Goal: Task Accomplishment & Management: Manage account settings

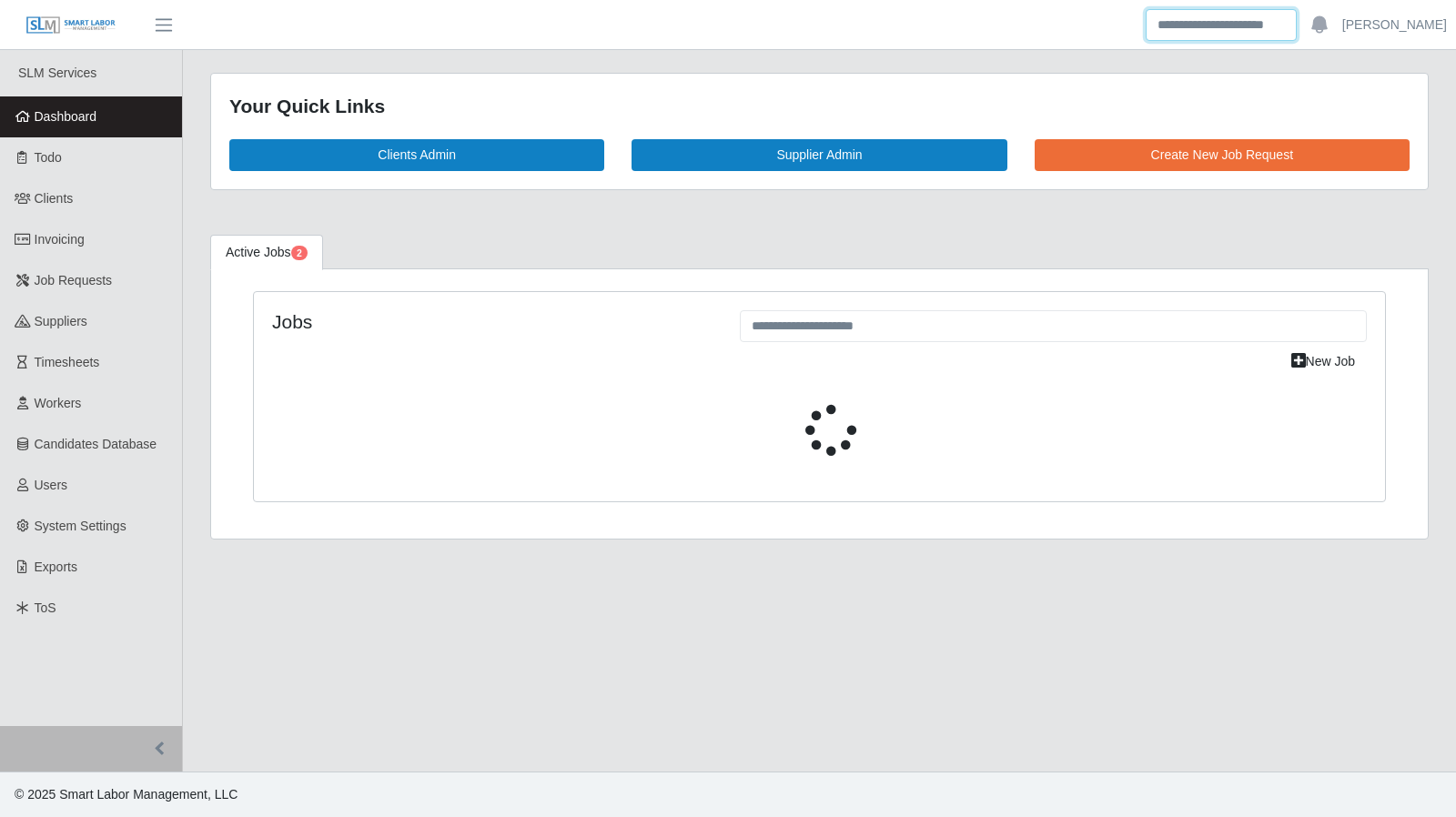
click at [1185, 29] on input "Search" at bounding box center [1221, 24] width 151 height 32
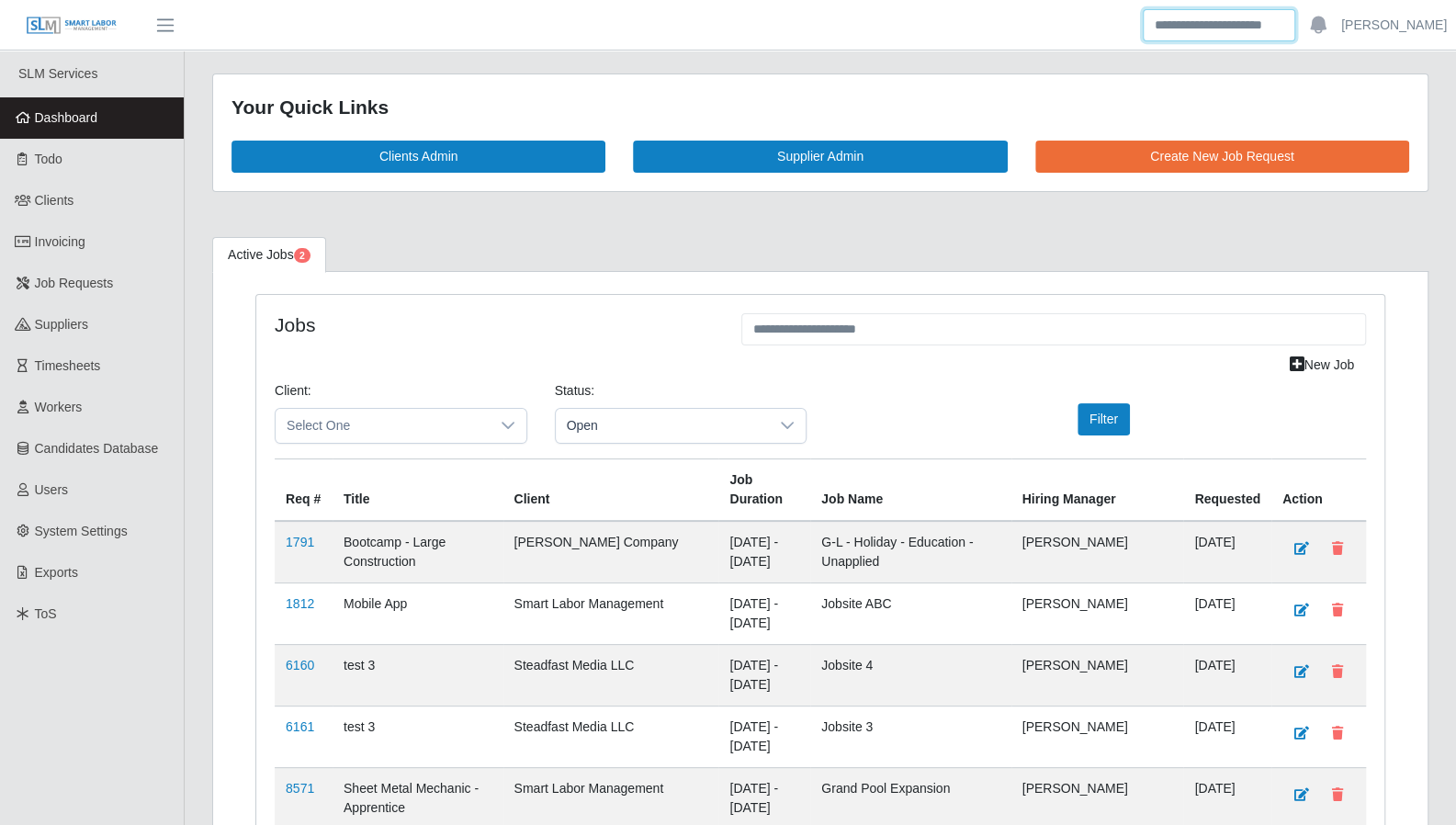
paste input "********"
type input "********"
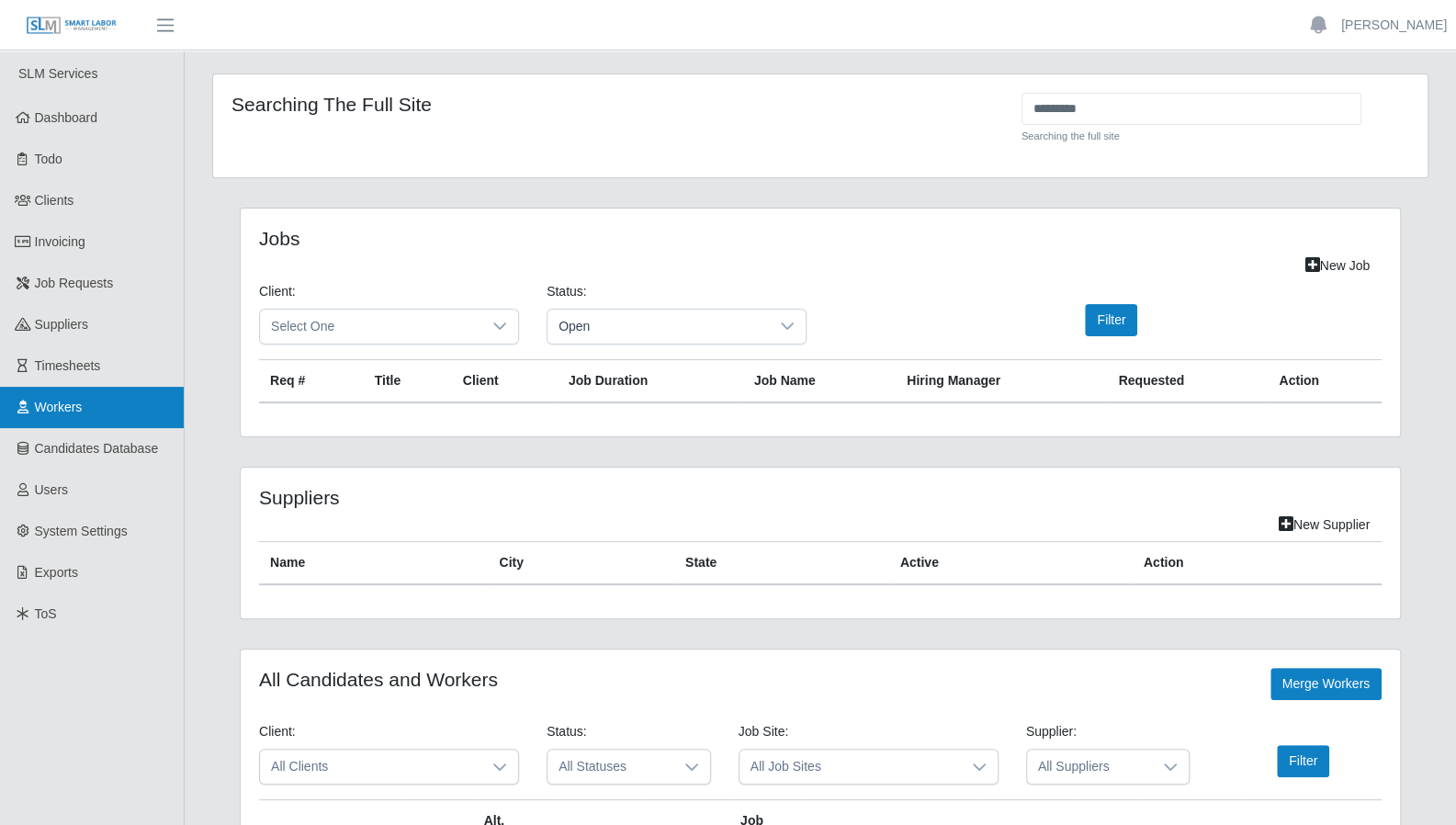
click at [66, 423] on link "Workers" at bounding box center [91, 407] width 184 height 42
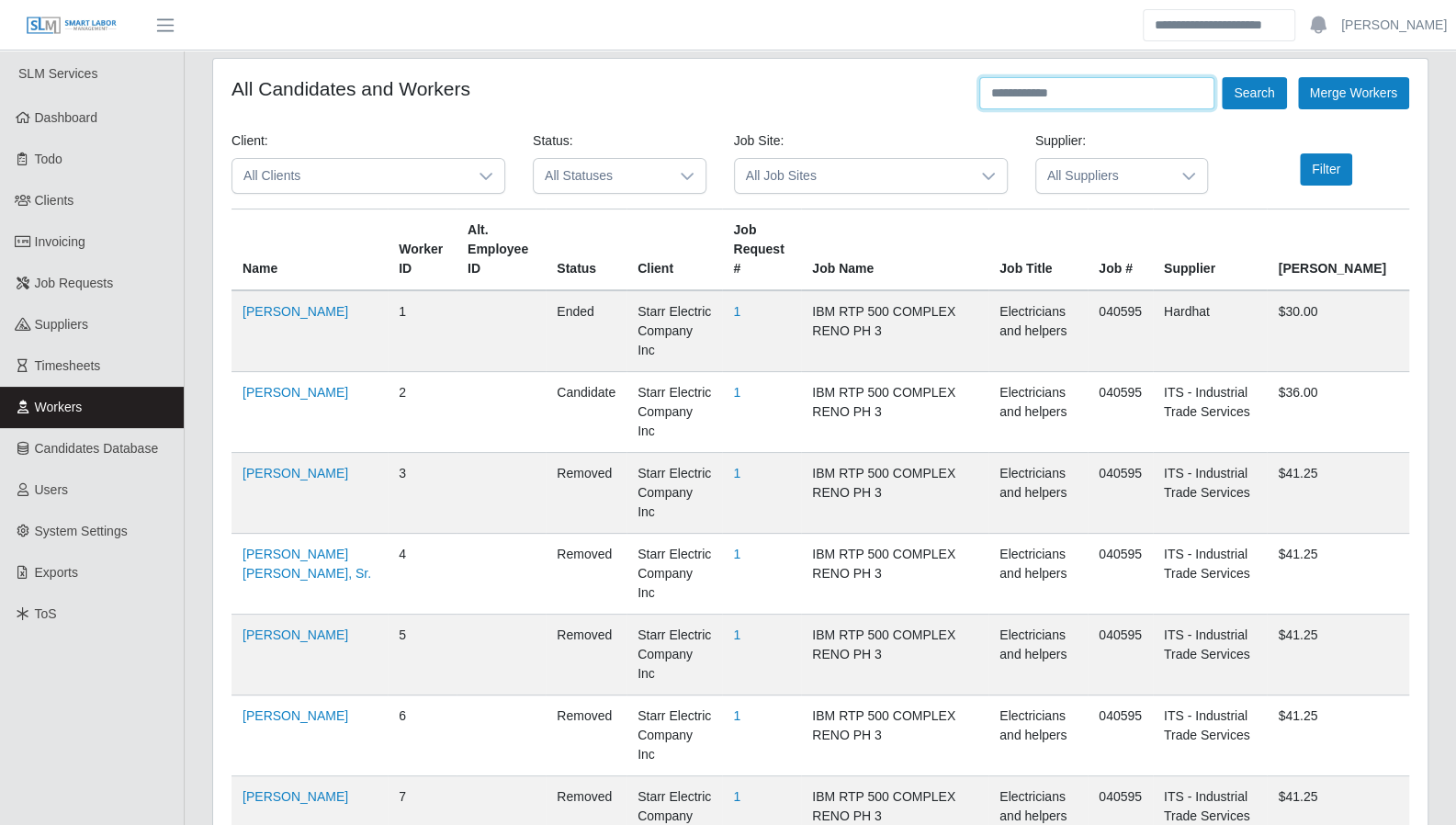
click at [1034, 86] on input "text" at bounding box center [1097, 92] width 235 height 32
paste input "********"
type input "********"
click at [1222, 77] on button "Search" at bounding box center [1254, 92] width 64 height 32
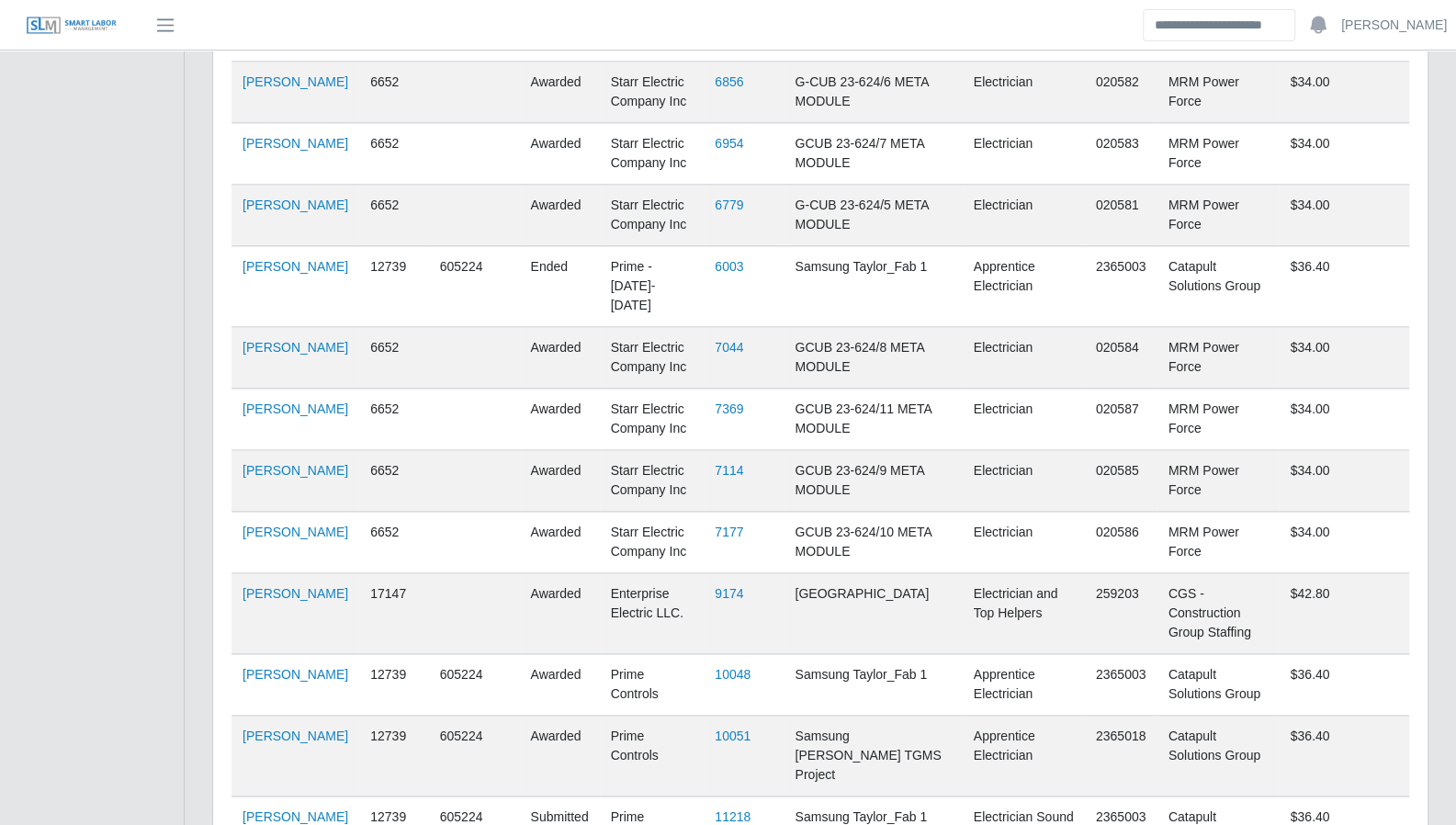
scroll to position [1309, 0]
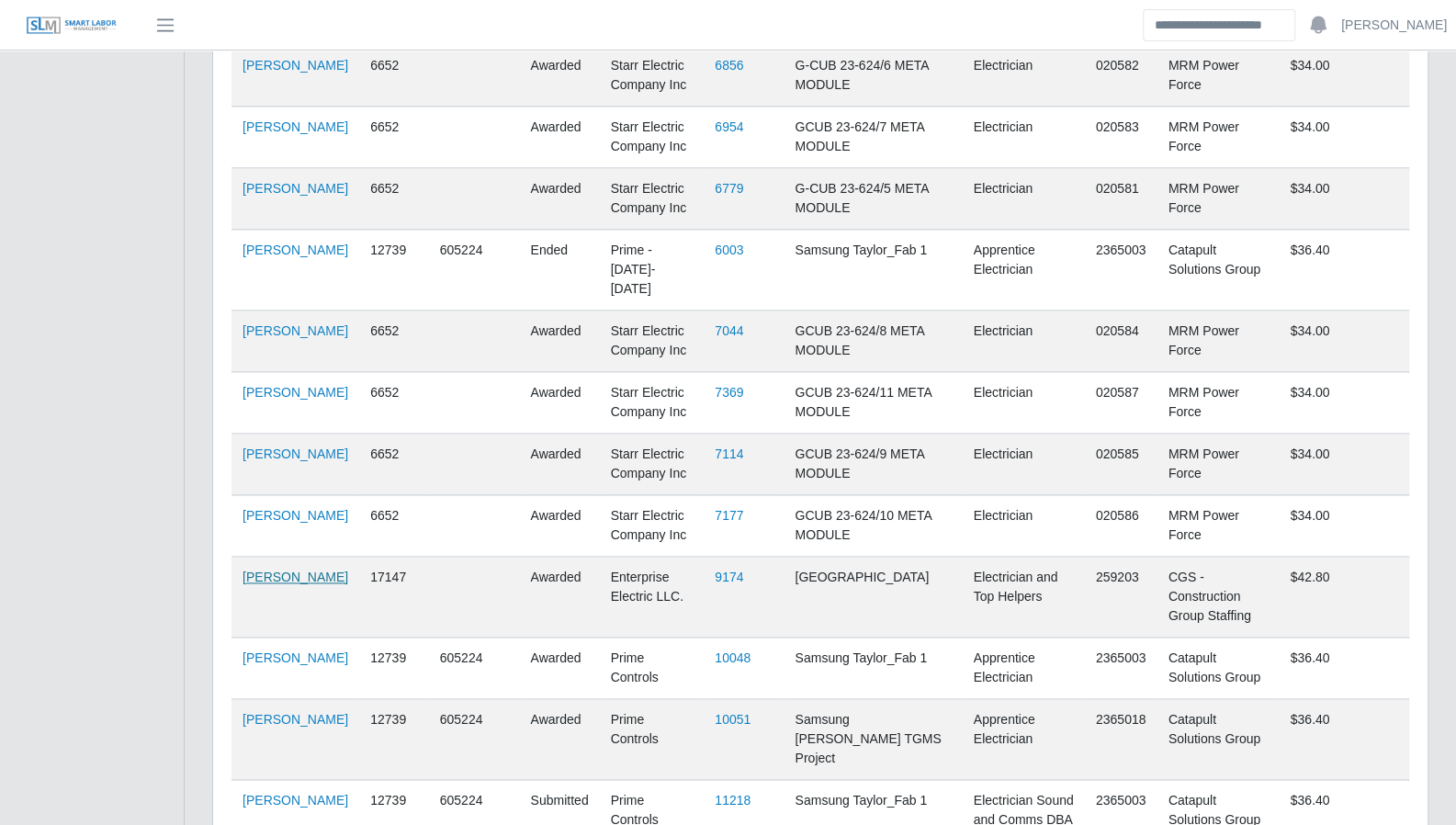
click at [261, 569] on link "Katherin Chacon Flores" at bounding box center [295, 576] width 106 height 15
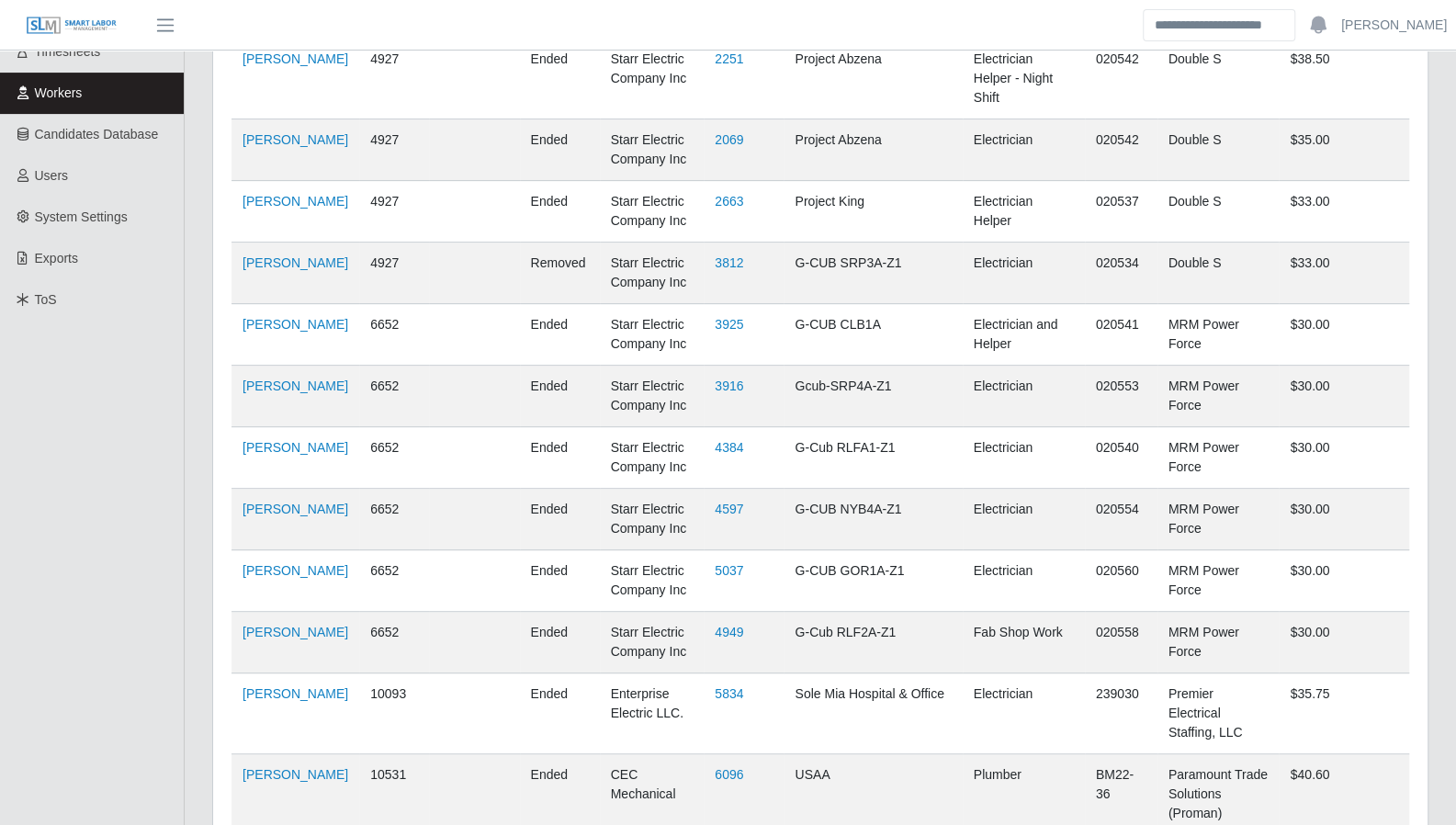
scroll to position [0, 0]
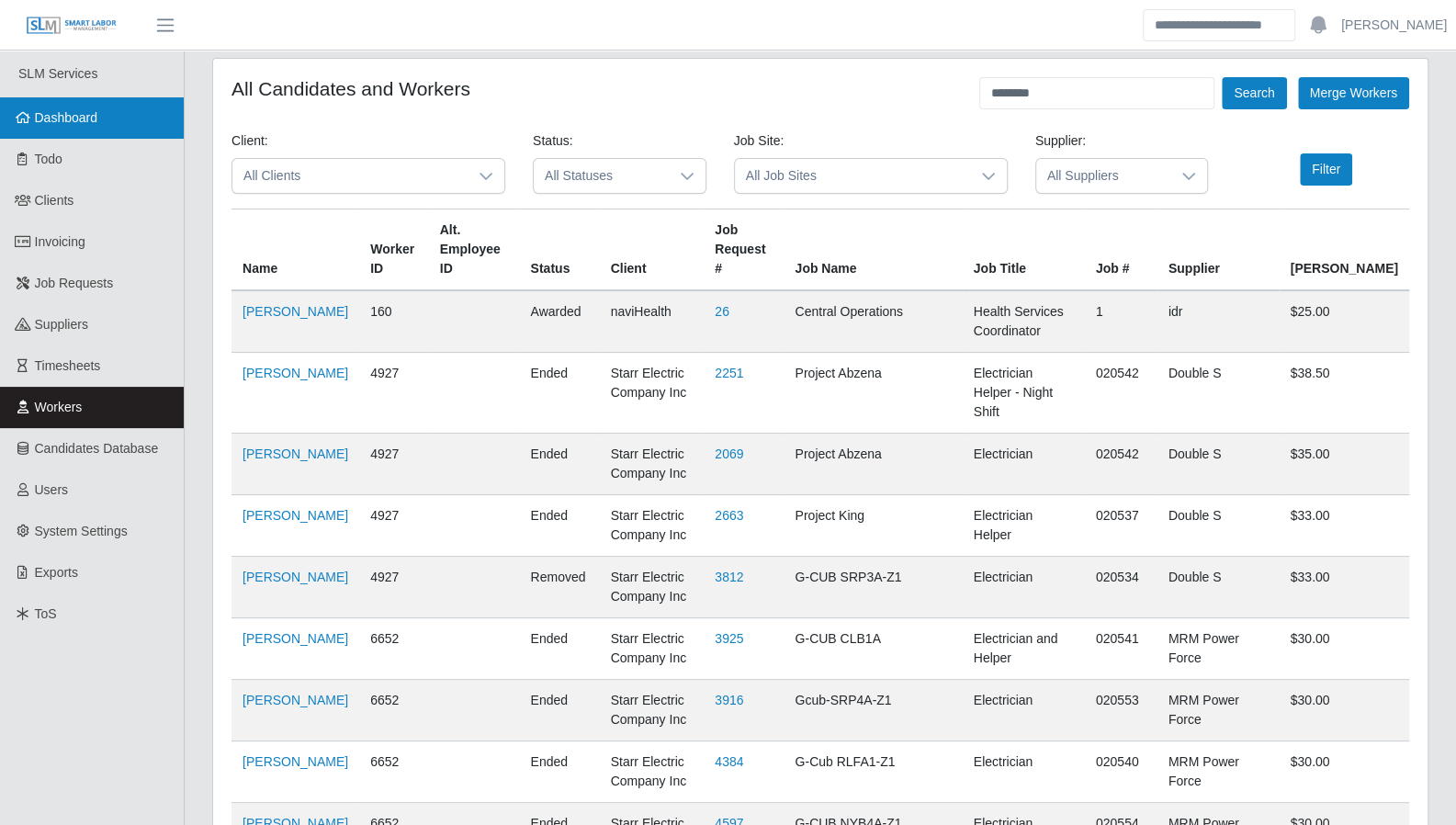
click at [102, 125] on link "Dashboard" at bounding box center [91, 118] width 184 height 42
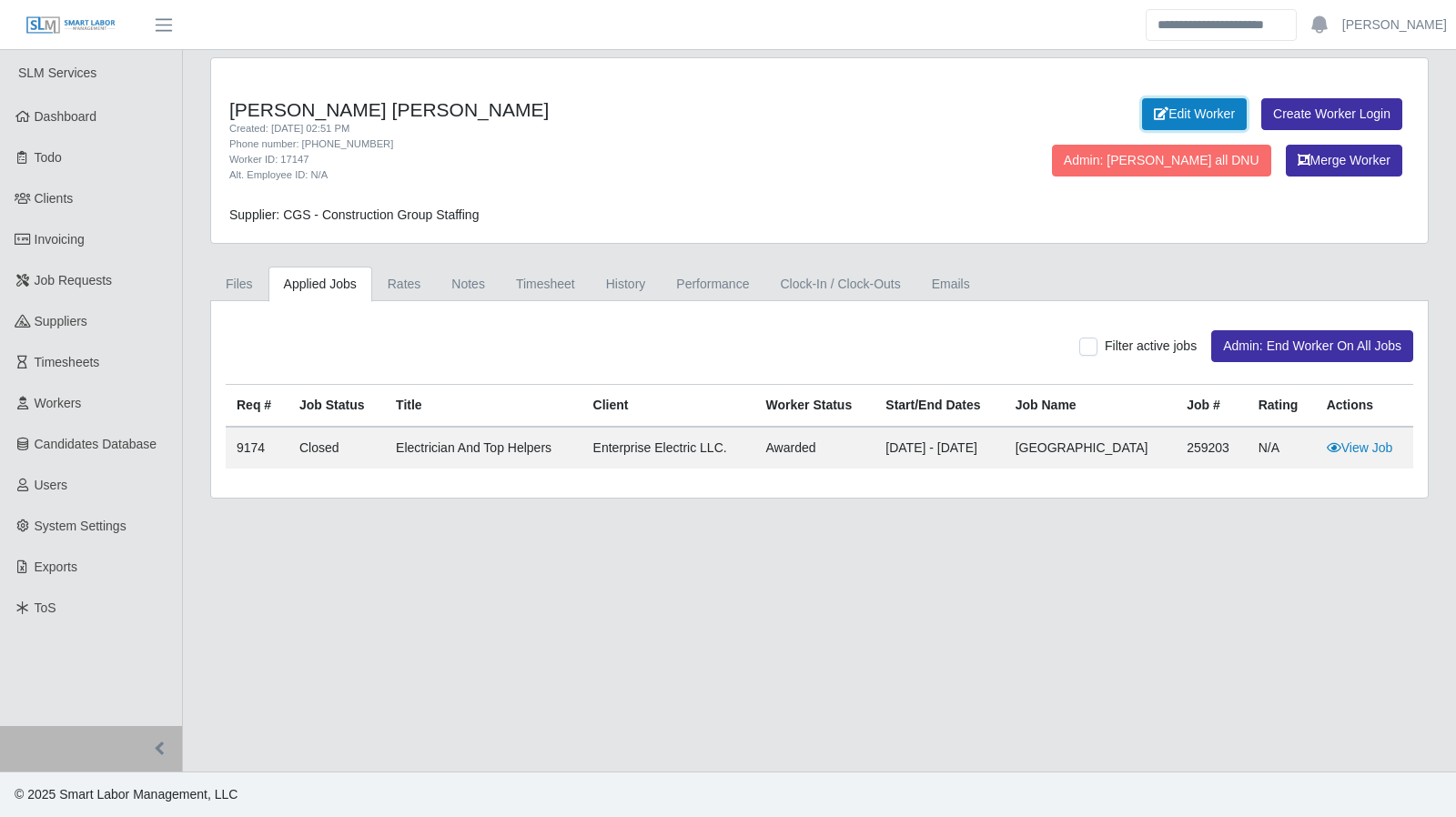
click at [1142, 105] on link "Edit Worker" at bounding box center [1194, 114] width 105 height 32
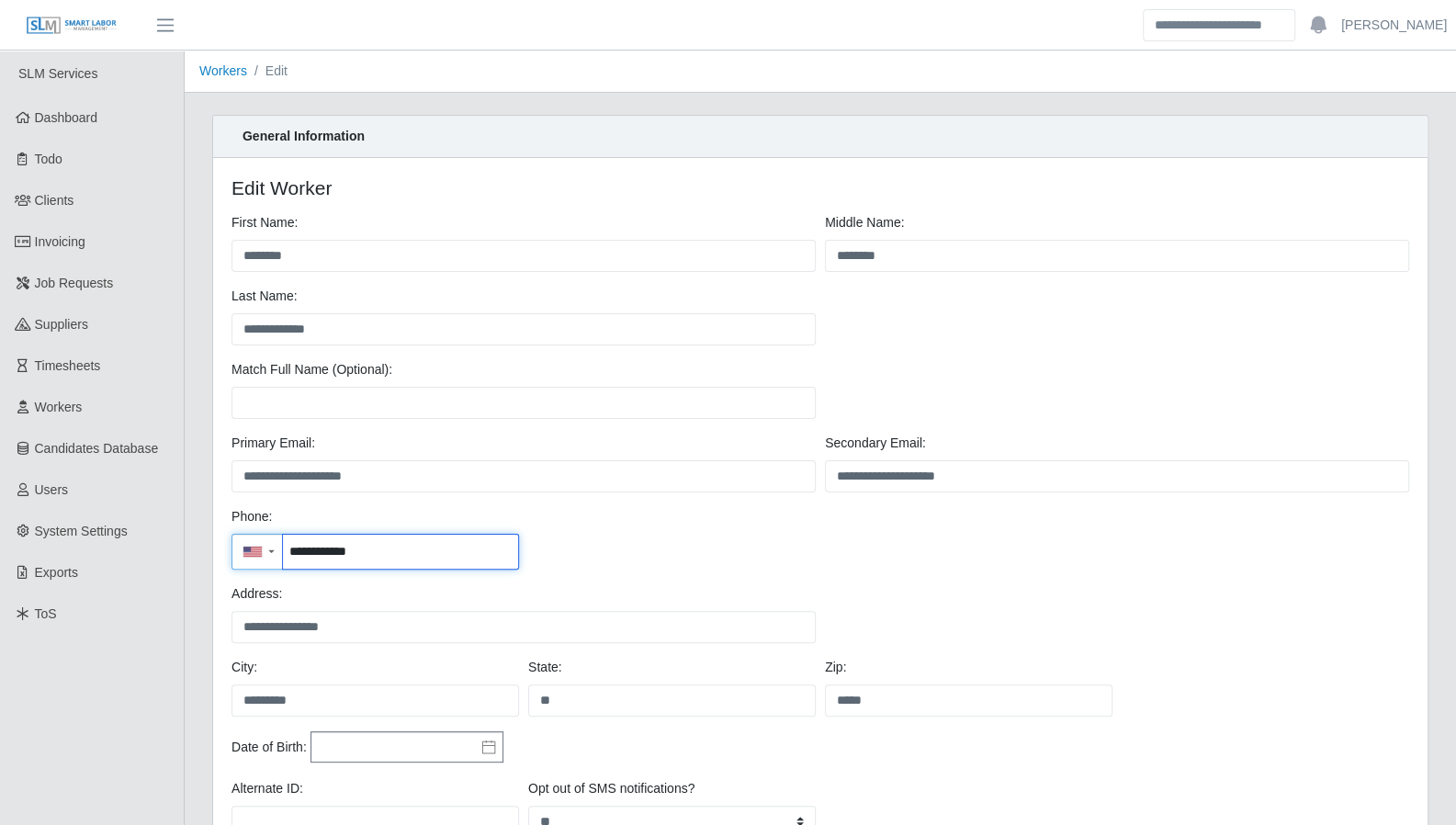
drag, startPoint x: 394, startPoint y: 552, endPoint x: 288, endPoint y: 557, distance: 106.1
click at [288, 557] on input "**********" at bounding box center [400, 551] width 235 height 34
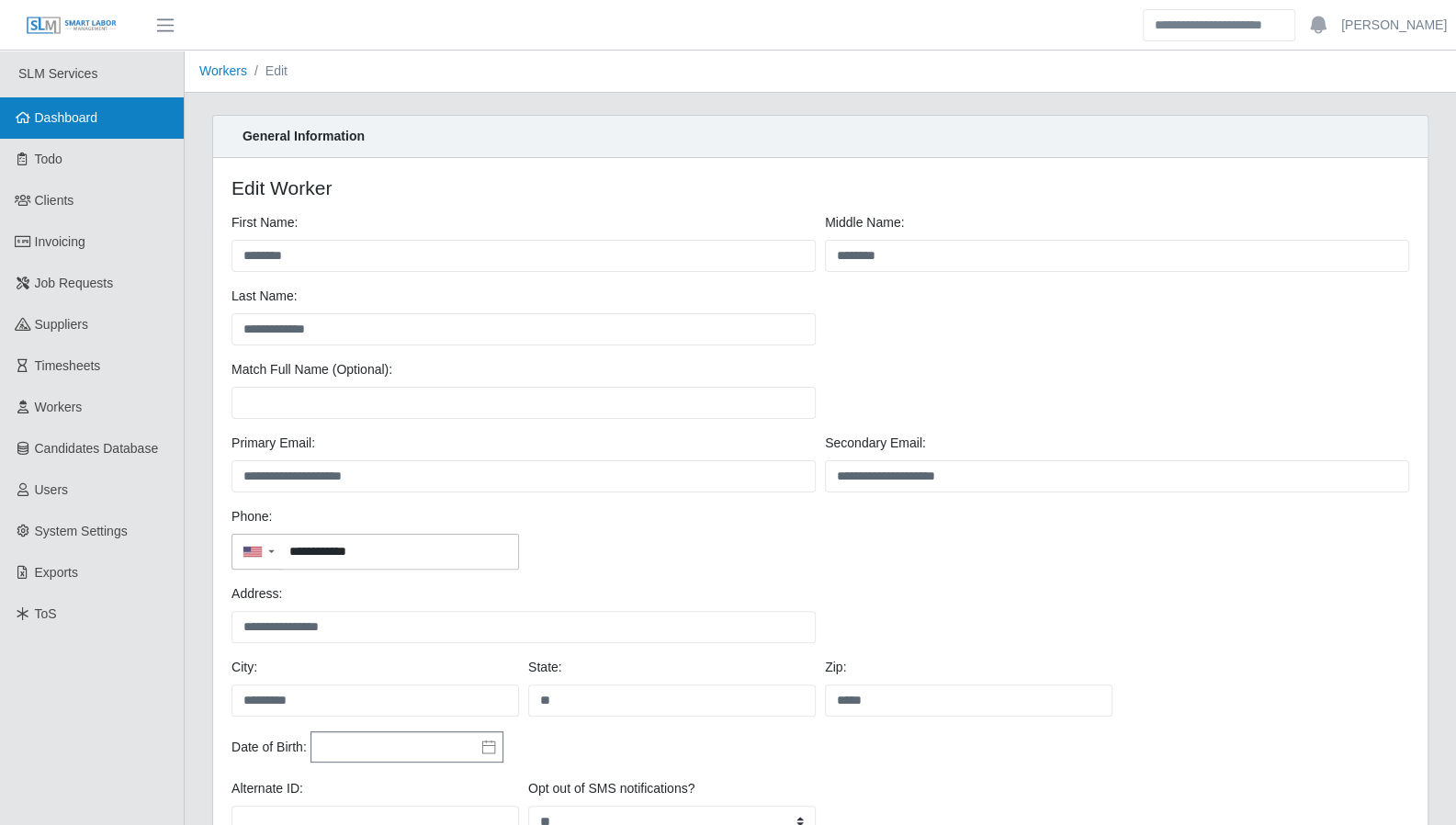
click at [71, 129] on link "Dashboard" at bounding box center [91, 118] width 184 height 42
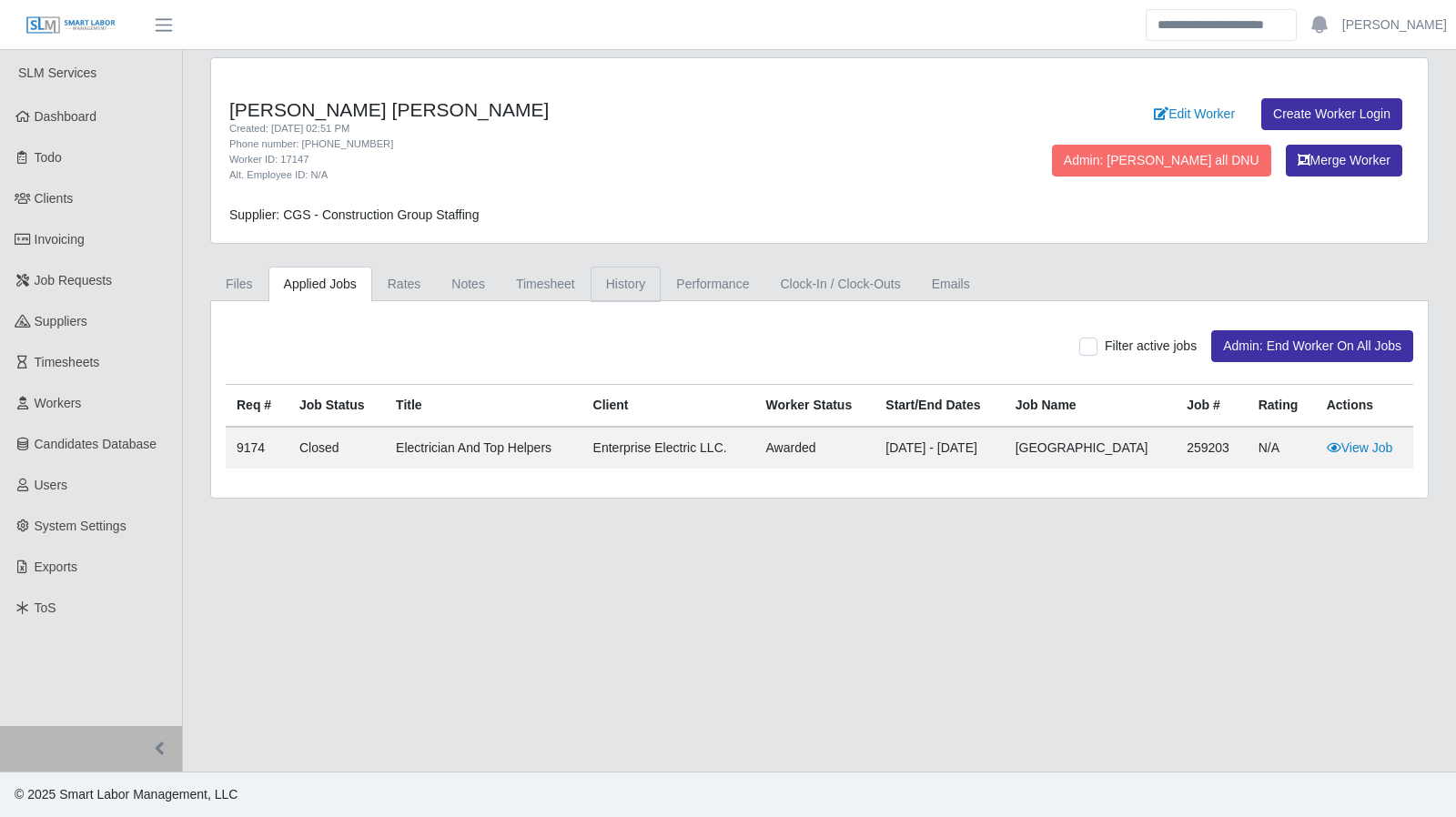
click at [617, 287] on link "History" at bounding box center [626, 284] width 71 height 36
click at [606, 288] on link "History" at bounding box center [626, 284] width 71 height 36
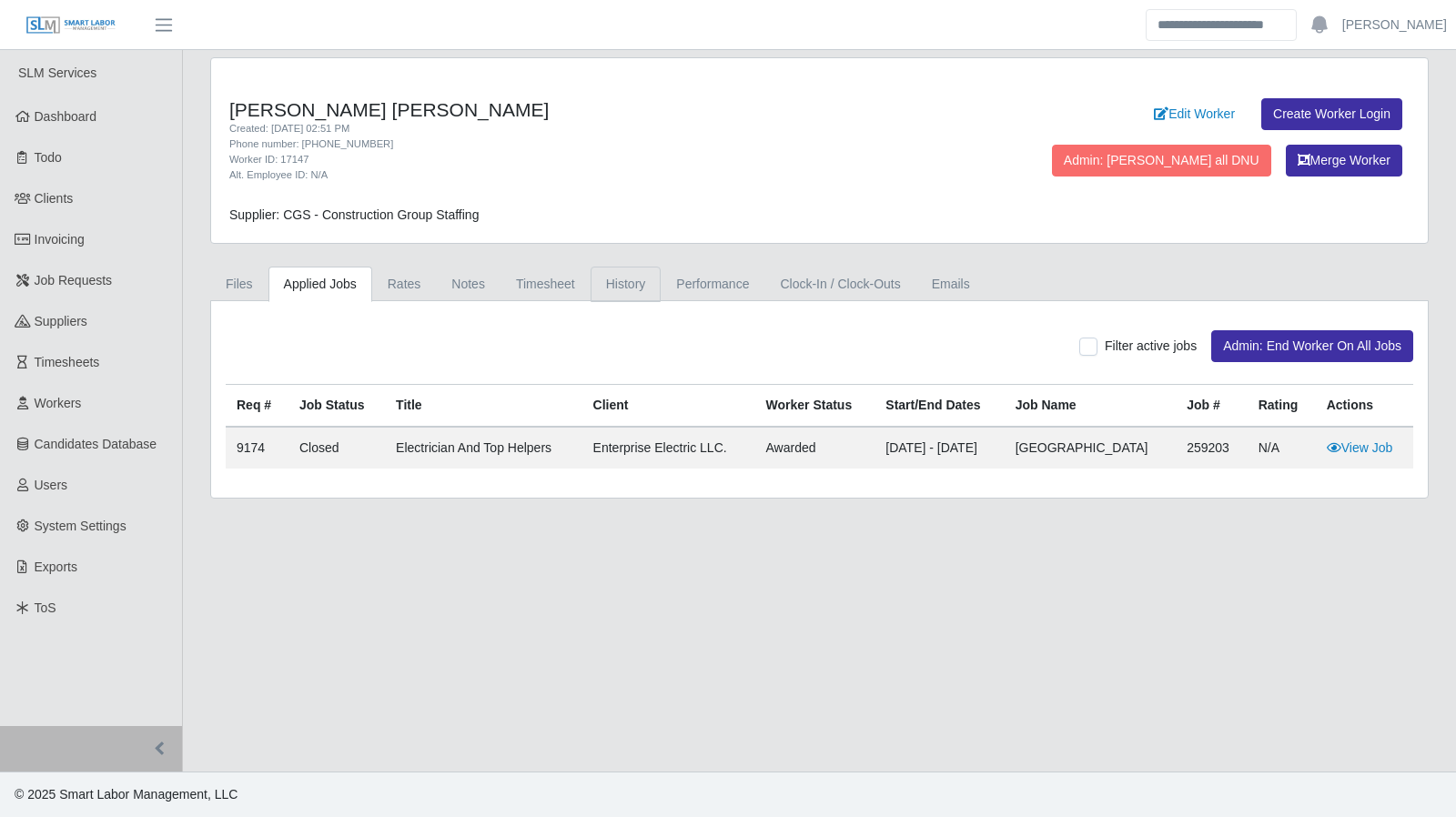
click at [609, 281] on link "History" at bounding box center [626, 284] width 71 height 36
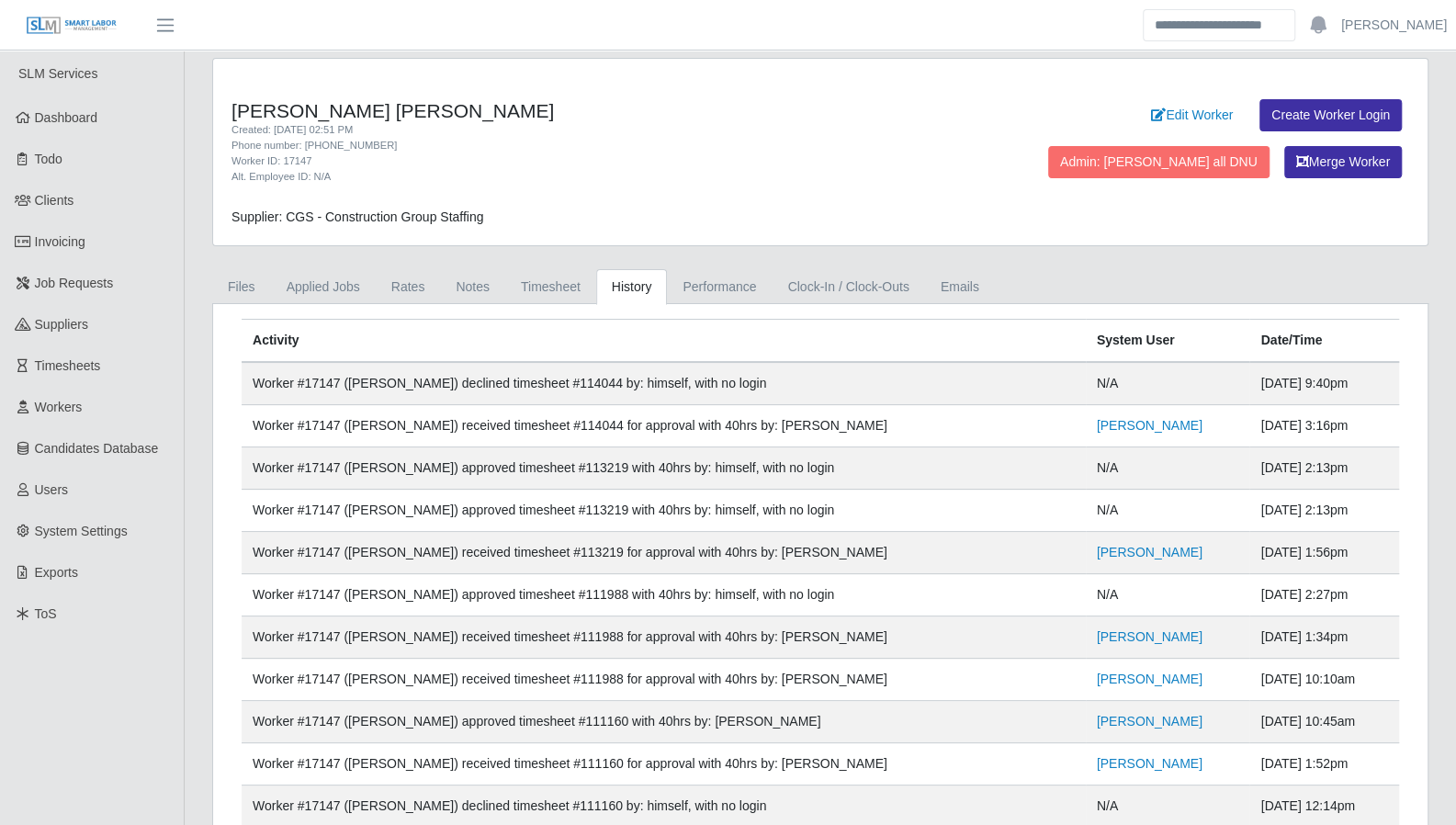
drag, startPoint x: 1391, startPoint y: 285, endPoint x: 1176, endPoint y: 263, distance: 216.1
click at [1391, 285] on ul "Files Applied Jobs Rates Notes Timesheet History Performance Clock-In / Clock-O…" at bounding box center [820, 287] width 1216 height 35
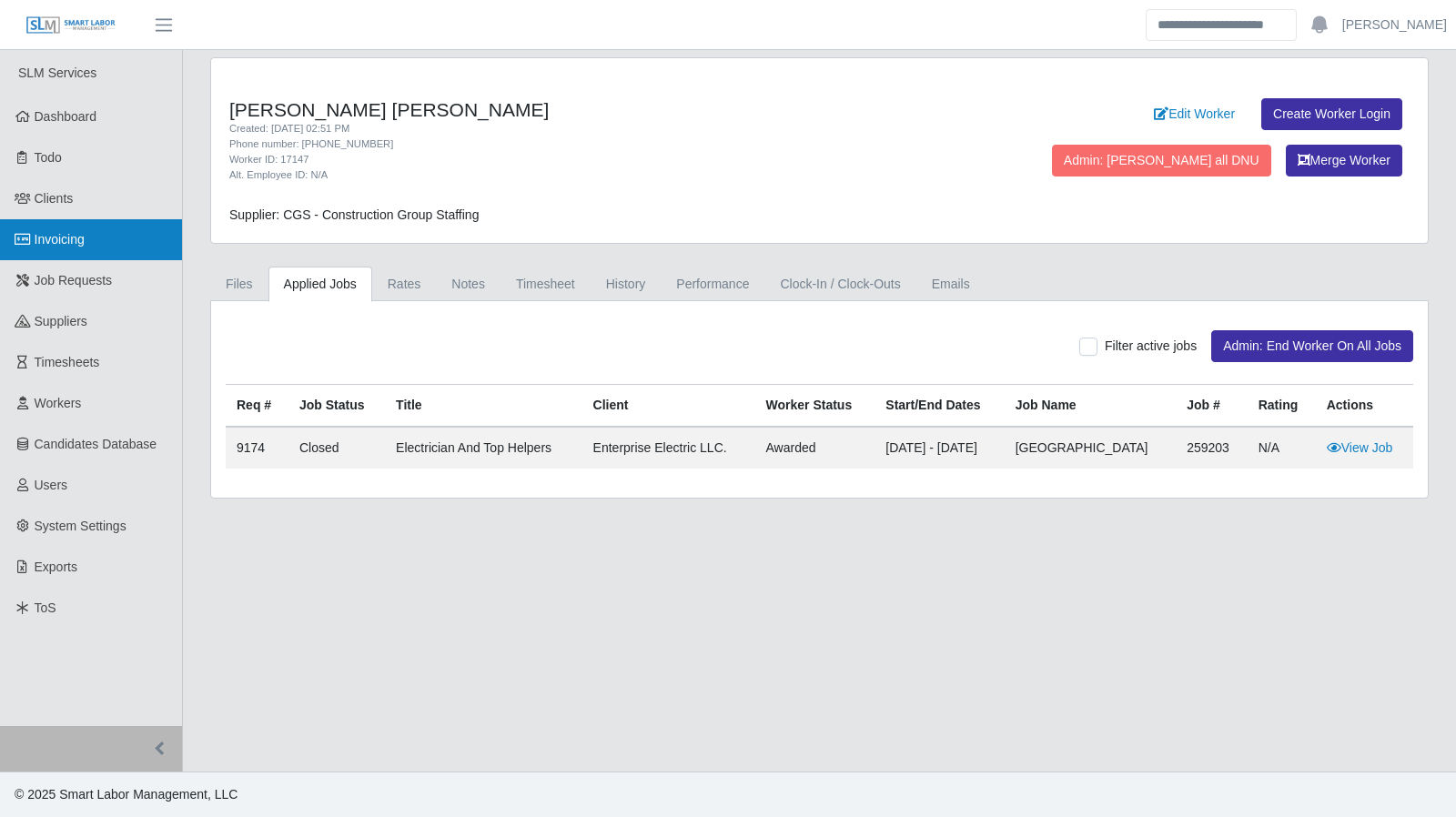
click at [84, 240] on span "Invoicing" at bounding box center [60, 239] width 50 height 14
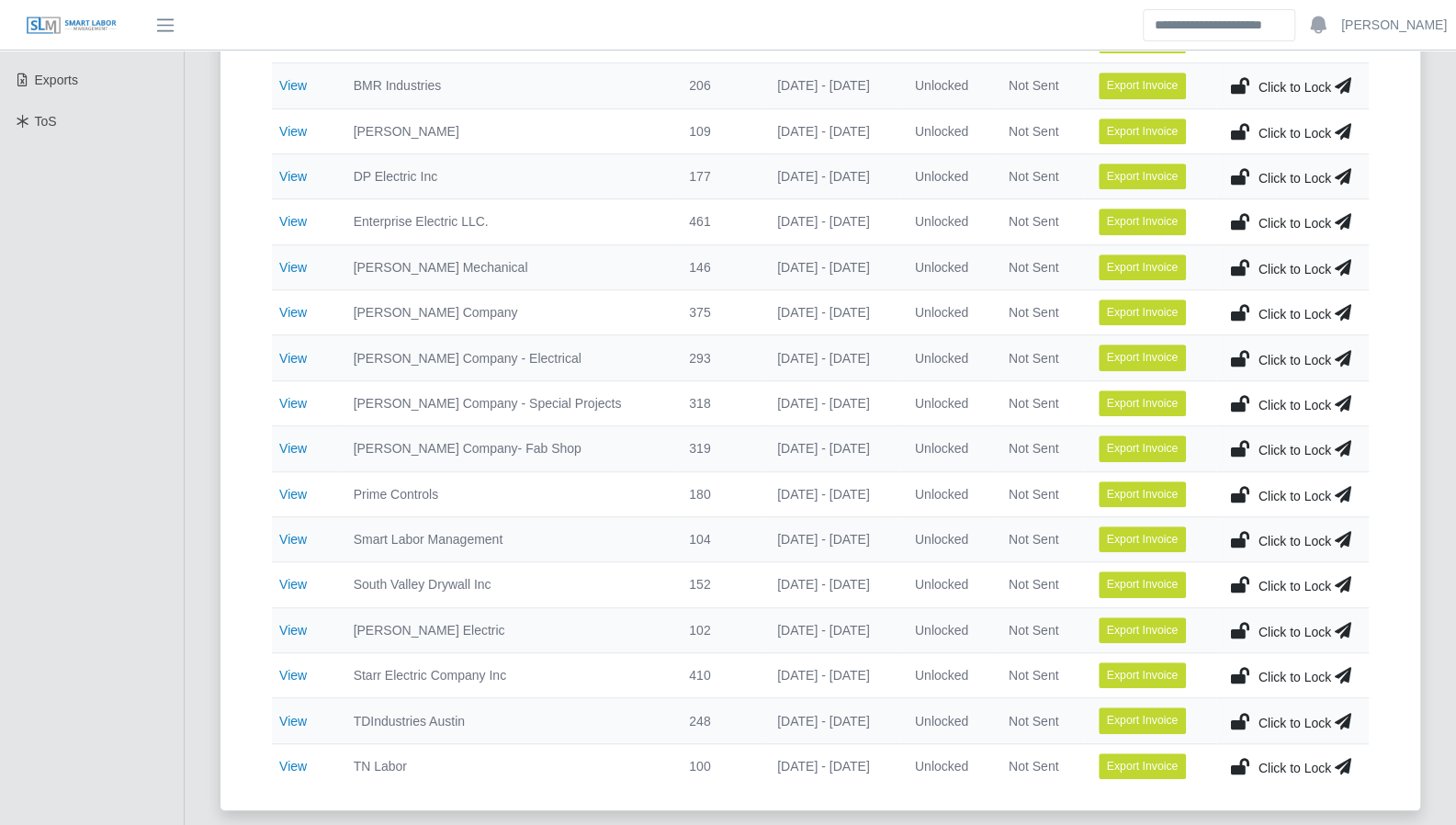
scroll to position [533, 0]
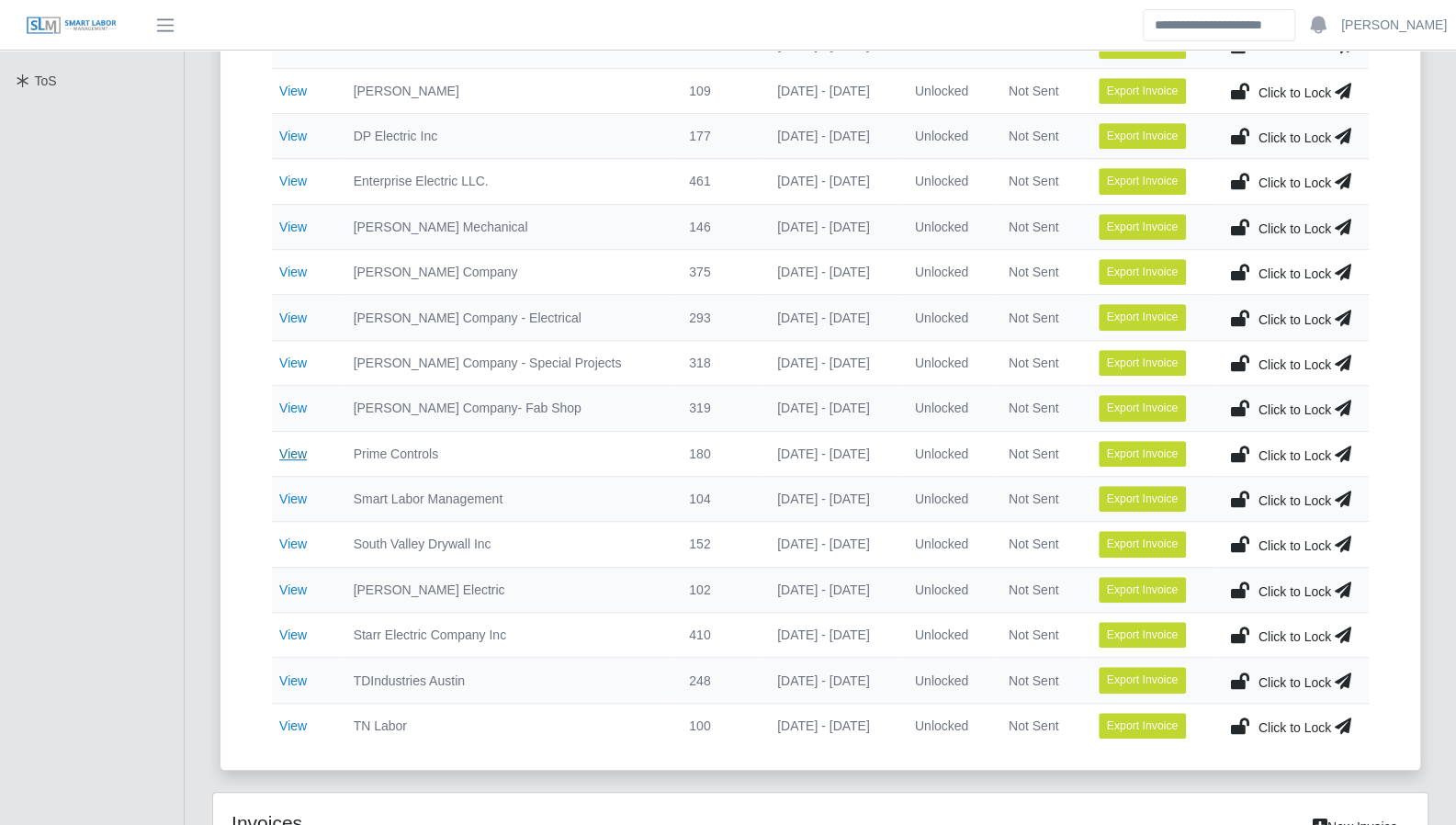
click at [302, 449] on link "View" at bounding box center [293, 454] width 27 height 15
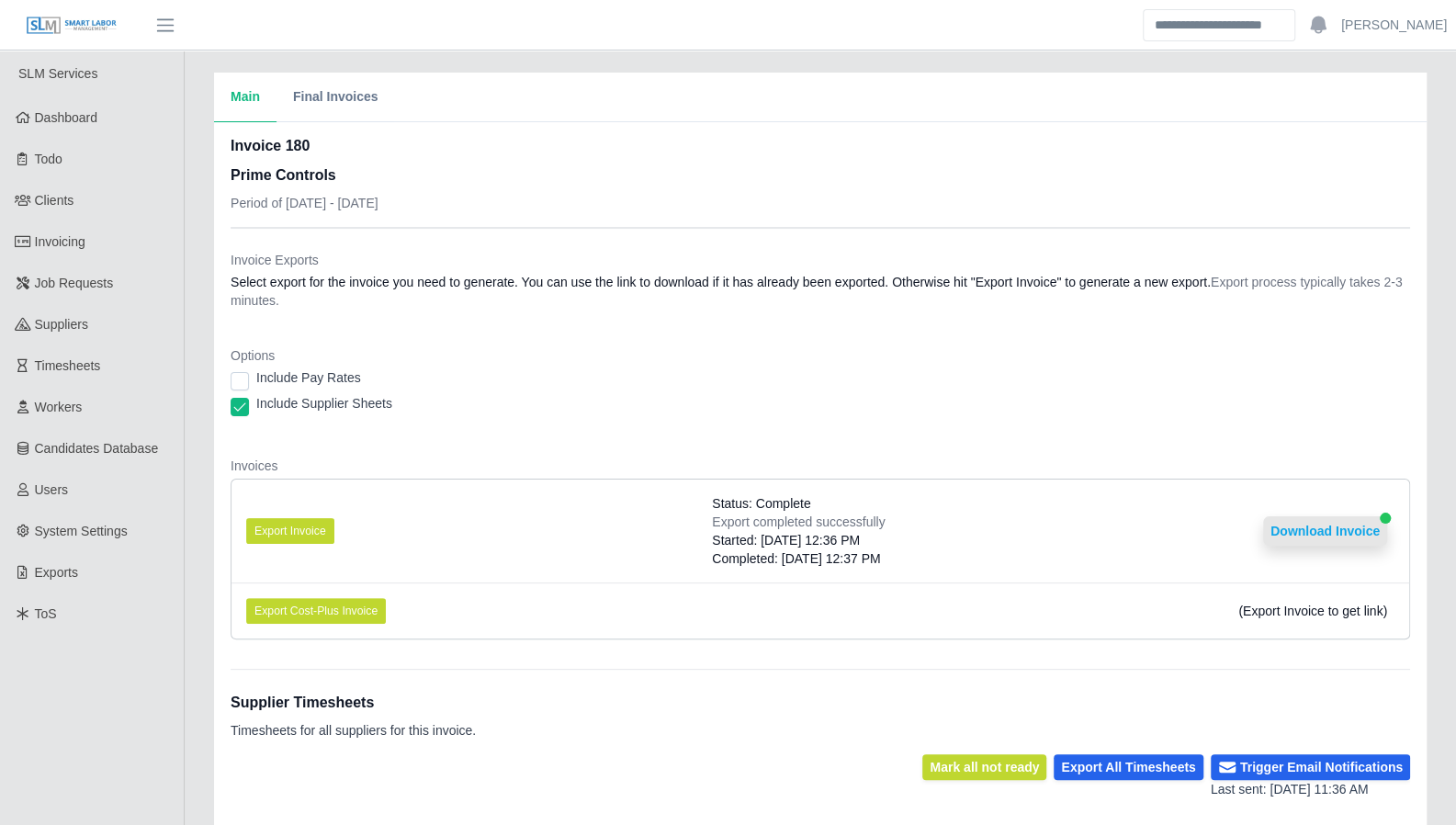
click at [1359, 536] on button "Download Invoice" at bounding box center [1325, 532] width 124 height 29
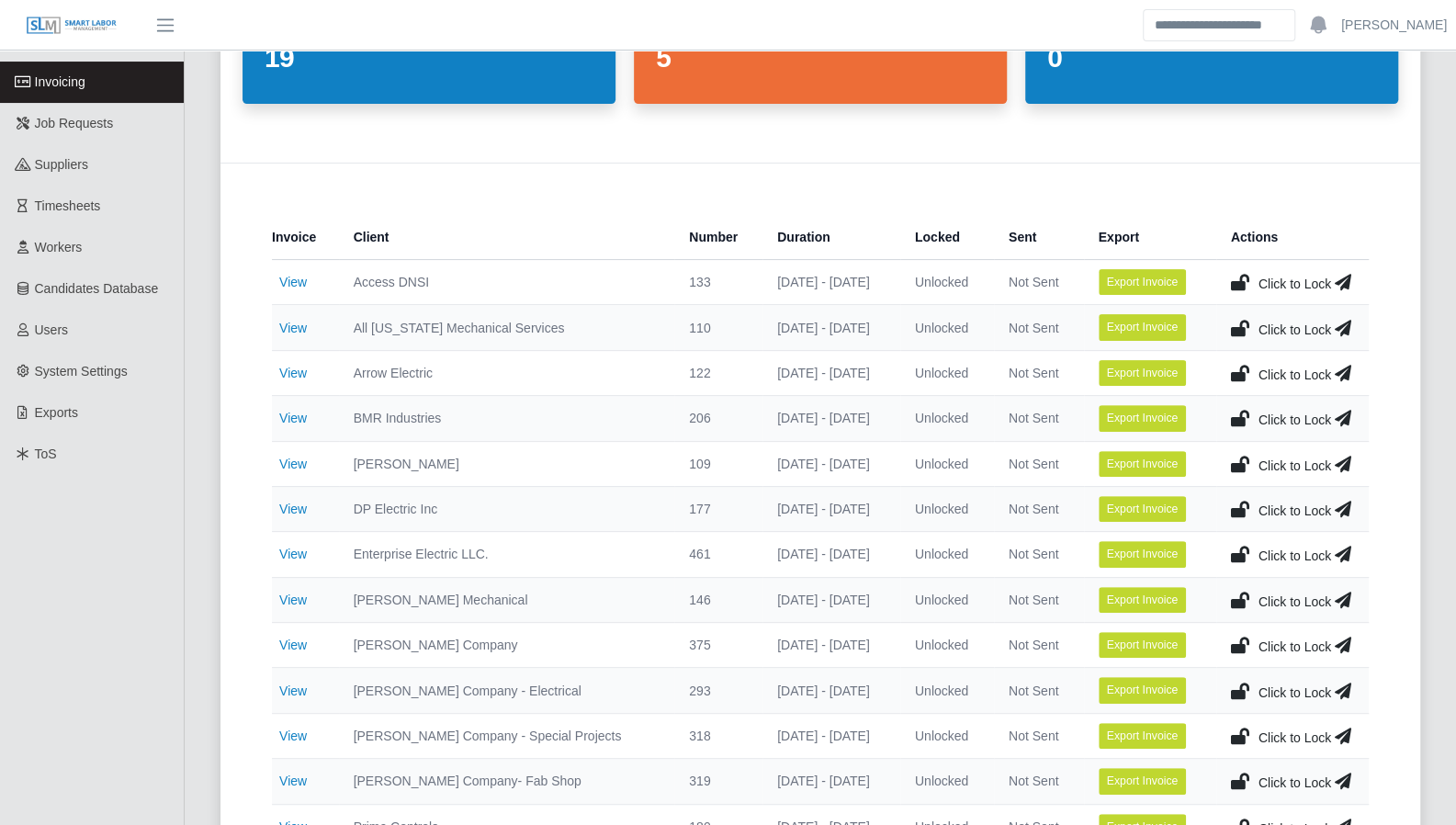
scroll to position [189, 0]
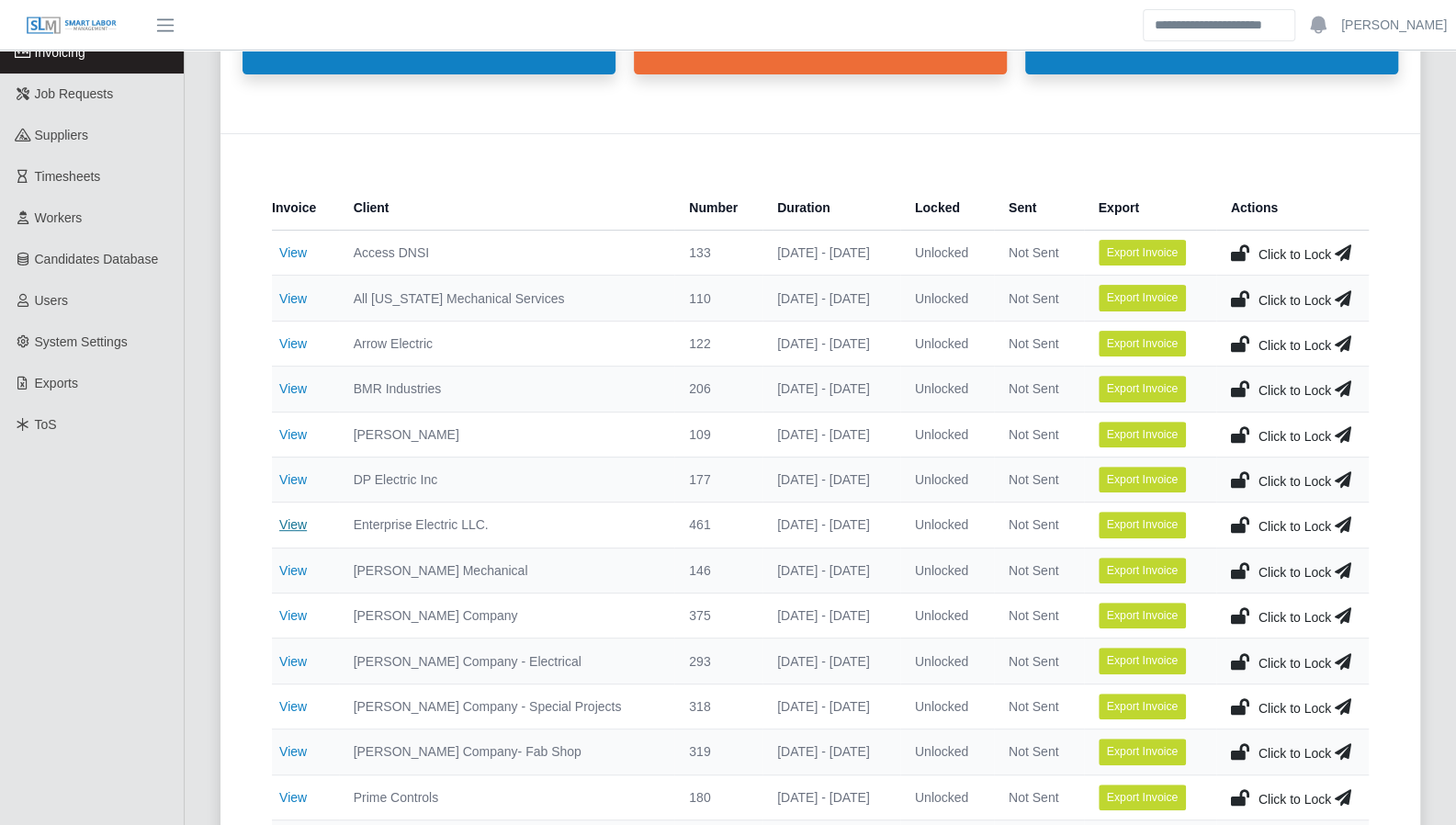
click at [292, 518] on link "View" at bounding box center [293, 524] width 27 height 15
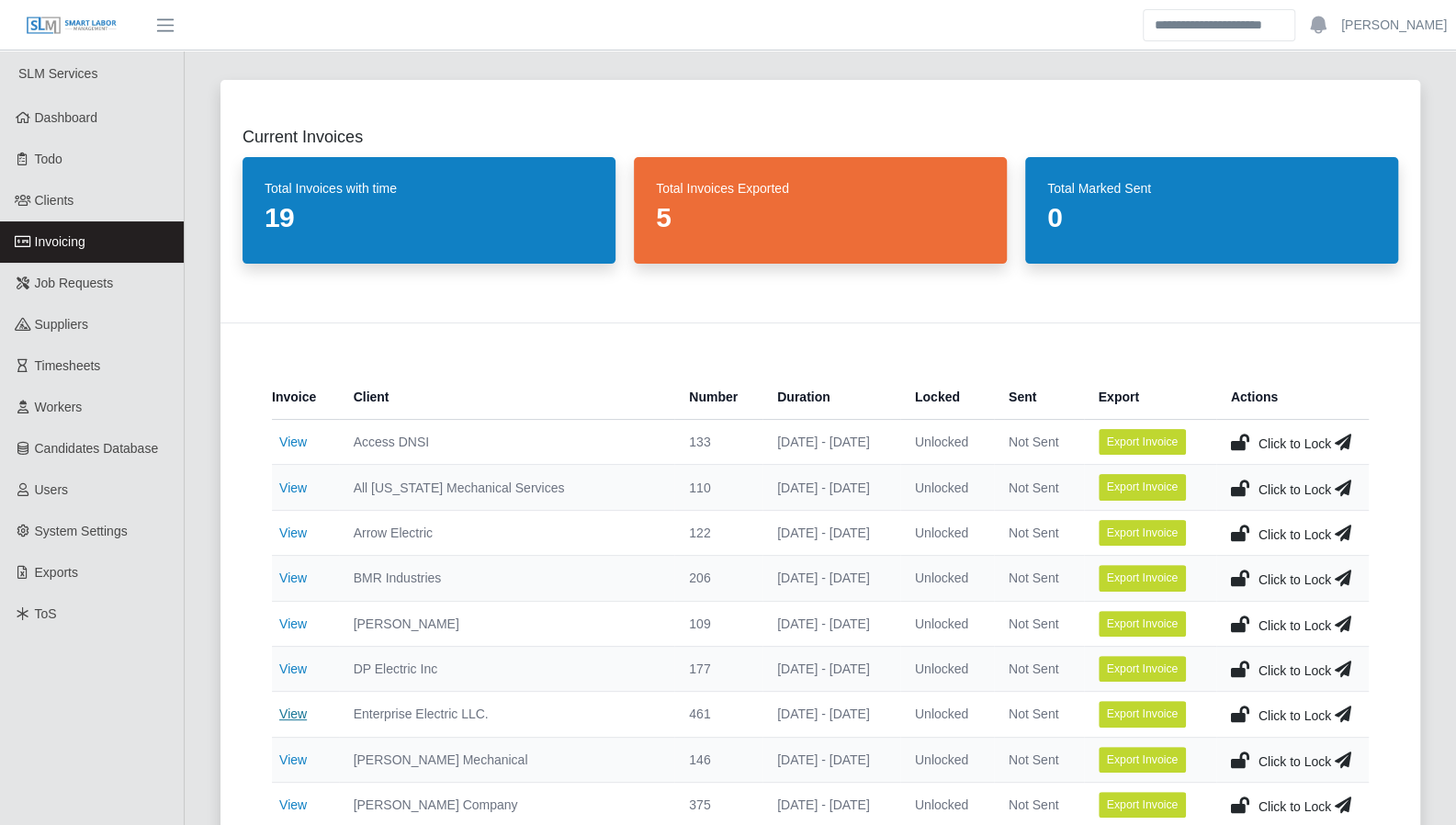
click at [302, 710] on link "View" at bounding box center [293, 713] width 27 height 15
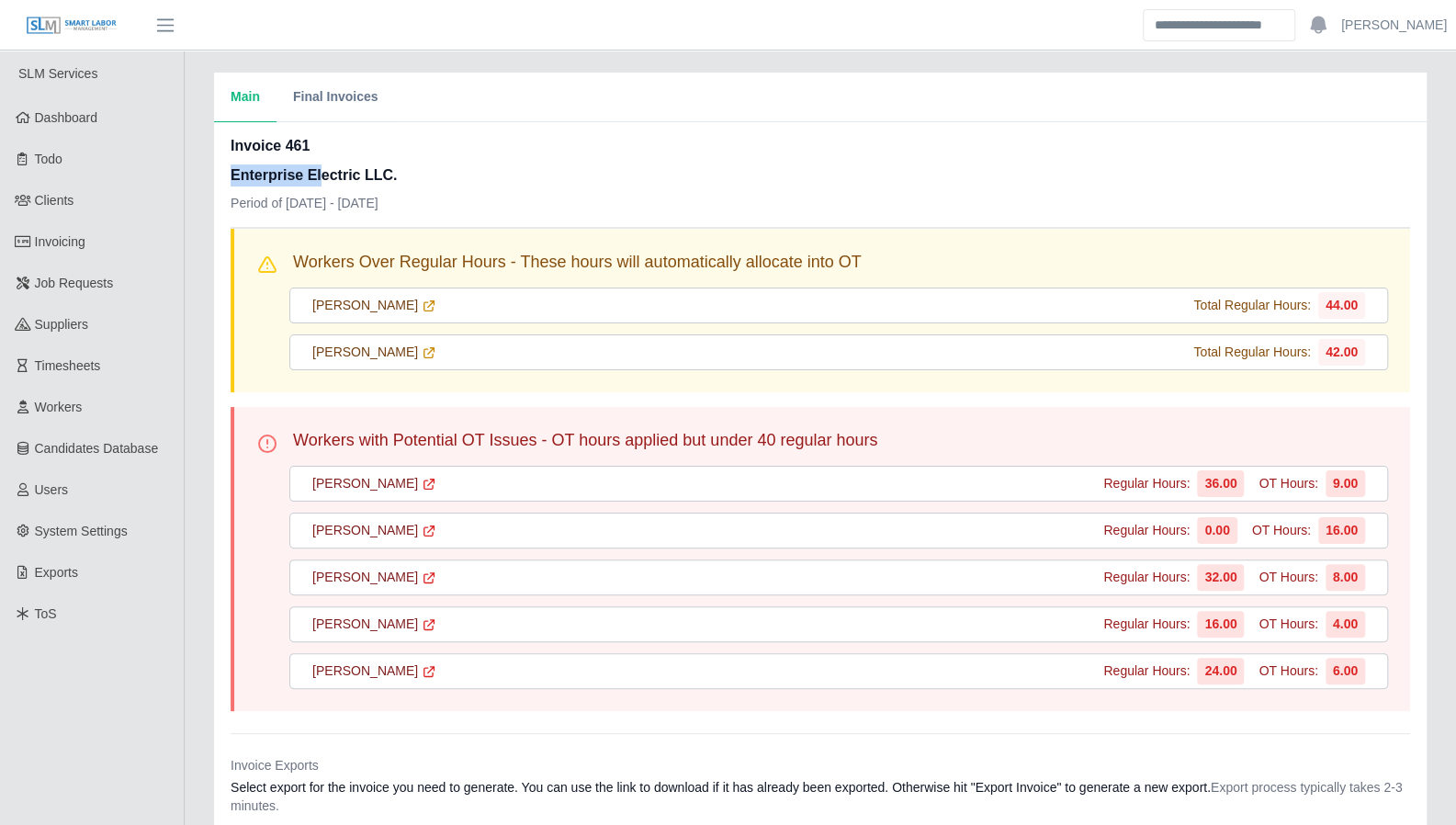
drag, startPoint x: 227, startPoint y: 129, endPoint x: 316, endPoint y: 173, distance: 99.3
click at [316, 173] on div "Invoice 461 Enterprise Electric LLC. Period of 09/27/2025 - 10/03/2025 Workers …" at bounding box center [820, 699] width 1212 height 1152
click at [592, 192] on div "Invoice 461 Enterprise Electric LLC. Period of 09/27/2025 - 10/03/2025" at bounding box center [820, 181] width 1179 height 92
drag, startPoint x: 595, startPoint y: 193, endPoint x: 962, endPoint y: 188, distance: 367.0
click at [958, 188] on div "Invoice 461 Enterprise Electric LLC. Period of 09/27/2025 - 10/03/2025" at bounding box center [820, 181] width 1179 height 92
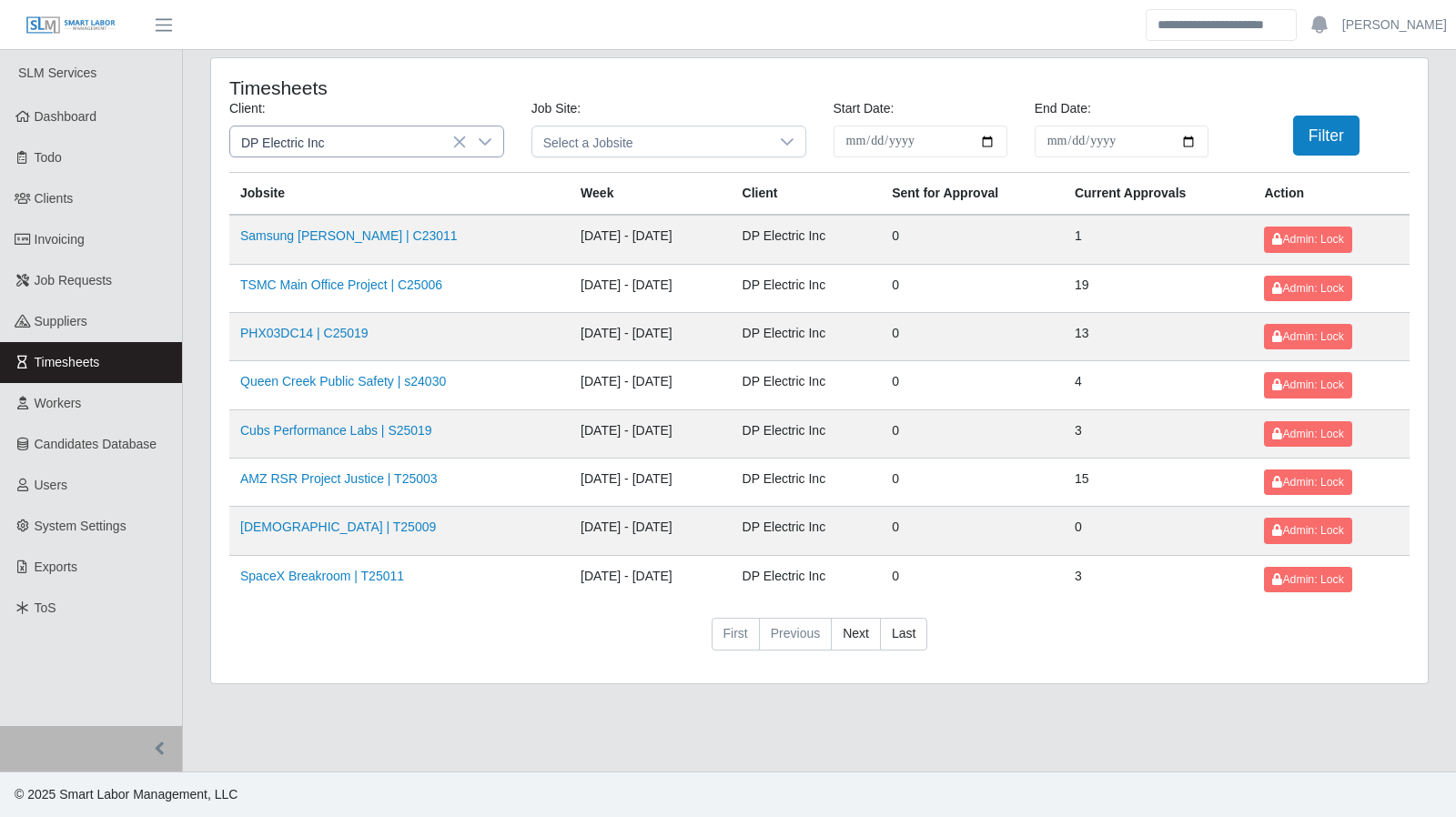
click at [490, 143] on icon at bounding box center [485, 141] width 14 height 14
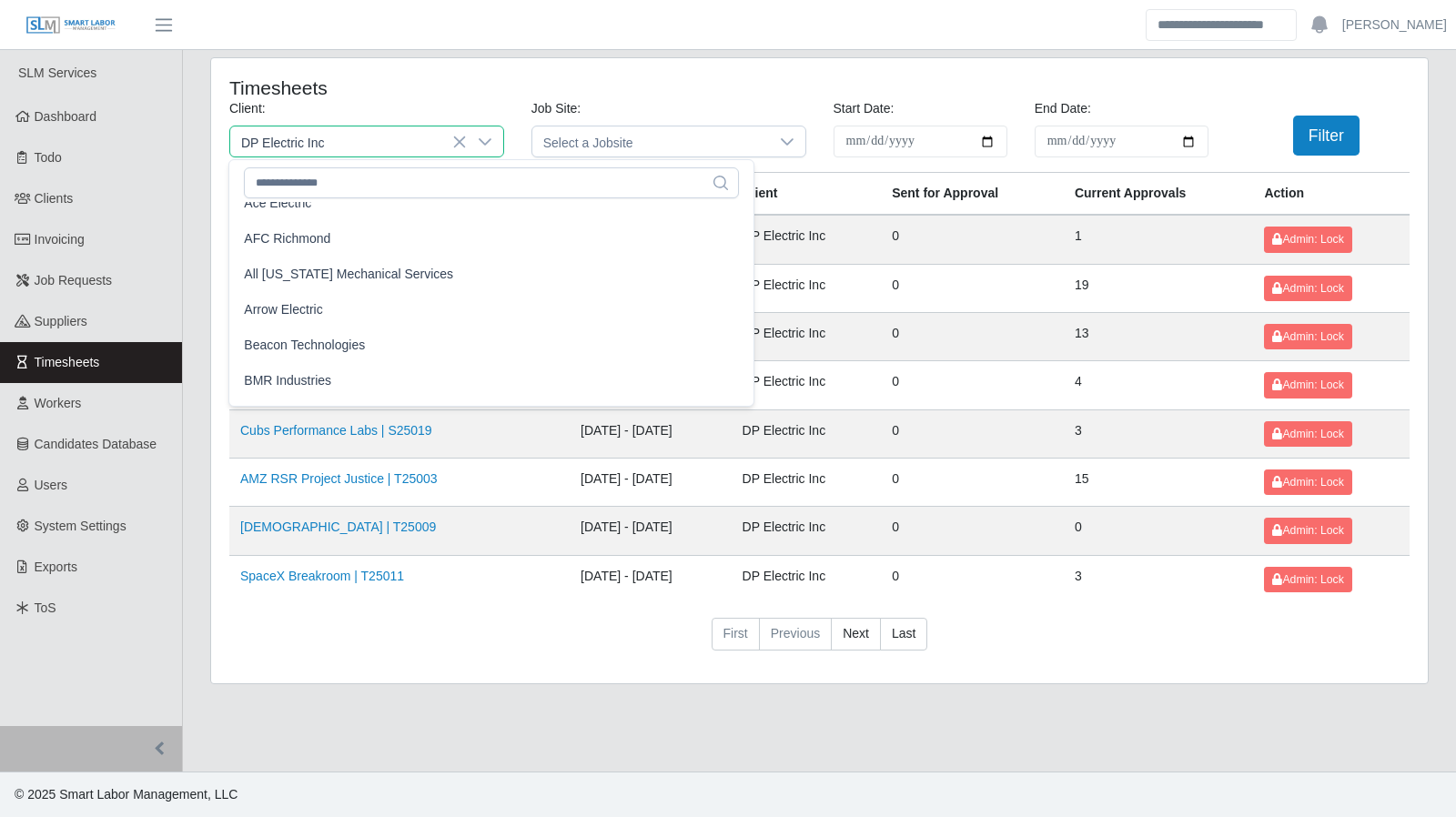
scroll to position [55, 0]
click at [405, 303] on li "Arrow Electric" at bounding box center [491, 310] width 517 height 34
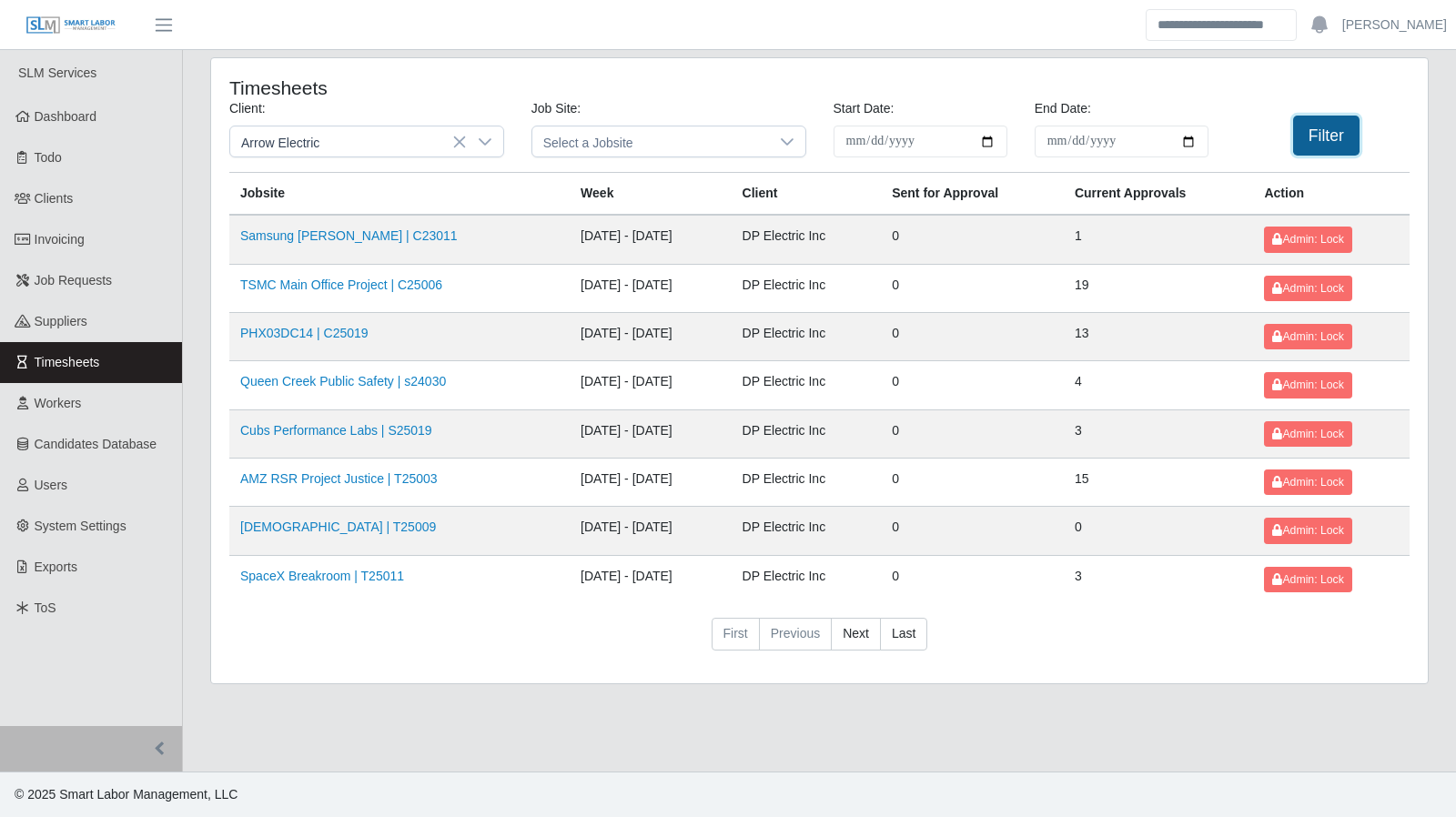
click at [1343, 126] on button "Filter" at bounding box center [1326, 136] width 66 height 40
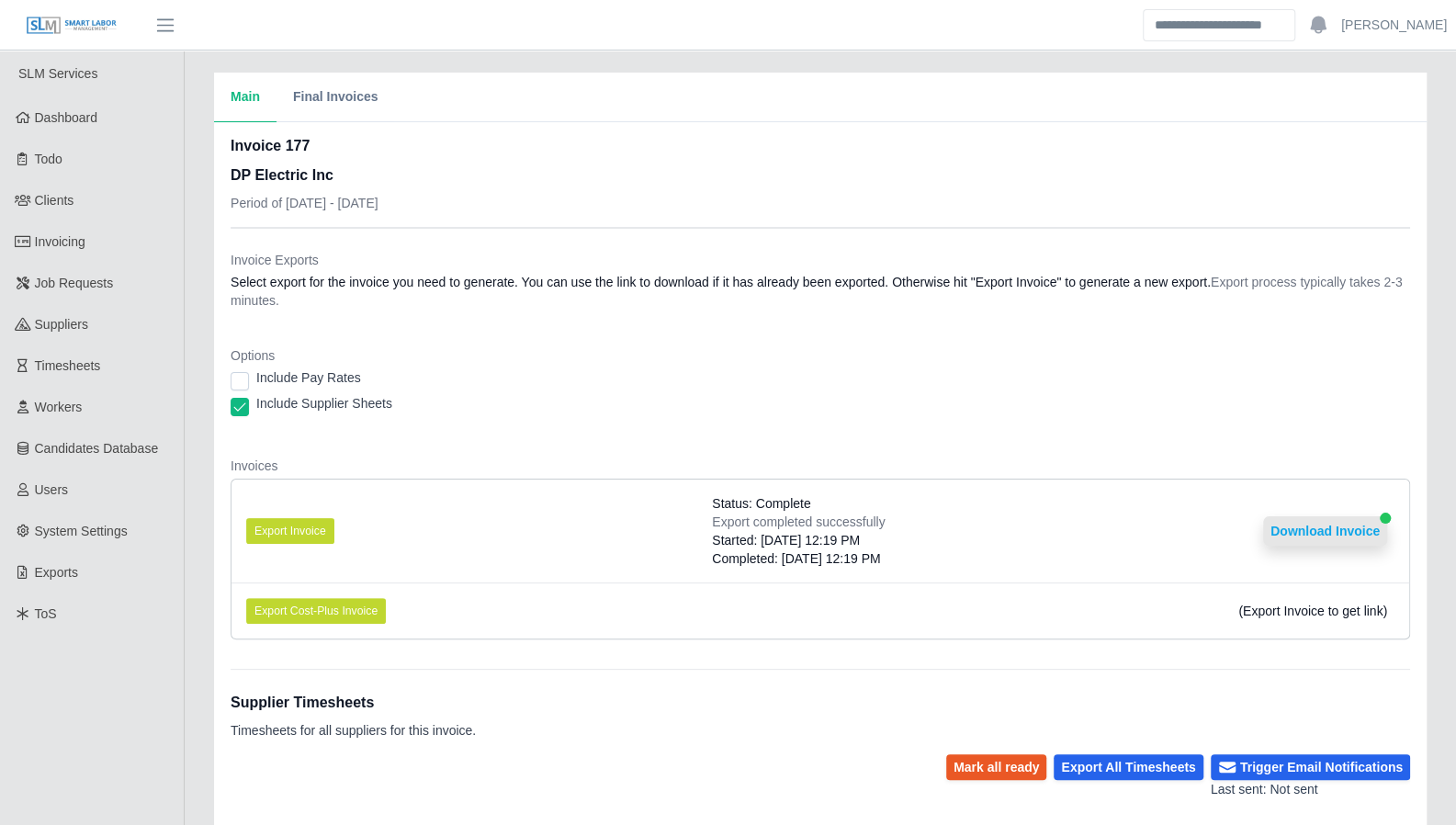
click at [1272, 535] on button "Download Invoice" at bounding box center [1325, 532] width 124 height 29
click at [1444, 232] on div "Main Final Invoices Invoice 177 DP Electric Inc Period of 09/29/2025 - 10/05/20…" at bounding box center [820, 697] width 1271 height 1249
click at [938, 309] on div "Invoice Exports Select export for the invoice you need to generate. You can use…" at bounding box center [820, 284] width 1179 height 66
click at [91, 129] on link "Dashboard" at bounding box center [91, 118] width 184 height 42
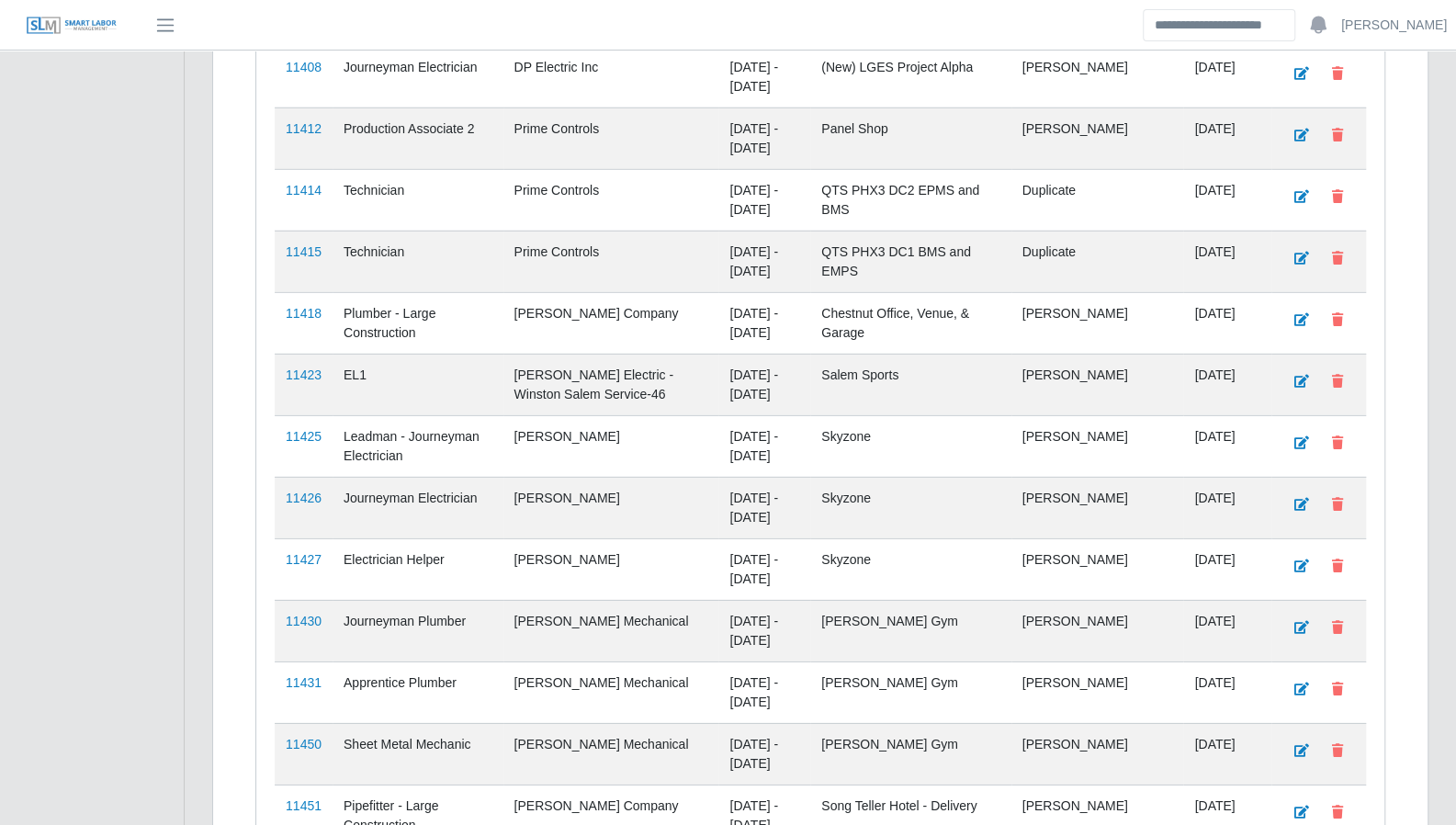
scroll to position [3389, 0]
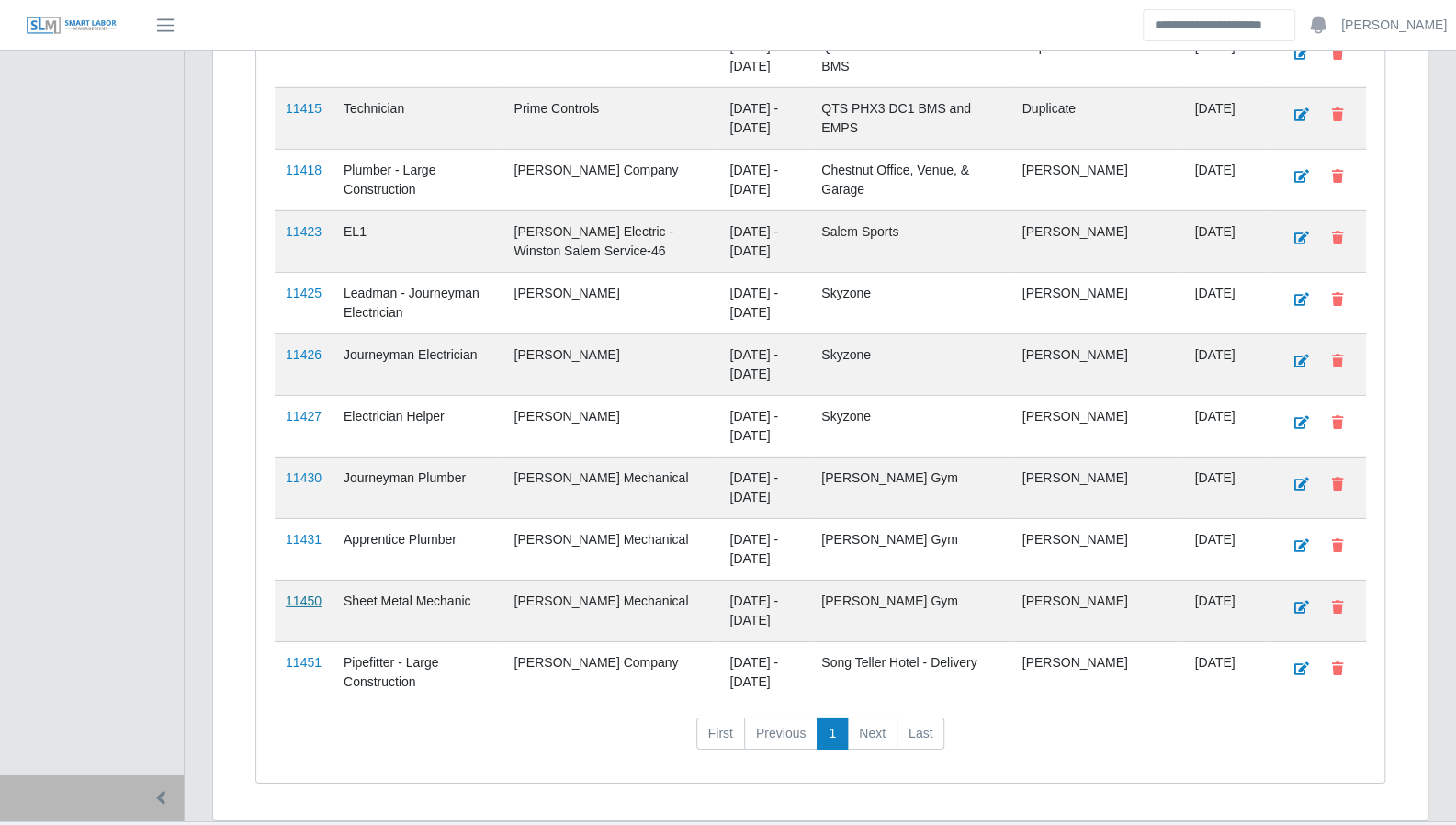
click at [300, 594] on link "11450" at bounding box center [303, 601] width 36 height 15
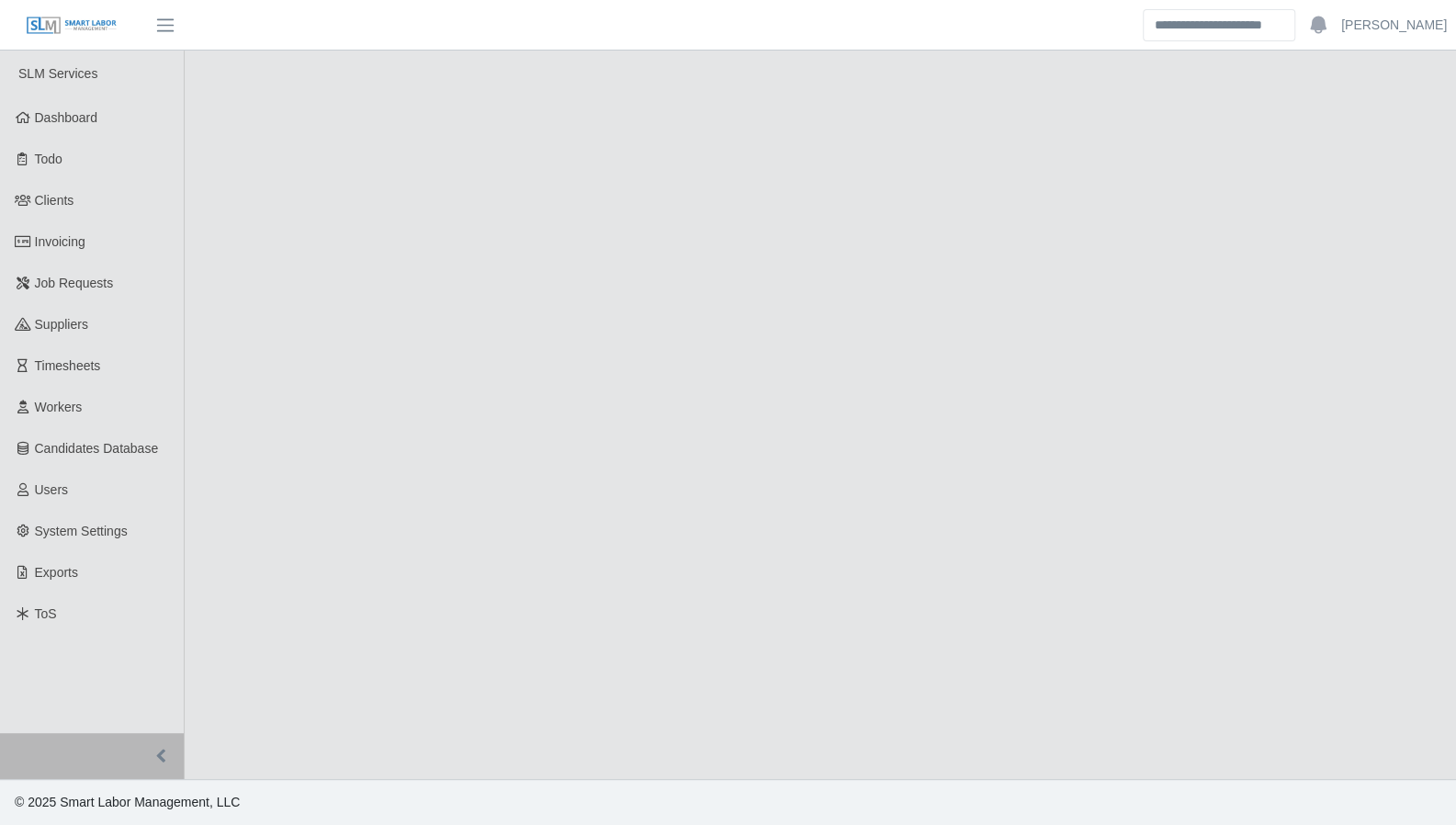
select select "****"
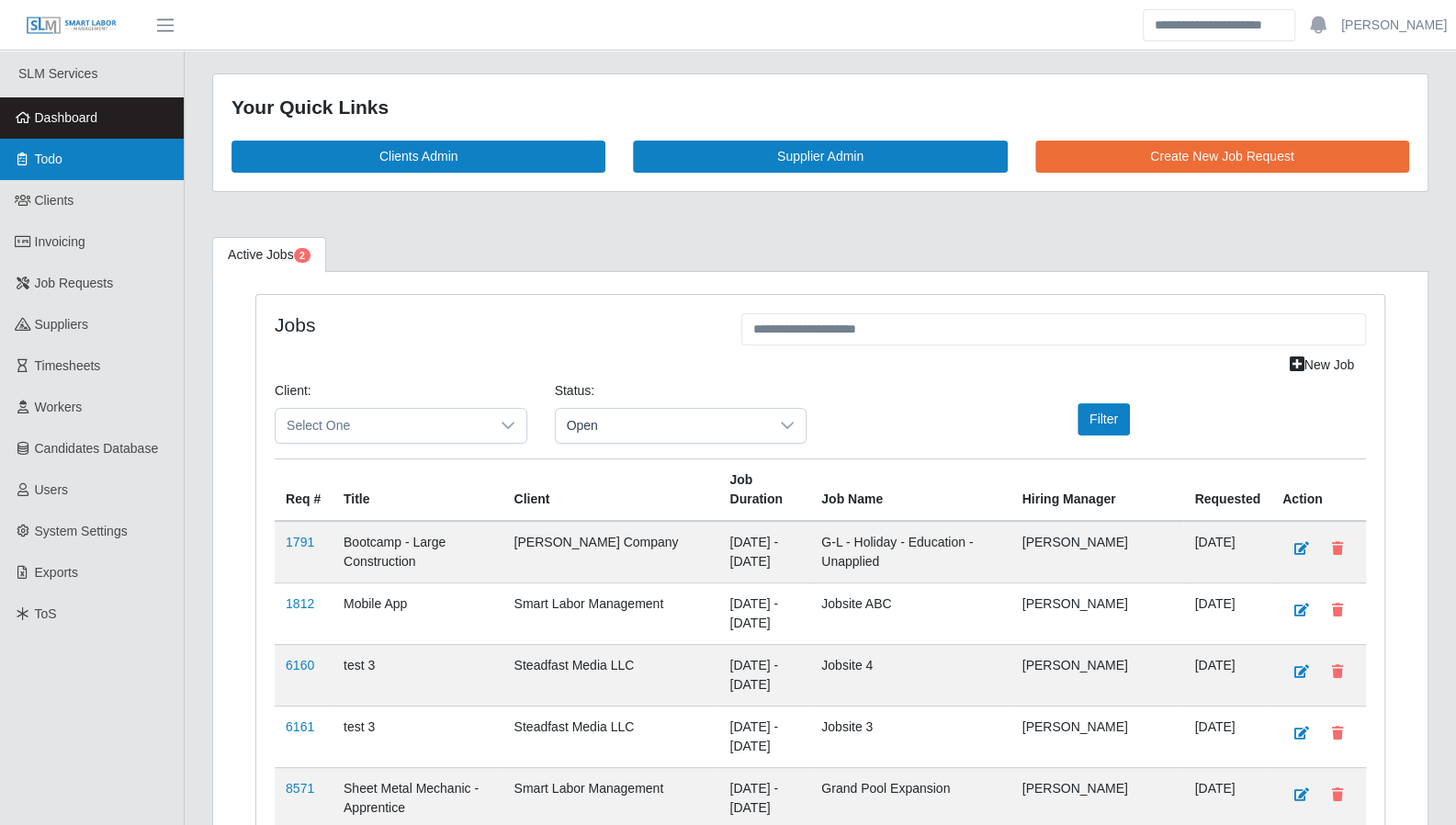
click at [76, 153] on link "Todo" at bounding box center [91, 159] width 184 height 42
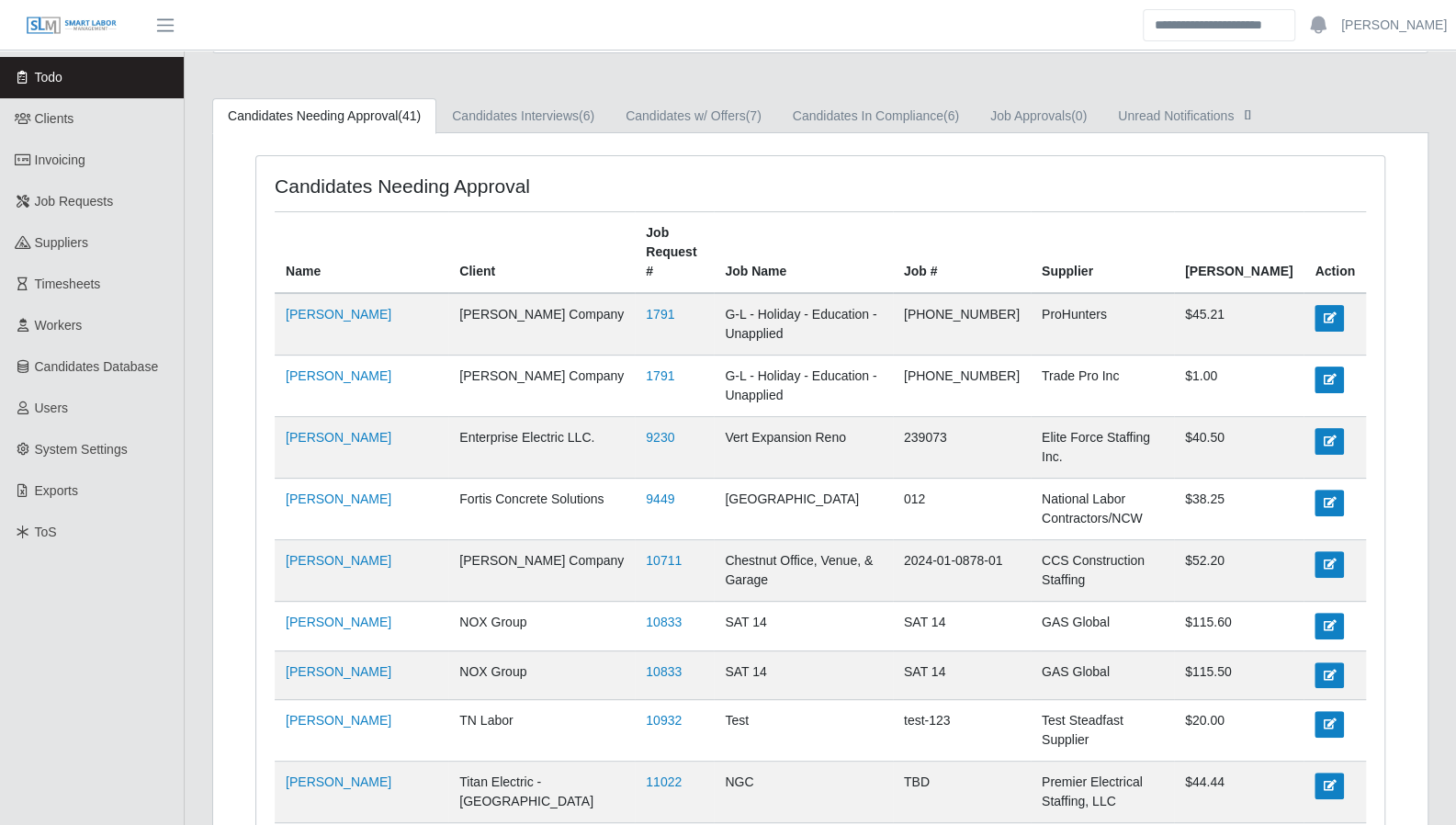
scroll to position [84, 0]
click at [669, 429] on link "9230" at bounding box center [660, 435] width 28 height 15
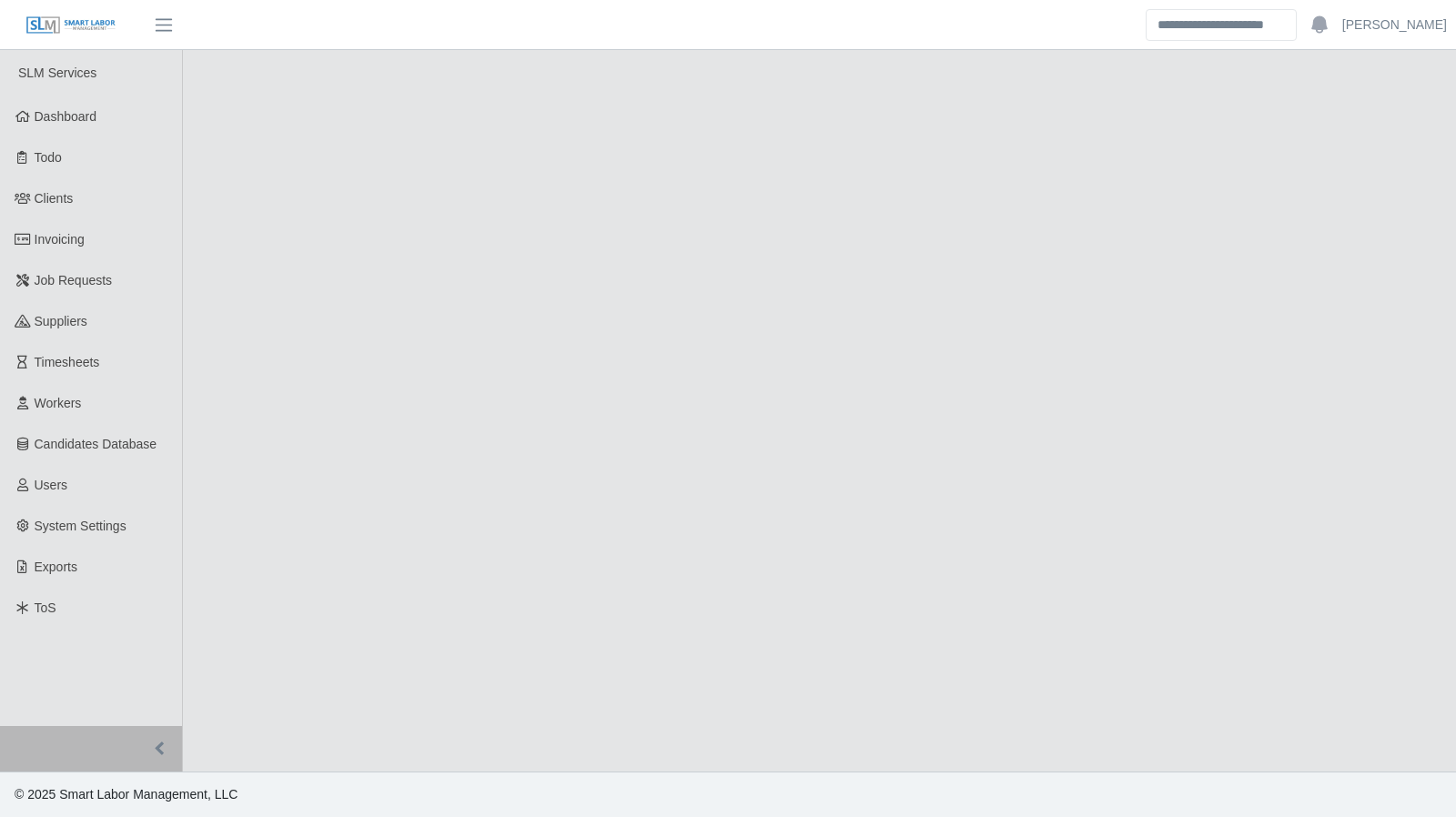
select select "****"
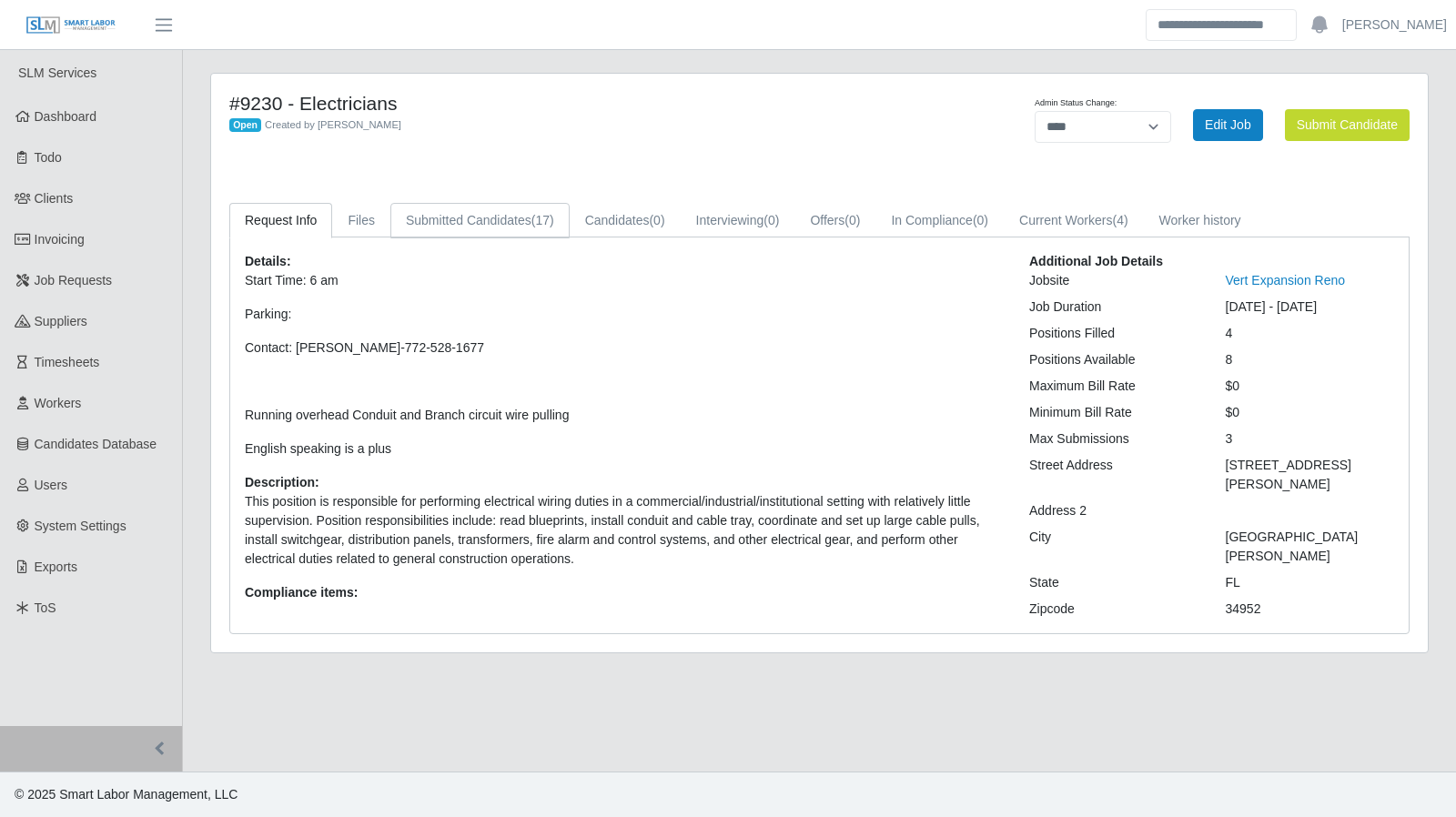
click at [522, 222] on link "Submitted Candidates (17)" at bounding box center [480, 220] width 179 height 36
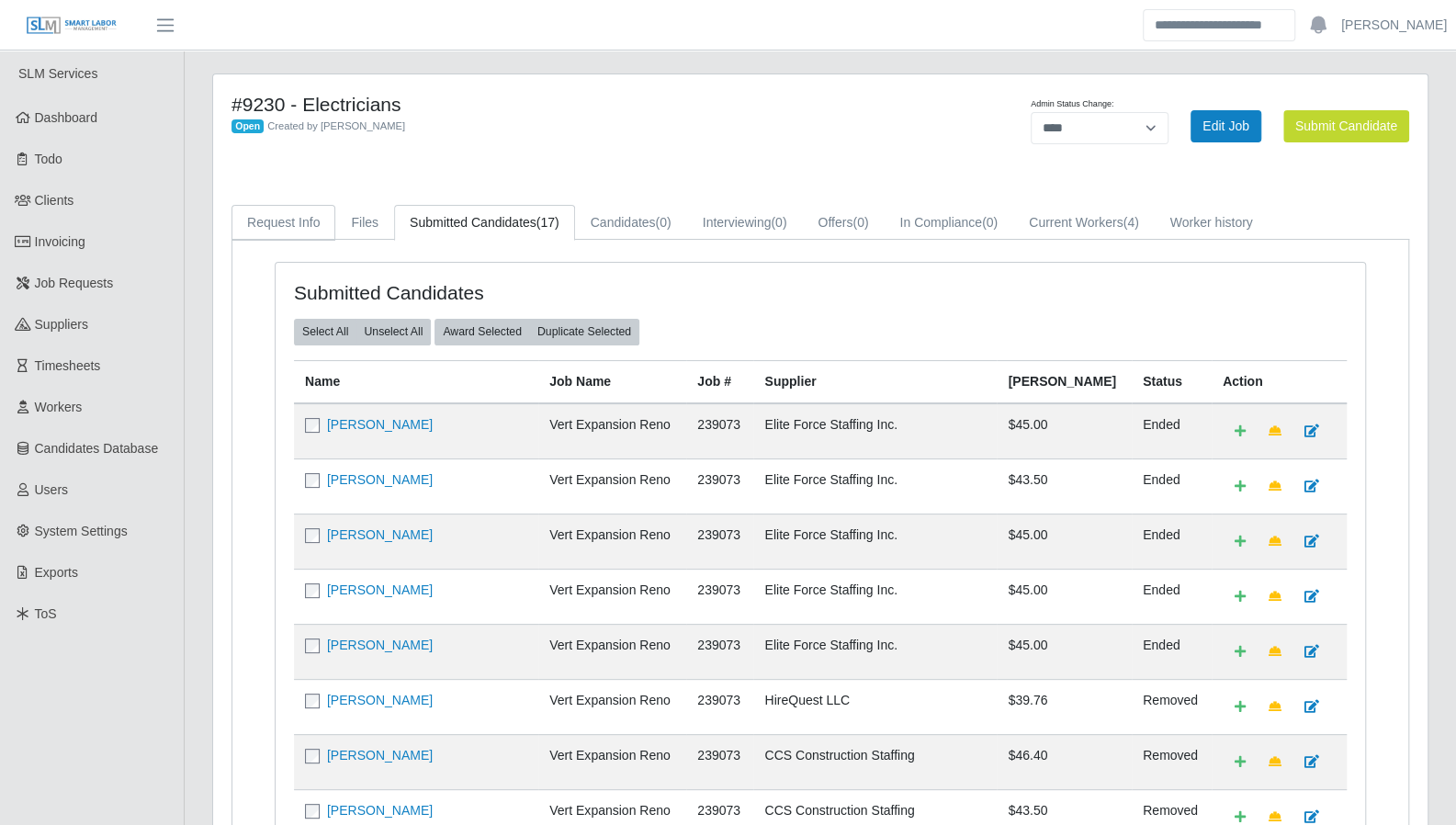
click at [297, 220] on link "Request Info" at bounding box center [283, 223] width 104 height 36
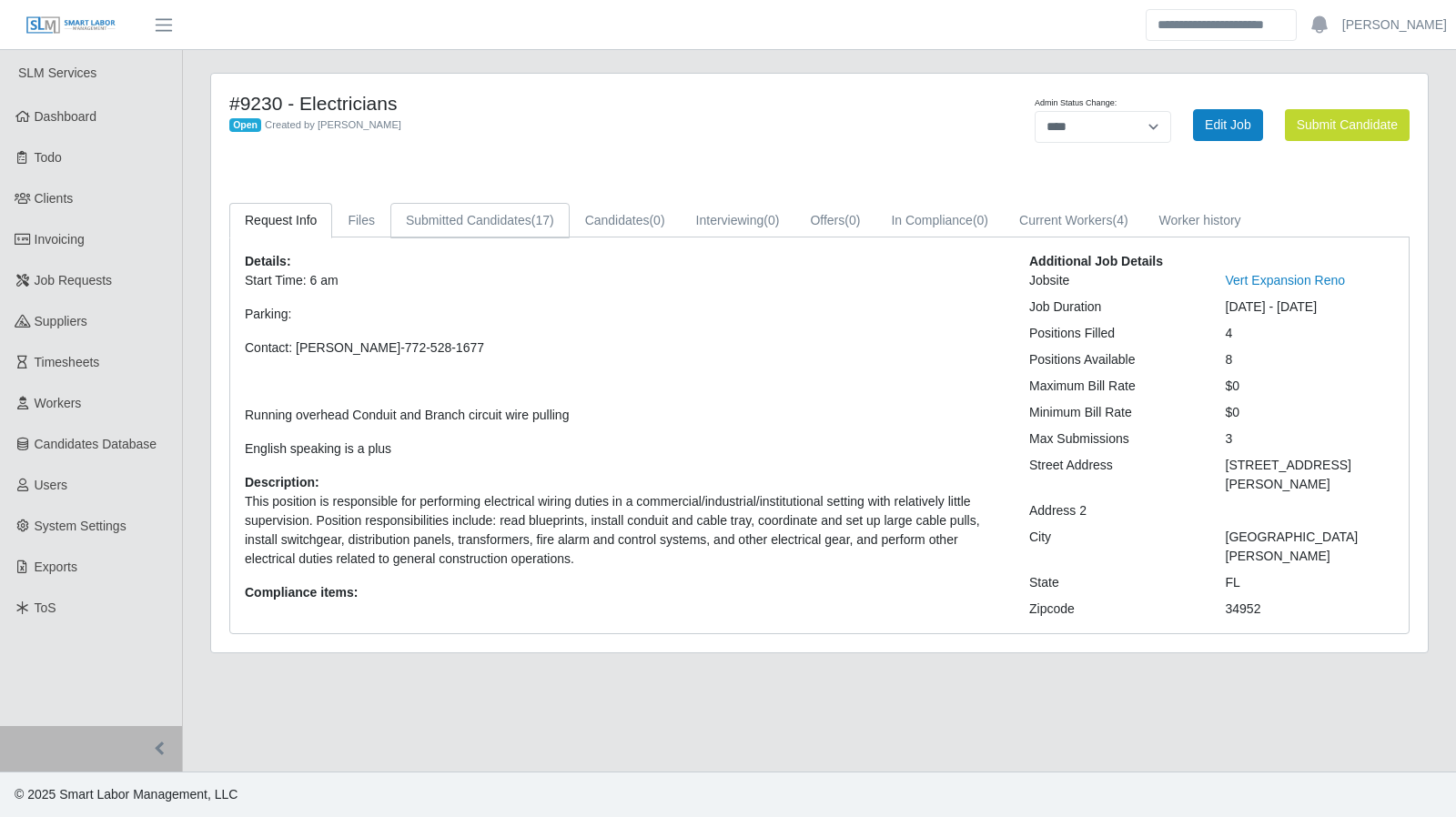
click at [535, 221] on span "(17)" at bounding box center [543, 219] width 23 height 14
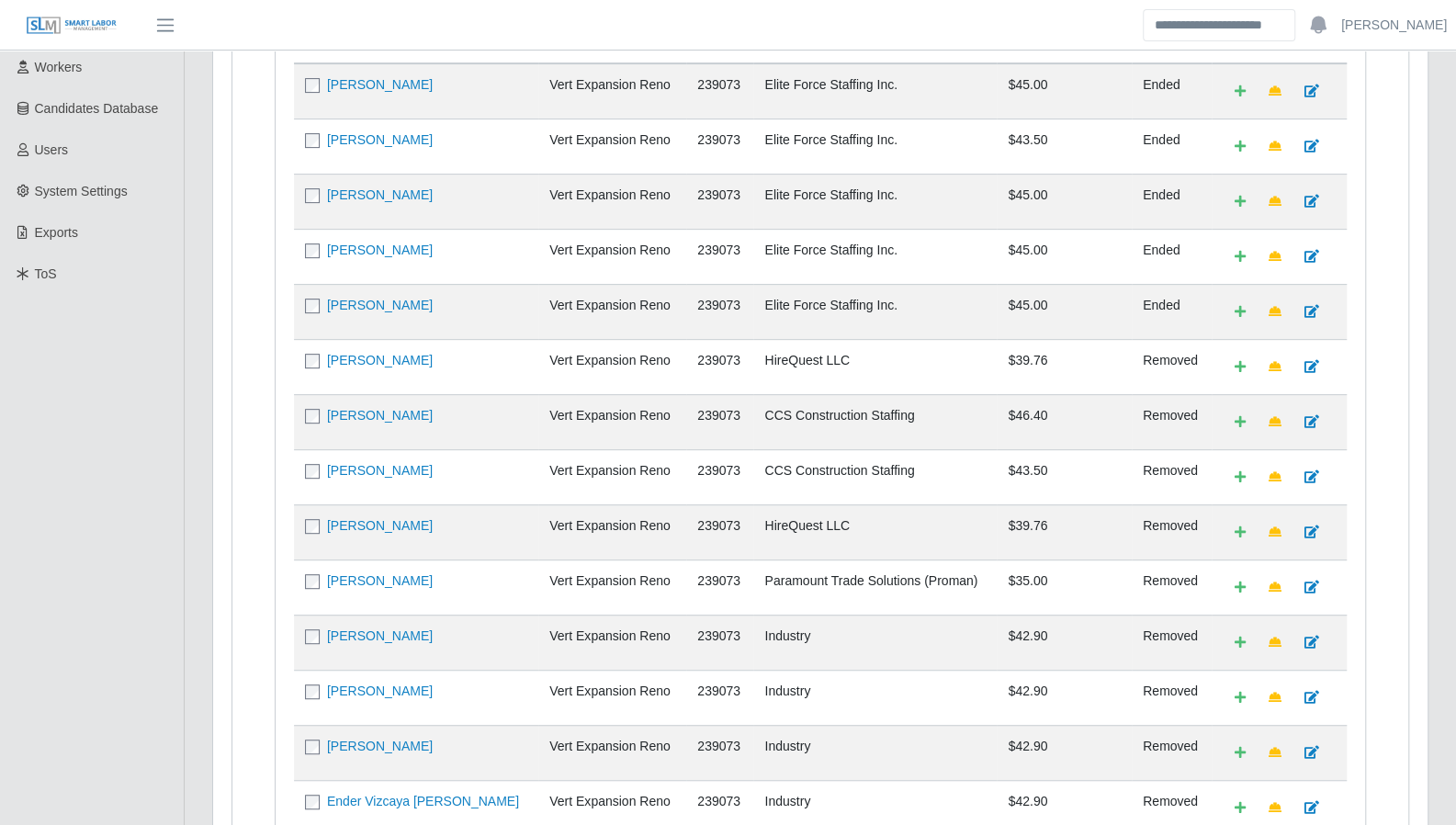
scroll to position [349, 0]
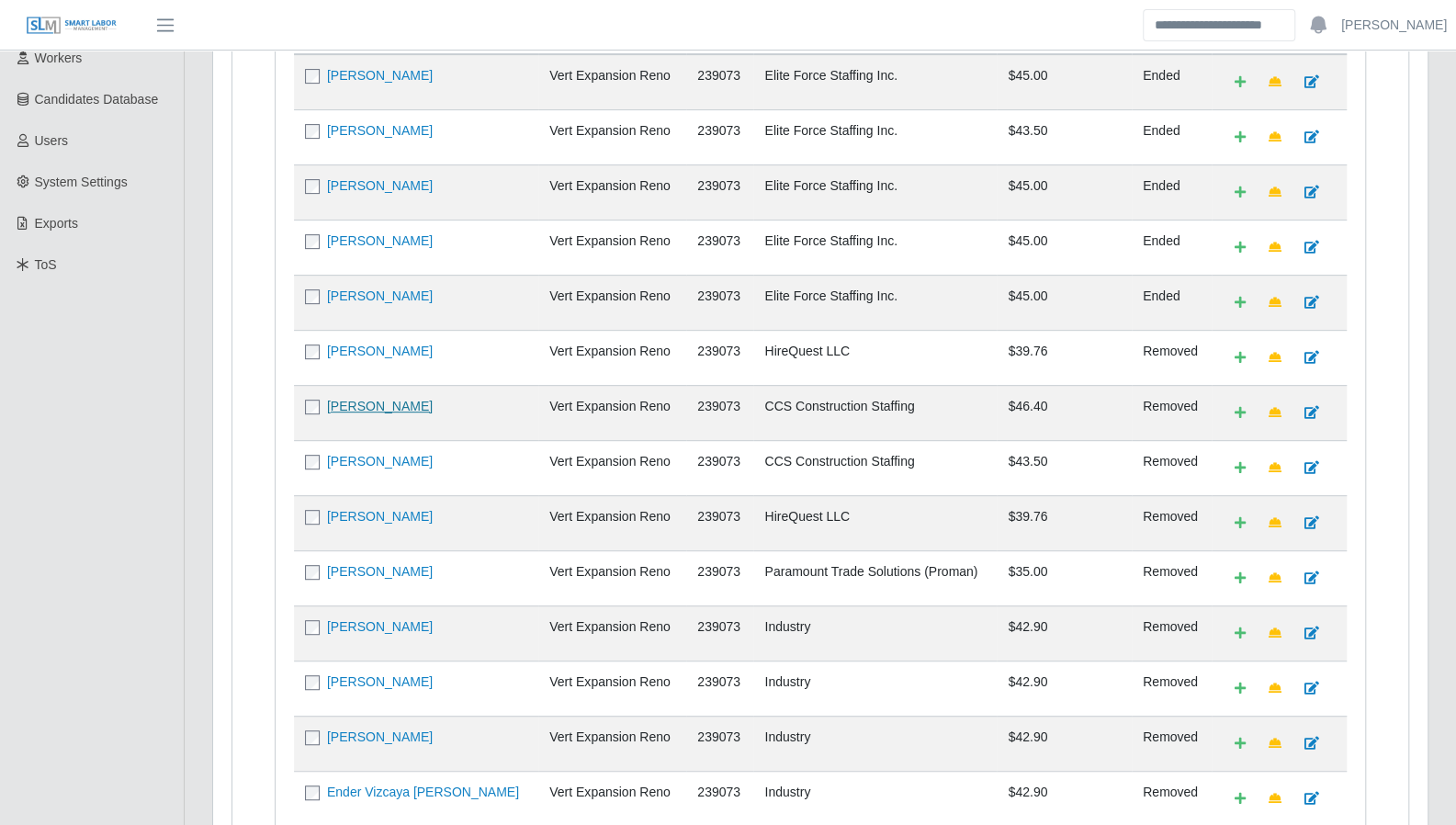
click at [382, 398] on link "Jean Morency" at bounding box center [380, 405] width 106 height 15
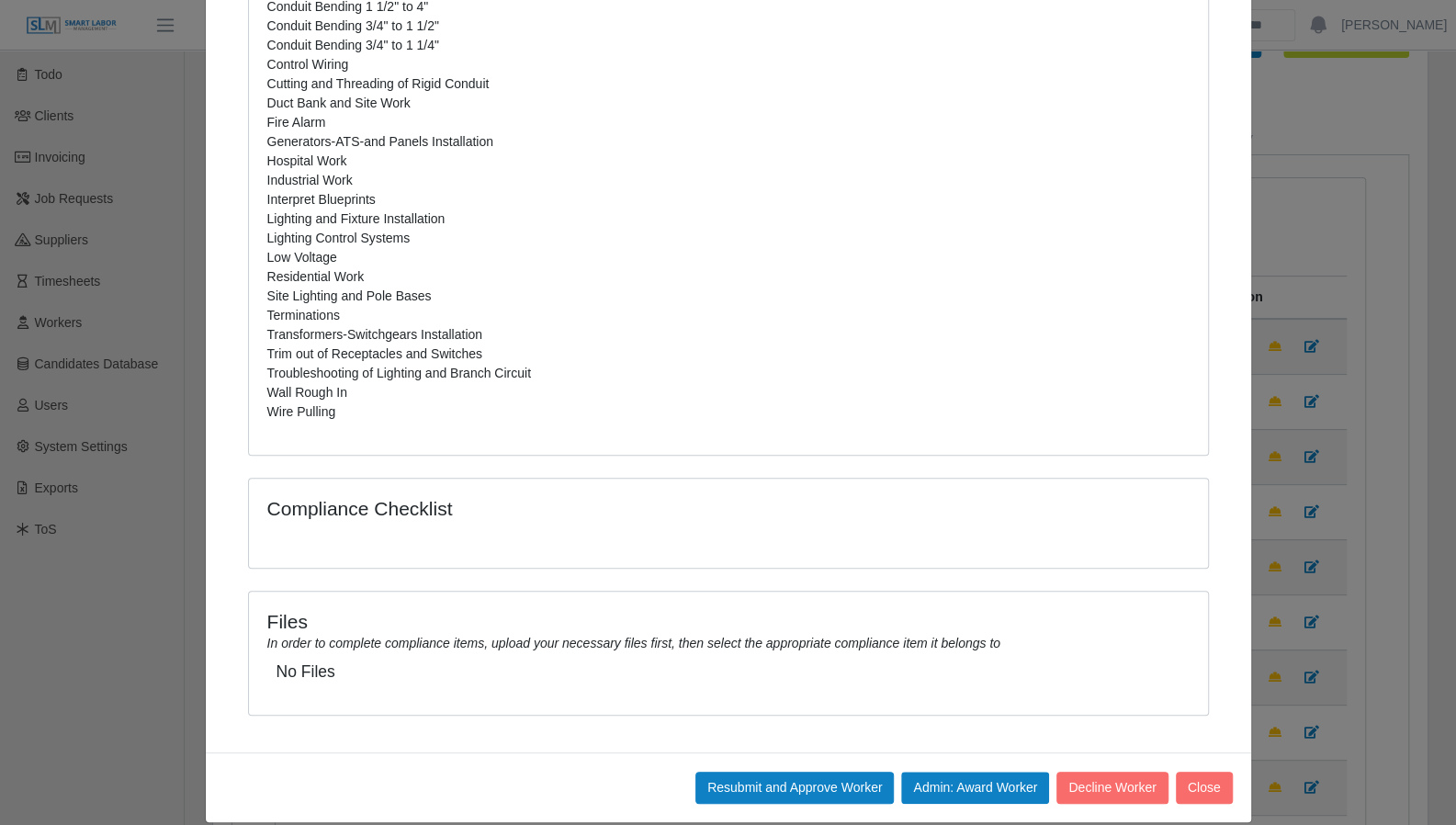
scroll to position [0, 0]
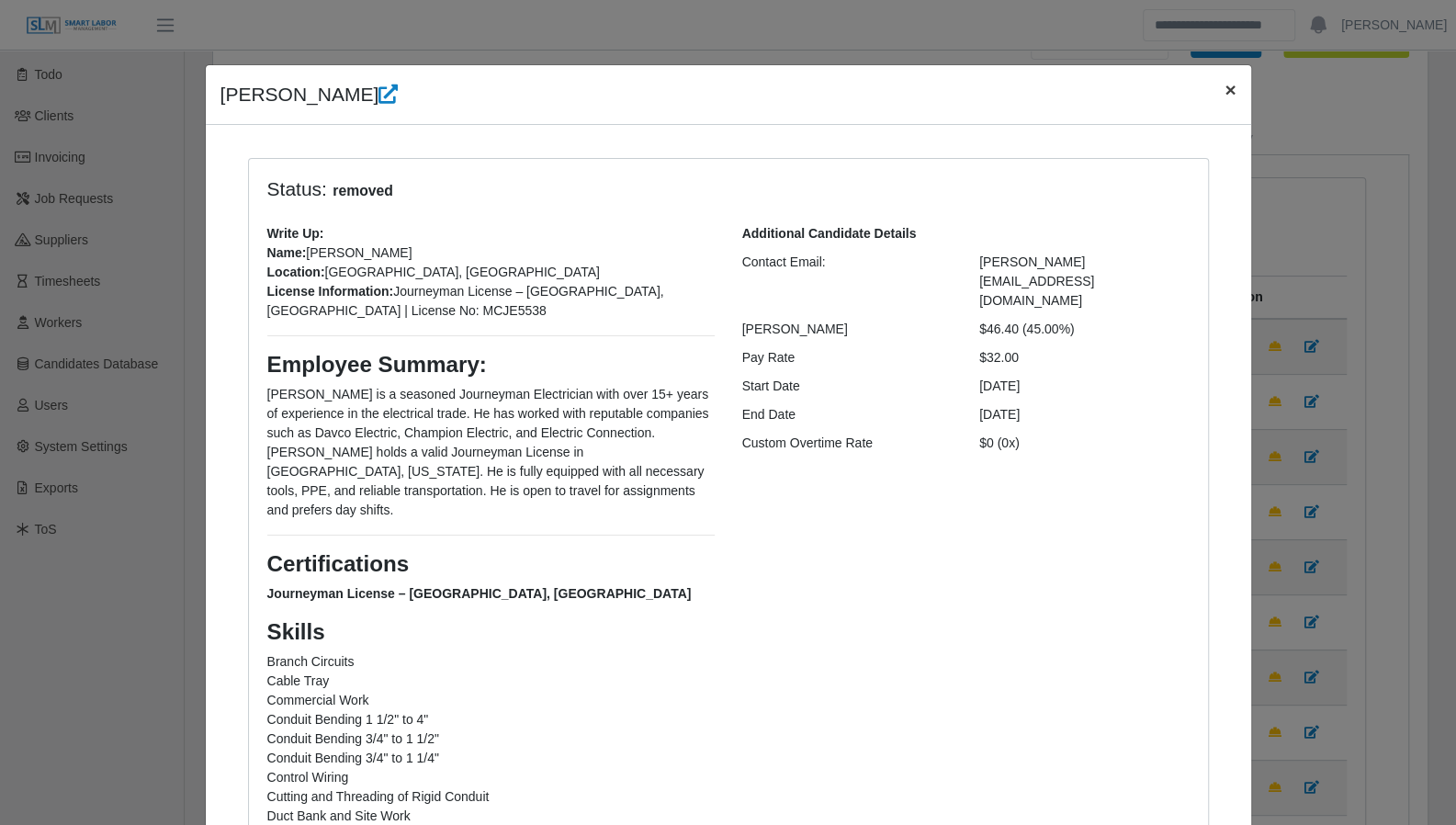
click at [1226, 85] on span "×" at bounding box center [1230, 89] width 11 height 21
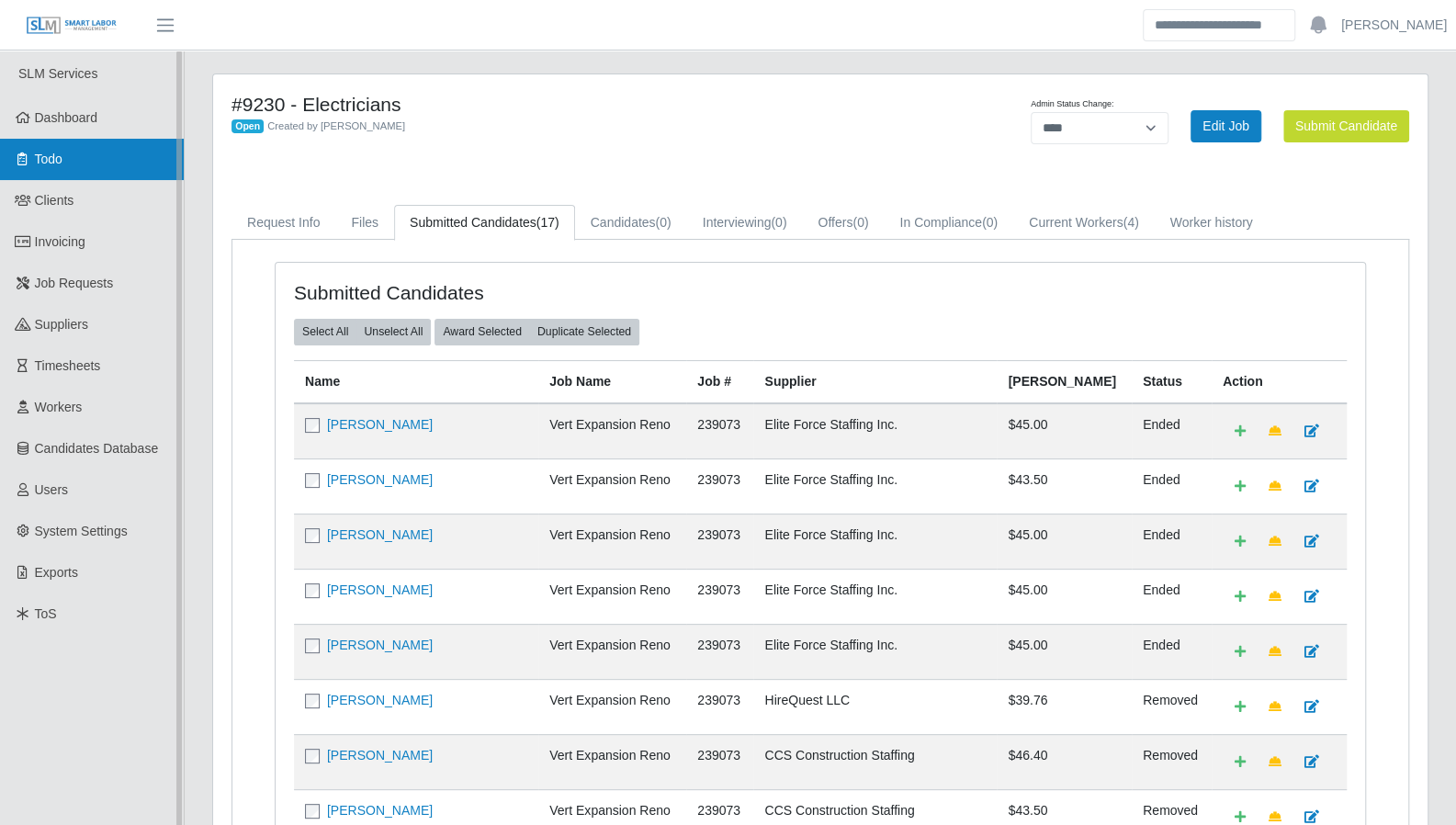
click at [88, 163] on link "Todo" at bounding box center [91, 159] width 184 height 42
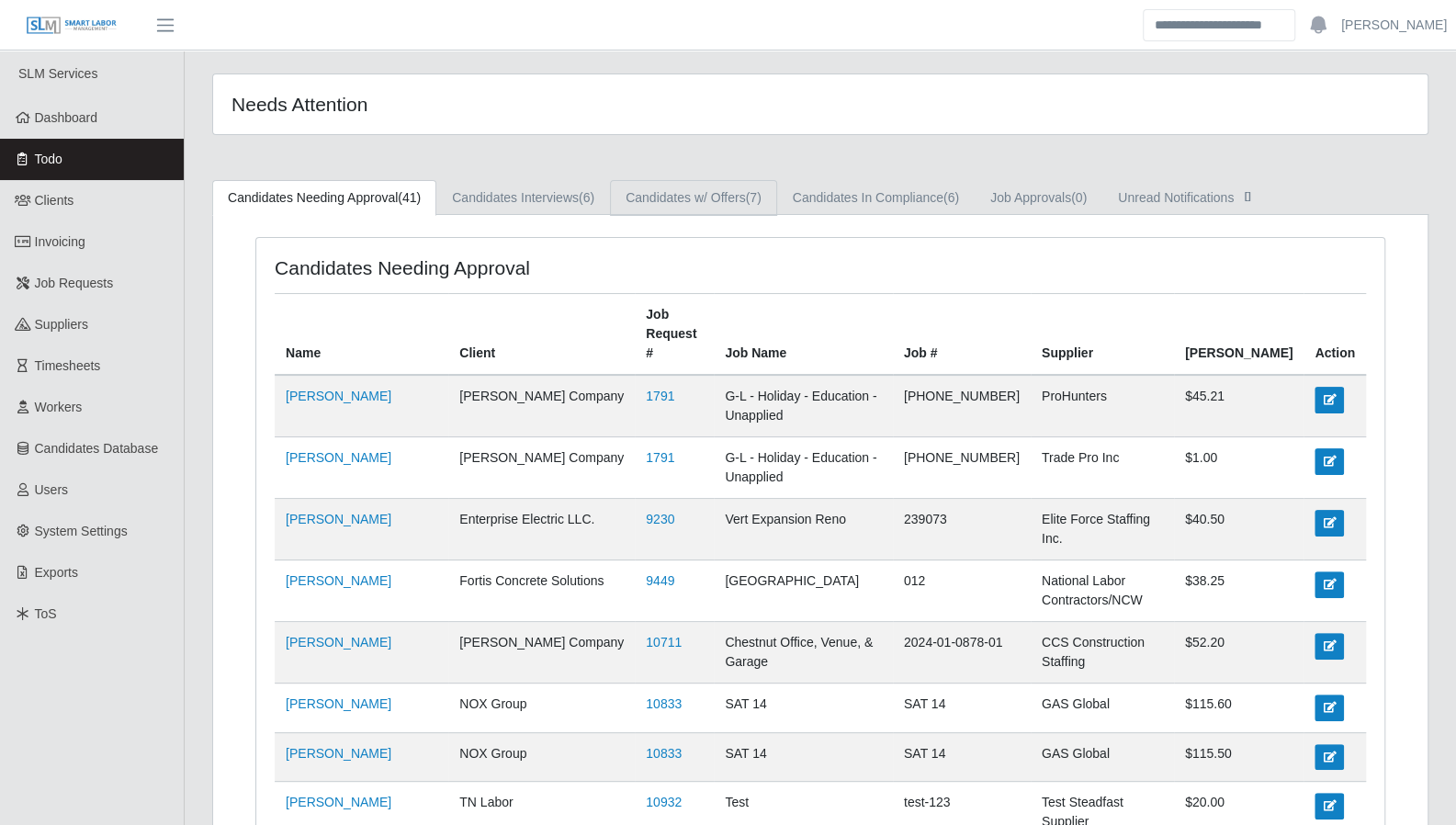
click at [734, 185] on link "Candidates w/ Offers (7)" at bounding box center [694, 197] width 167 height 36
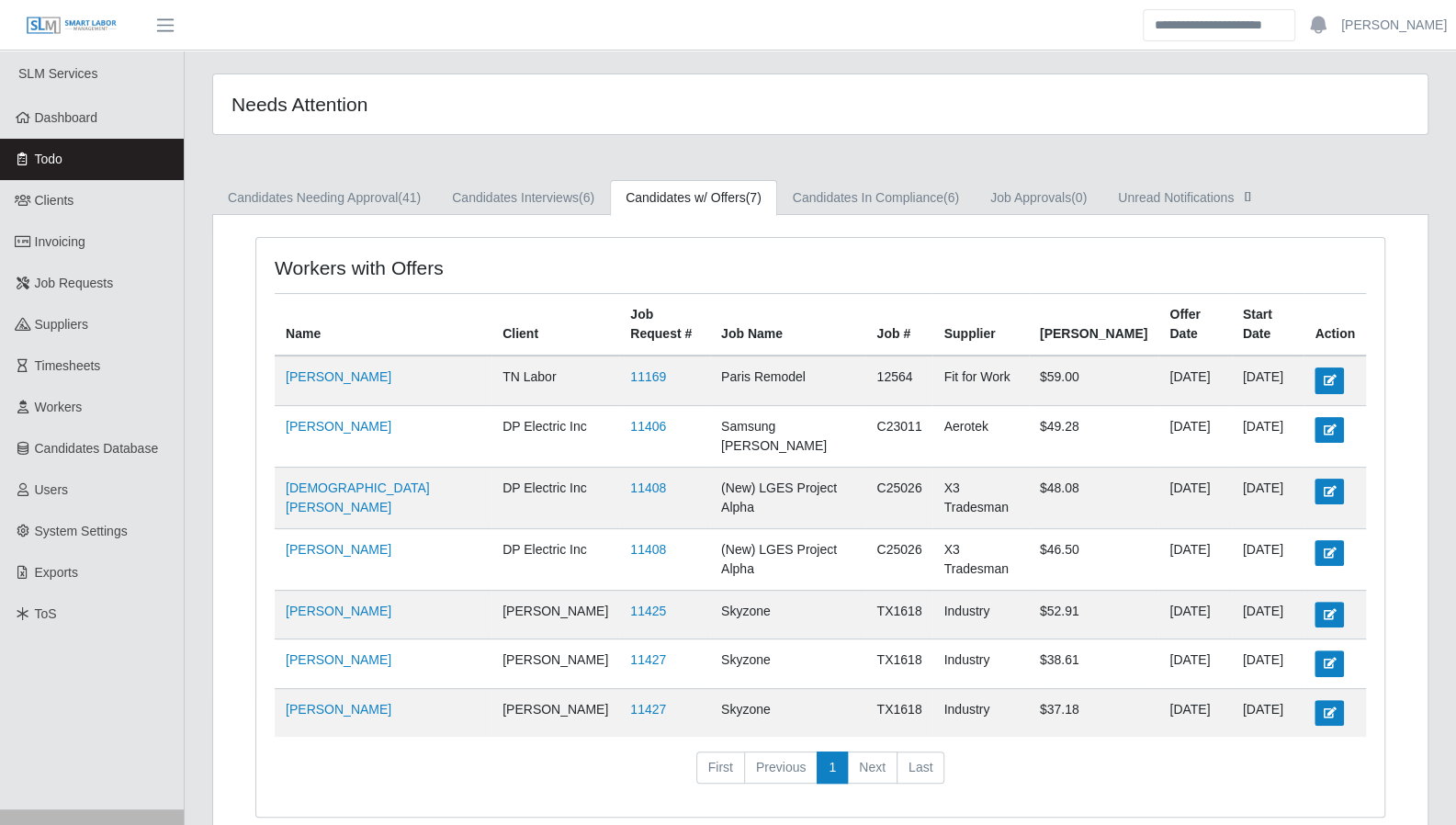
scroll to position [9, 0]
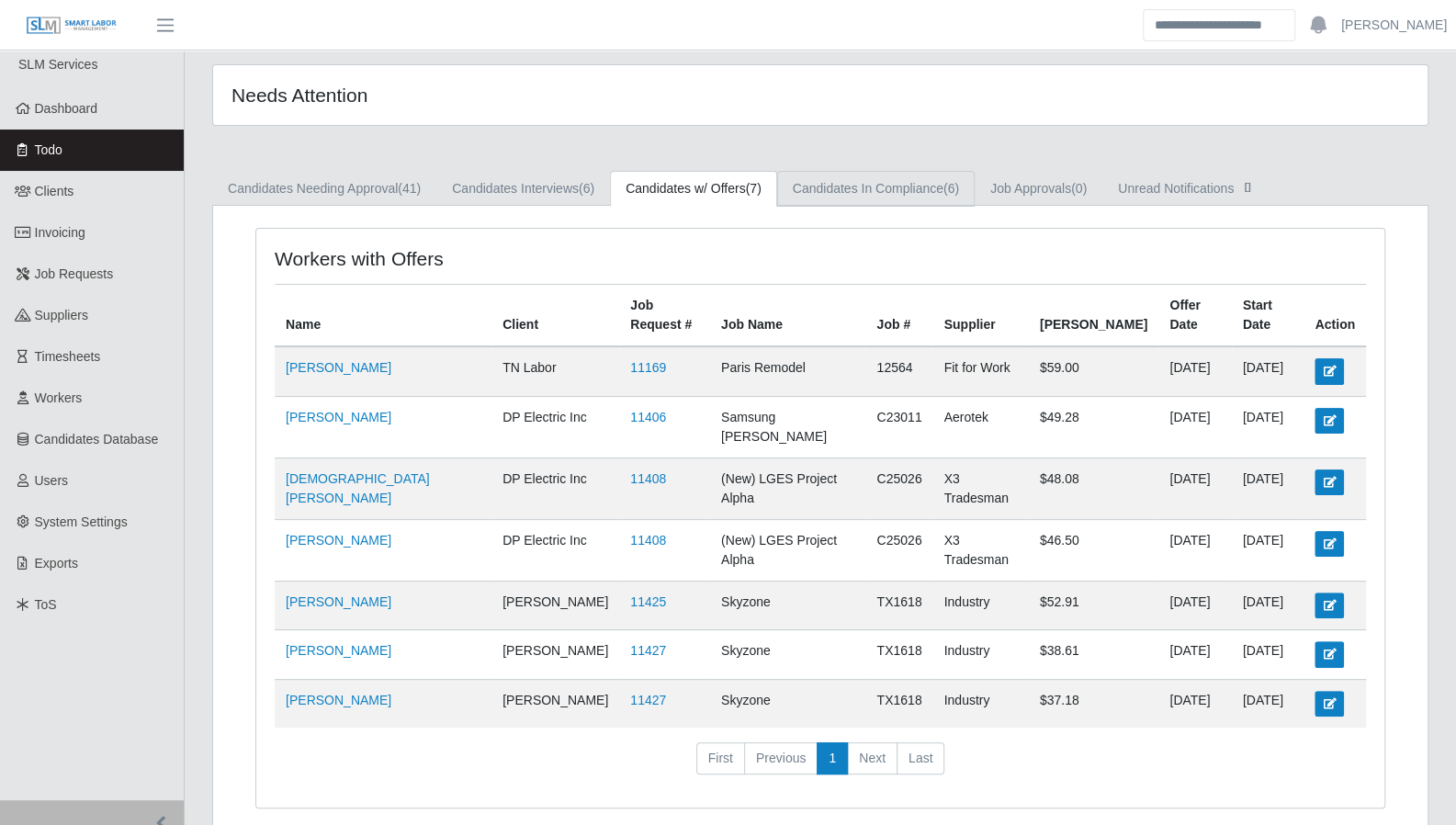
click at [844, 176] on link "Candidates In Compliance (6)" at bounding box center [875, 189] width 197 height 36
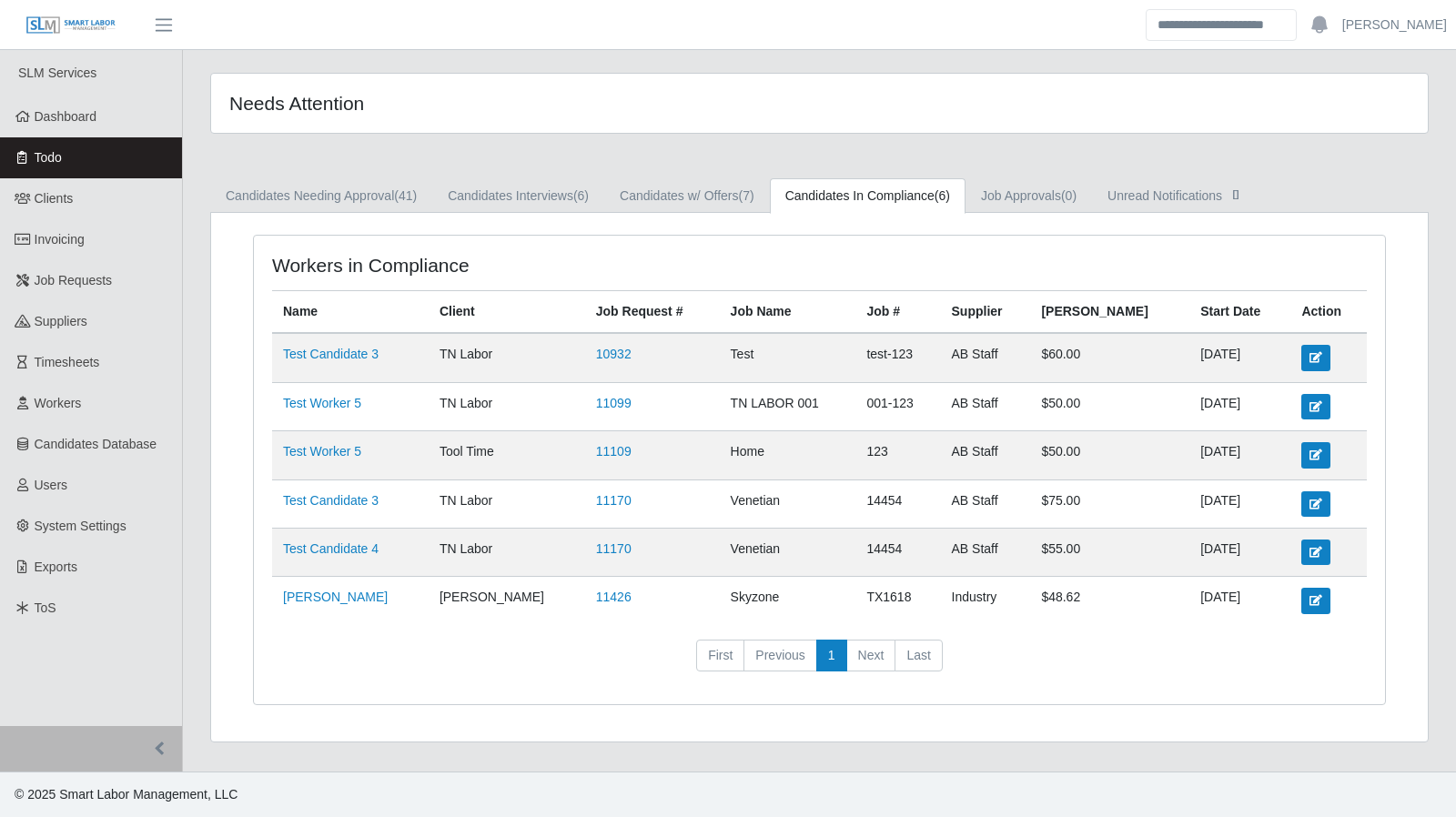
click at [585, 577] on td "11426" at bounding box center [652, 601] width 135 height 48
click at [596, 590] on link "11426" at bounding box center [613, 597] width 36 height 14
click at [371, 204] on link "Candidates Needing Approval (41)" at bounding box center [320, 195] width 222 height 36
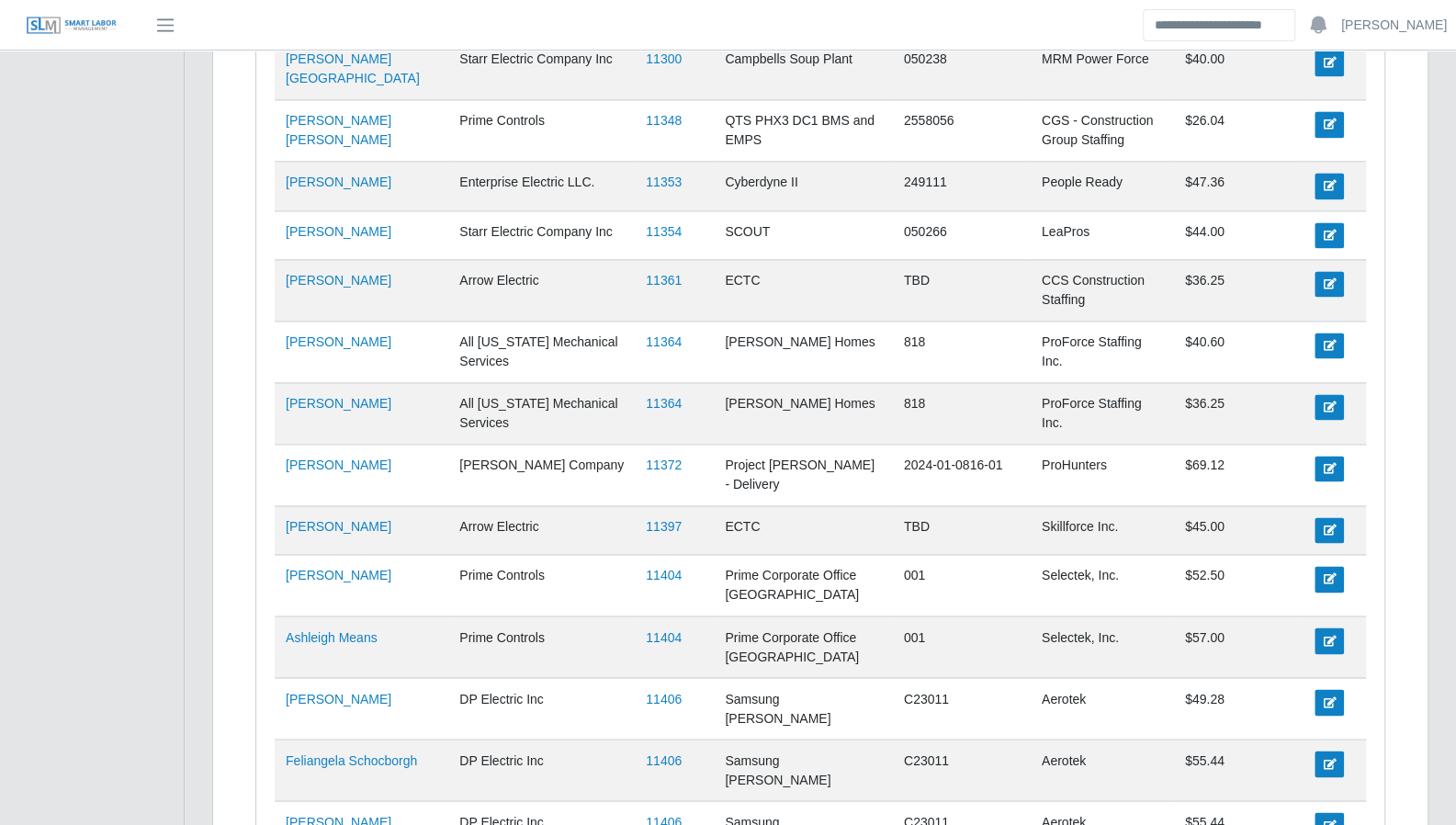
scroll to position [1823, 0]
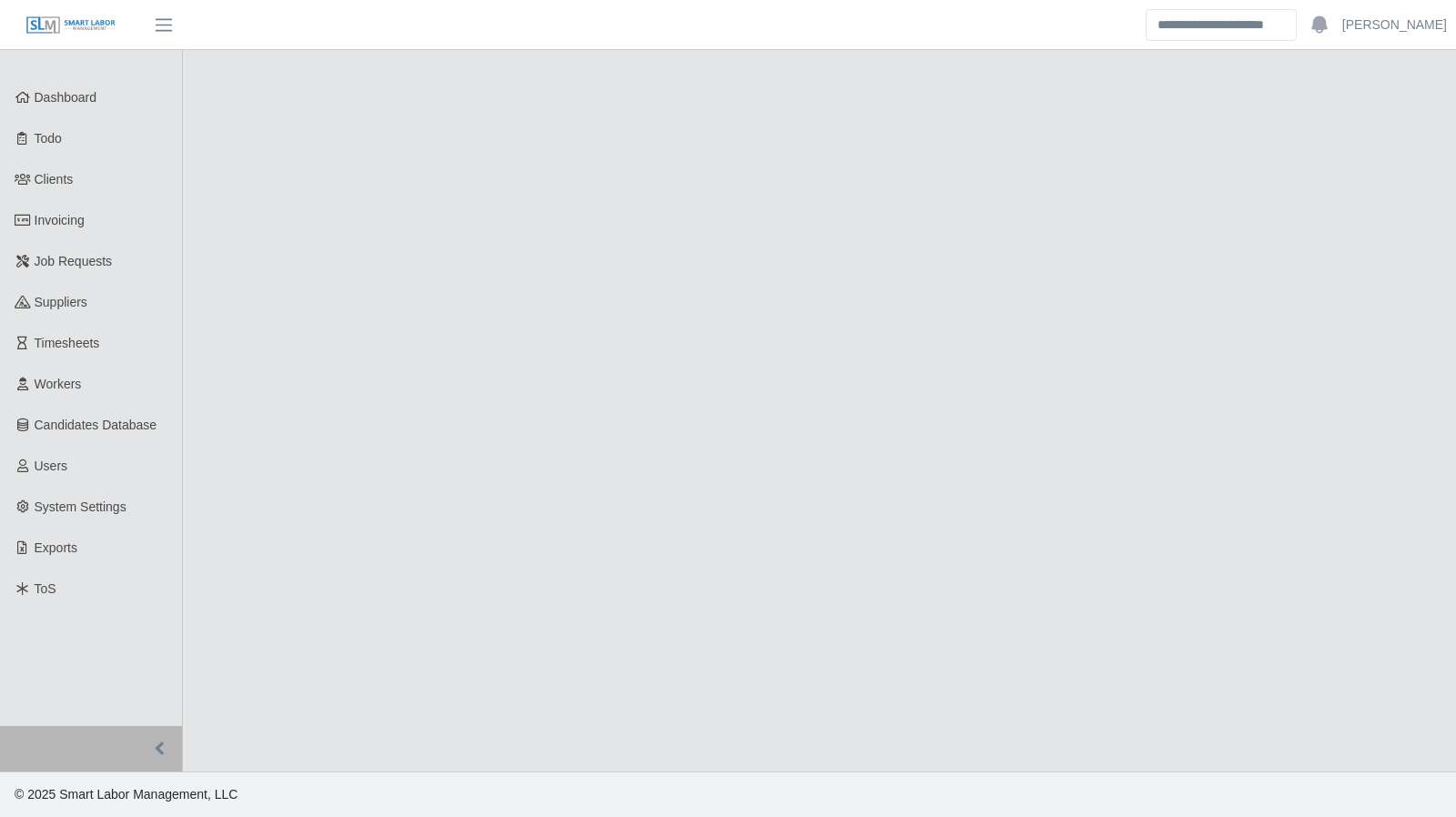
select select "****"
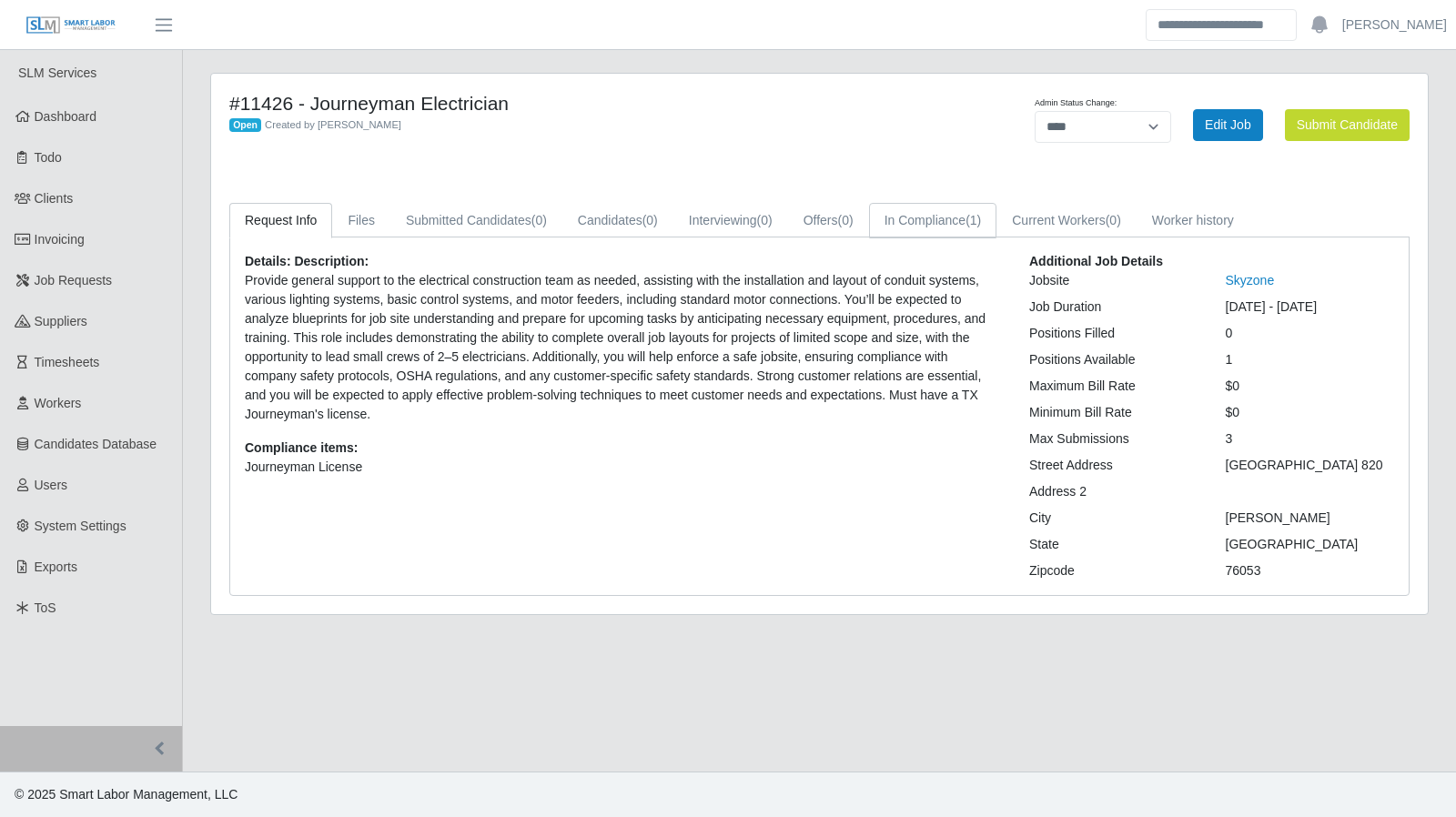
click at [925, 227] on link "In Compliance (1)" at bounding box center [932, 220] width 128 height 36
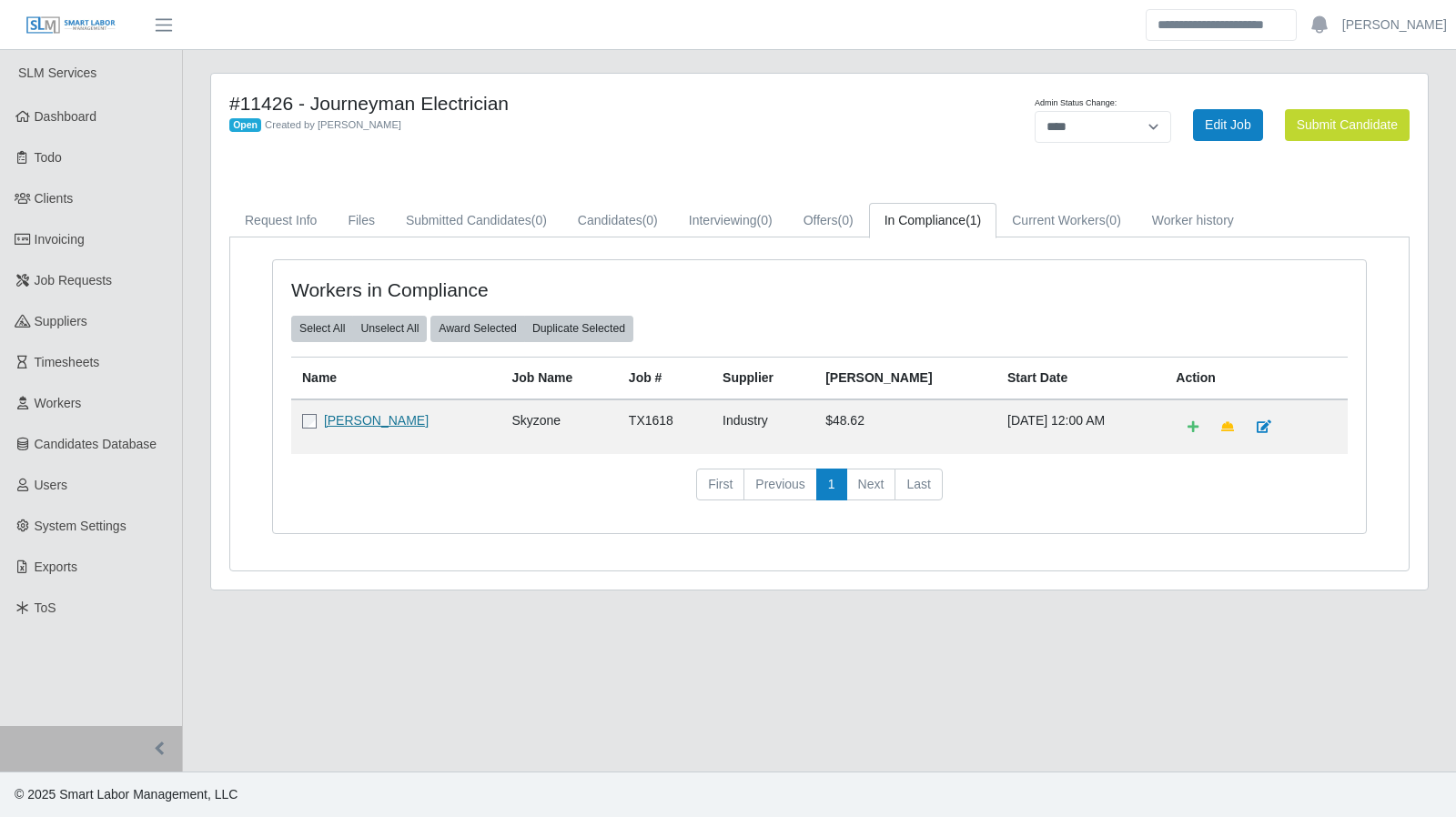
click at [389, 414] on link "Kenneth Ruth" at bounding box center [376, 420] width 105 height 14
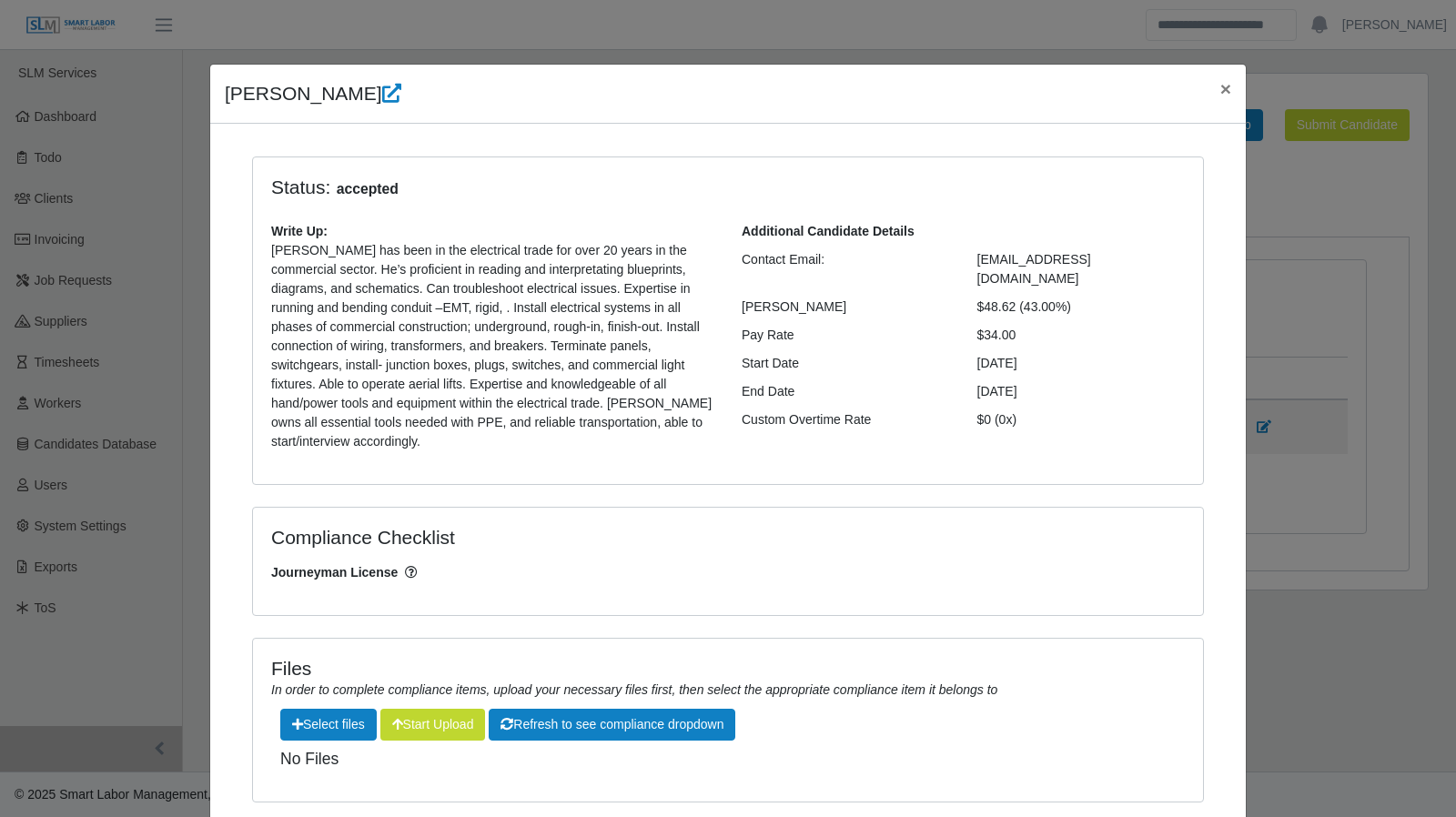
scroll to position [92, 0]
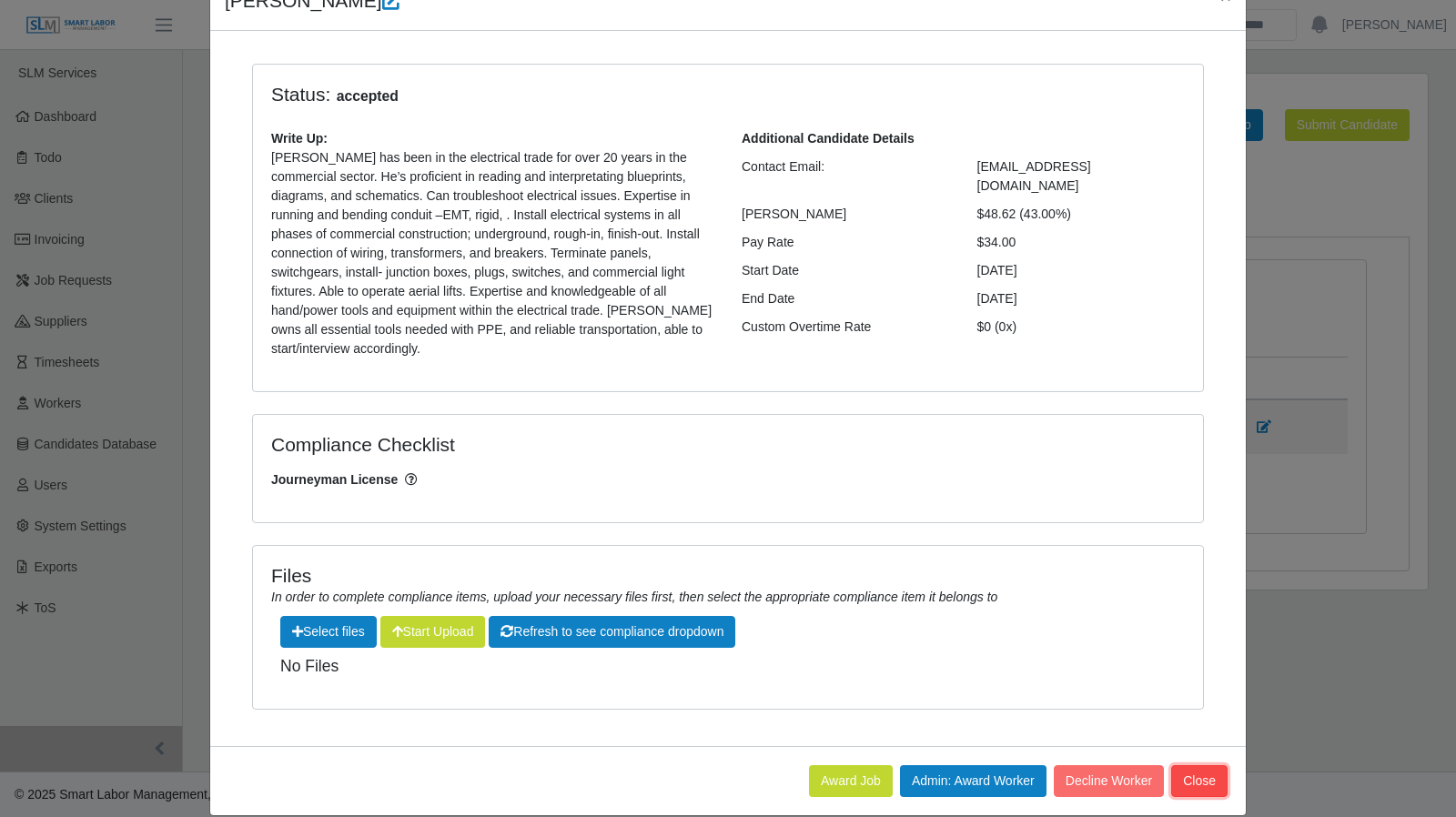
click at [1213, 770] on button "Close" at bounding box center [1199, 780] width 57 height 32
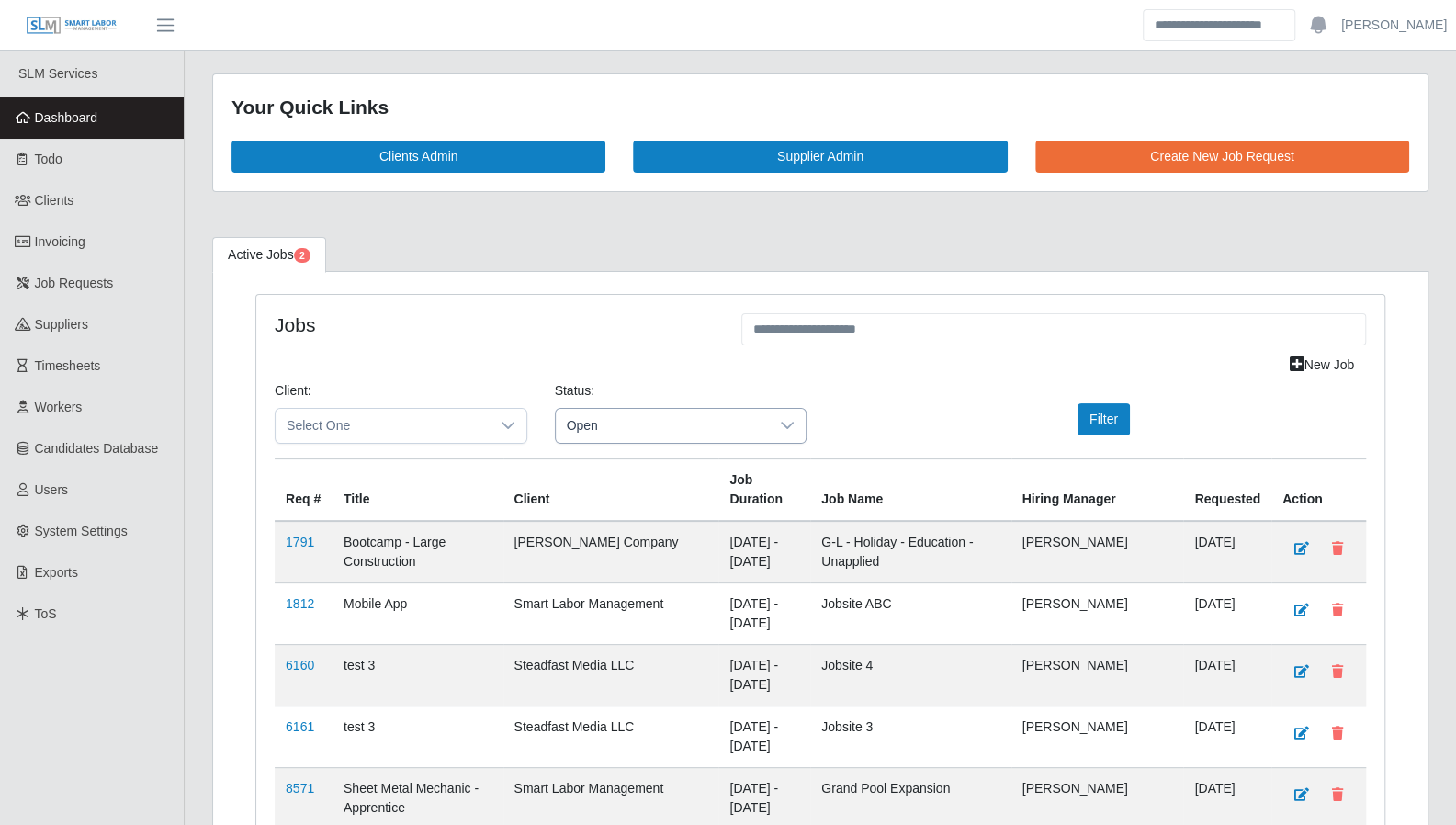
click at [593, 415] on span "Open" at bounding box center [662, 426] width 214 height 34
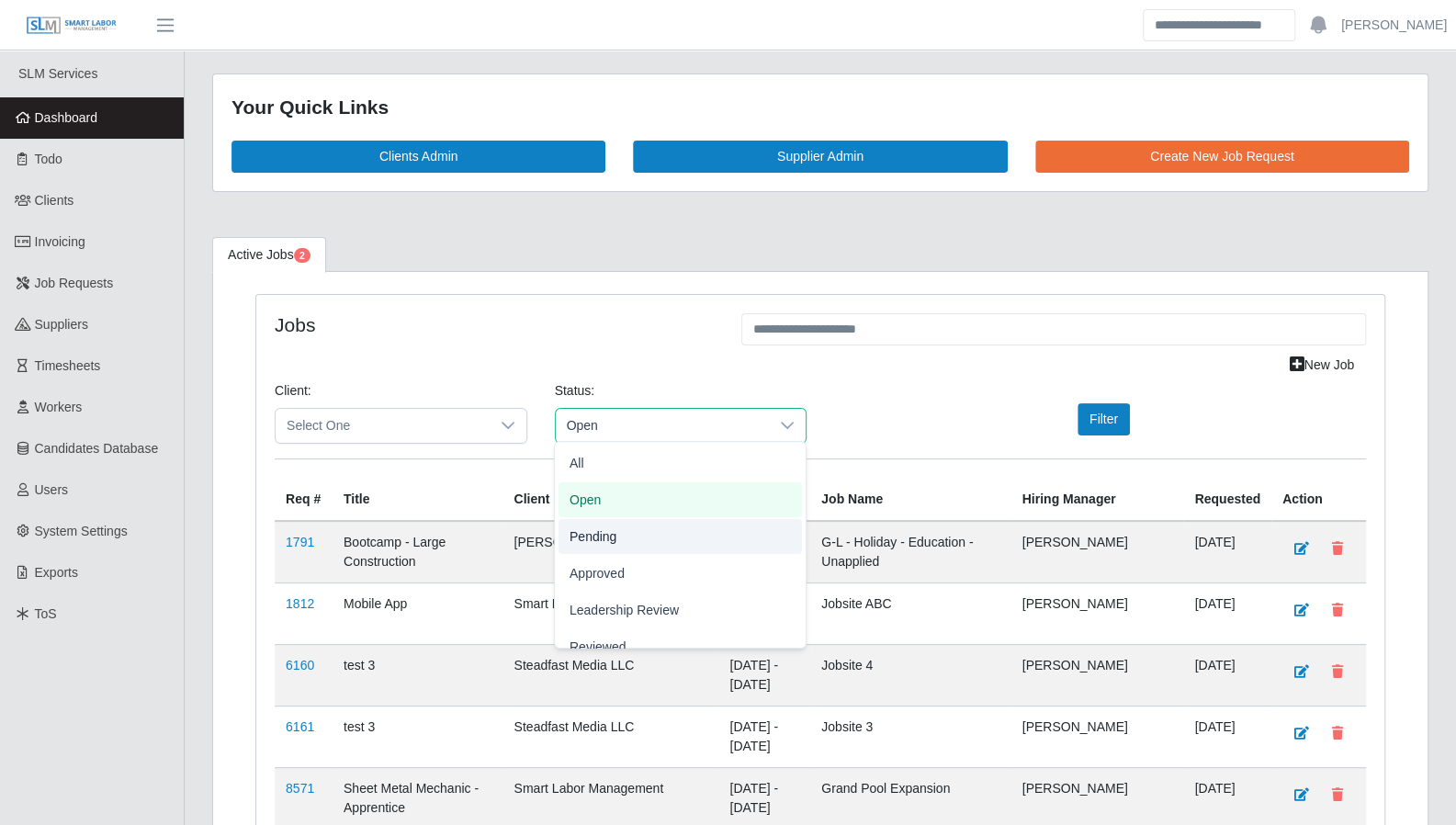
click at [618, 525] on li "Pending" at bounding box center [680, 536] width 244 height 35
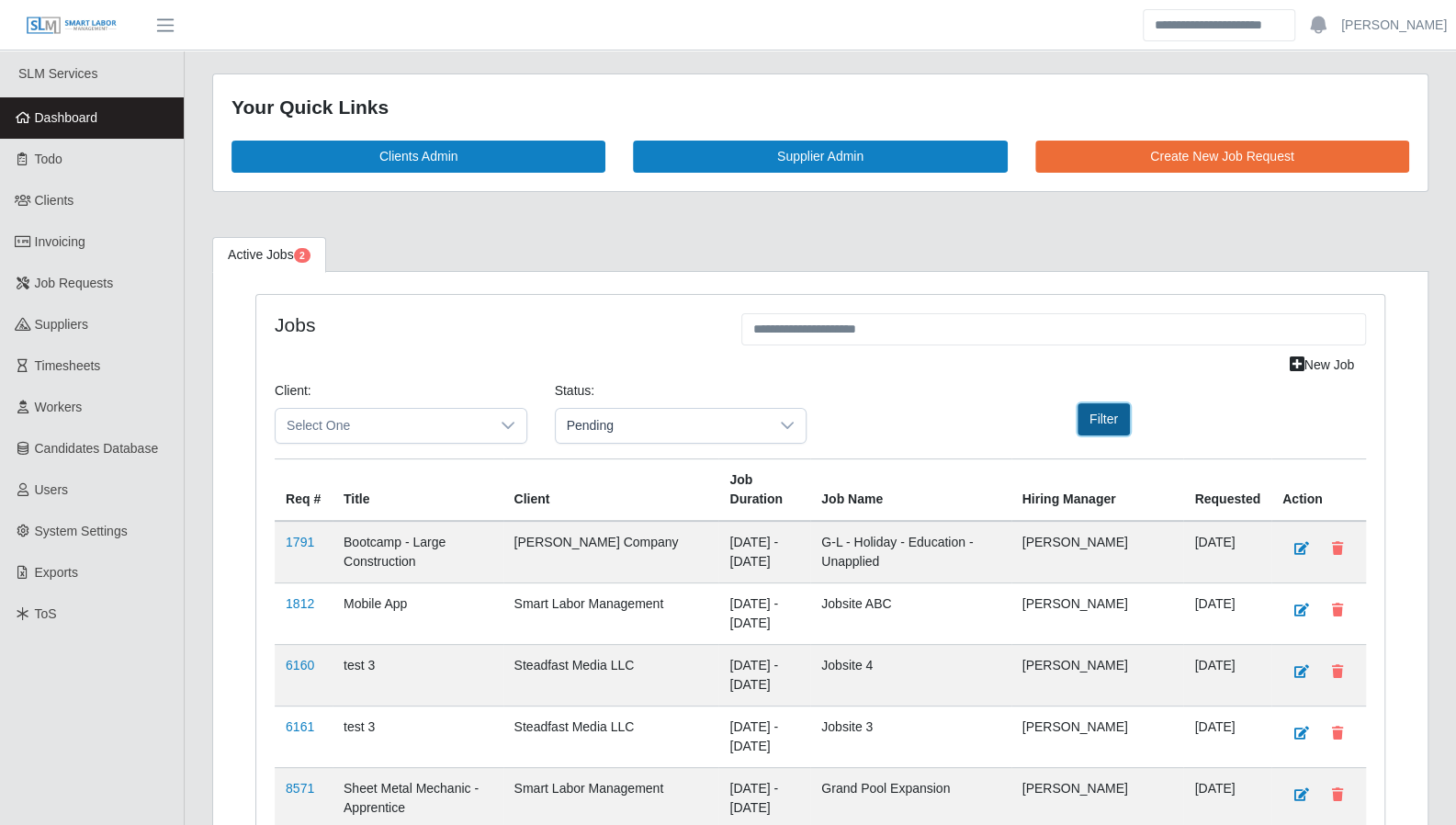
click at [1086, 416] on button "Filter" at bounding box center [1103, 419] width 52 height 32
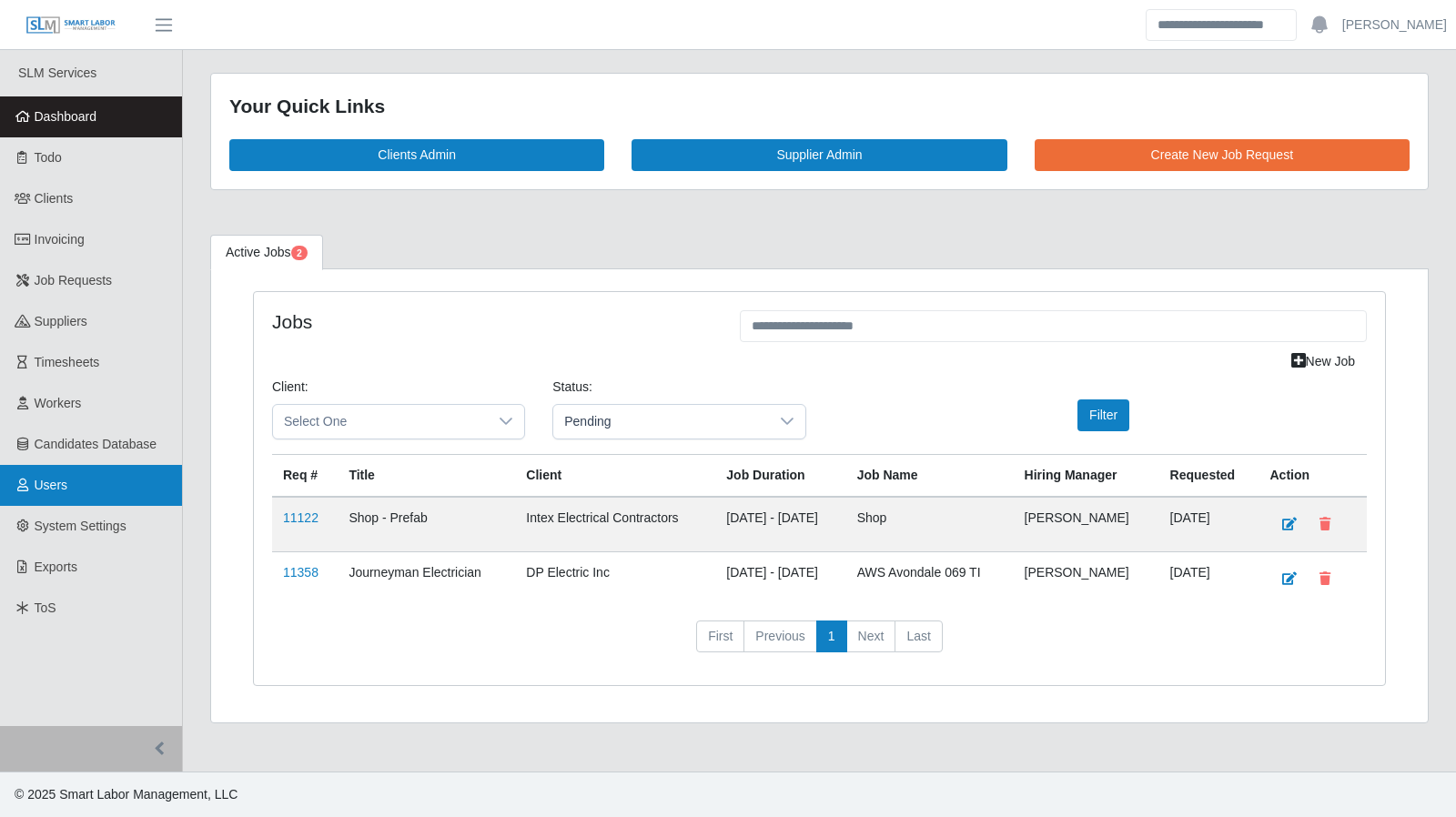
click at [59, 481] on span "Users" at bounding box center [51, 485] width 34 height 14
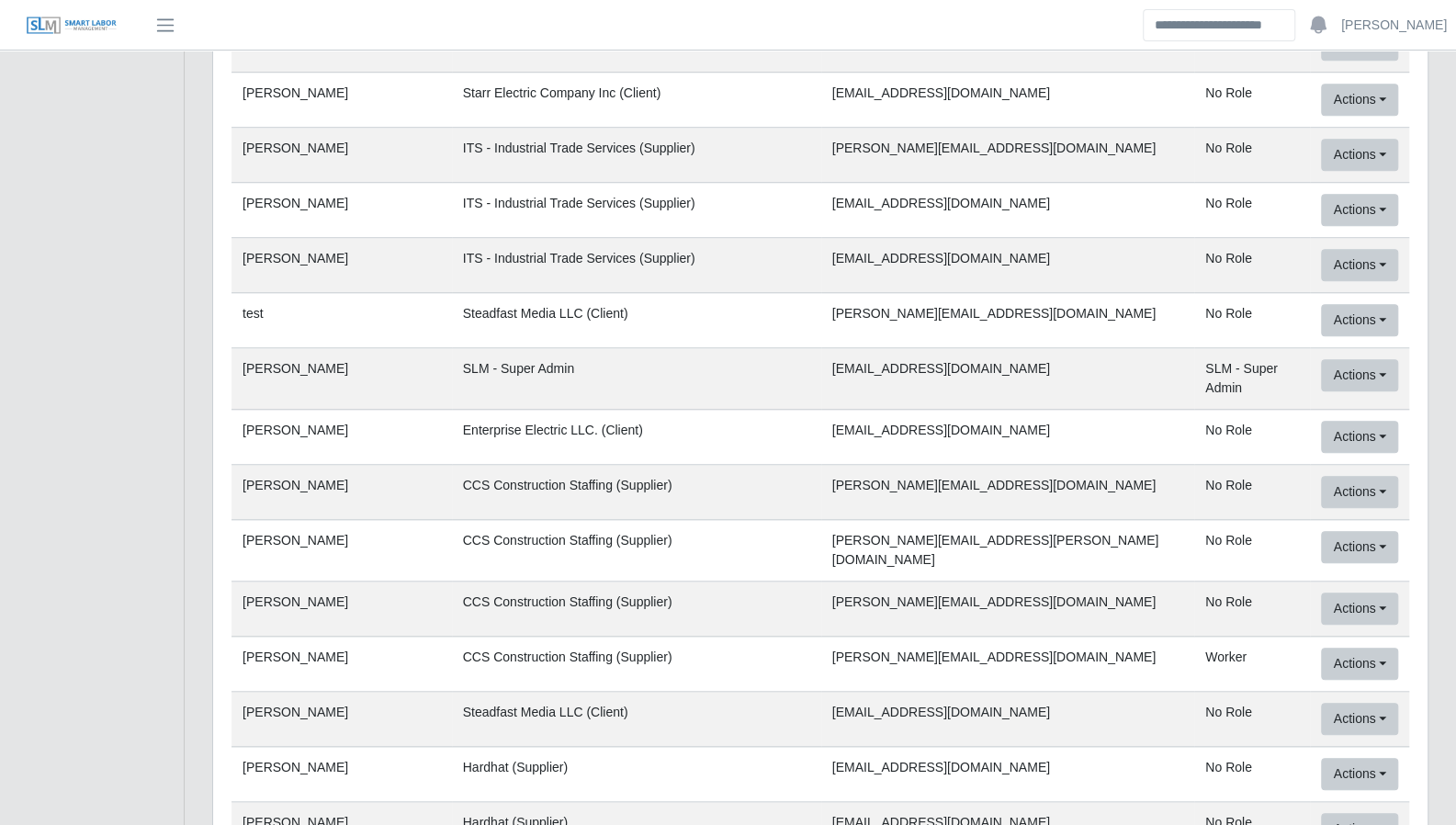
scroll to position [811, 0]
click at [1389, 475] on button "Actions" at bounding box center [1359, 491] width 77 height 32
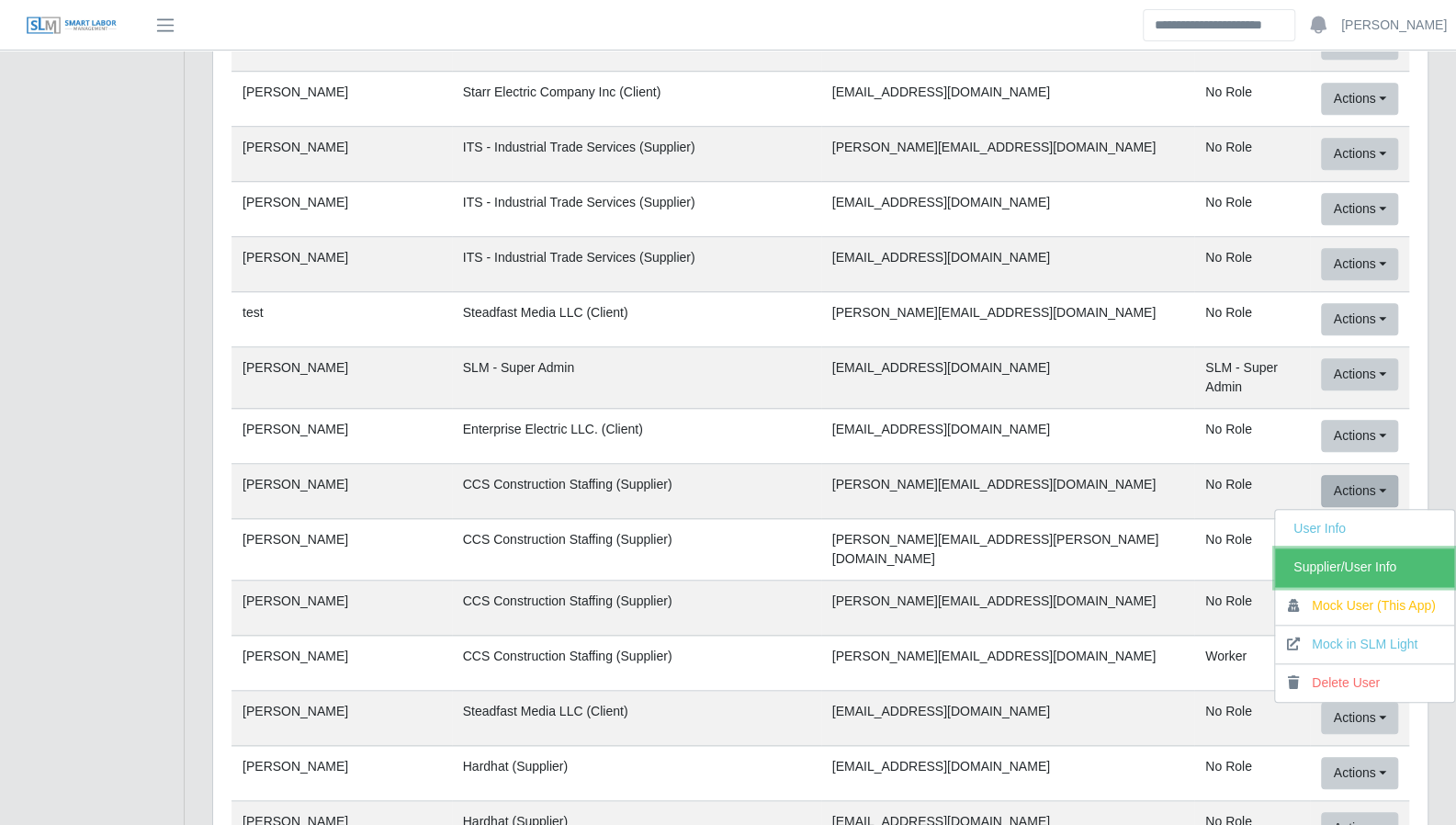
click at [1381, 549] on link "Supplier/User Info" at bounding box center [1365, 568] width 179 height 39
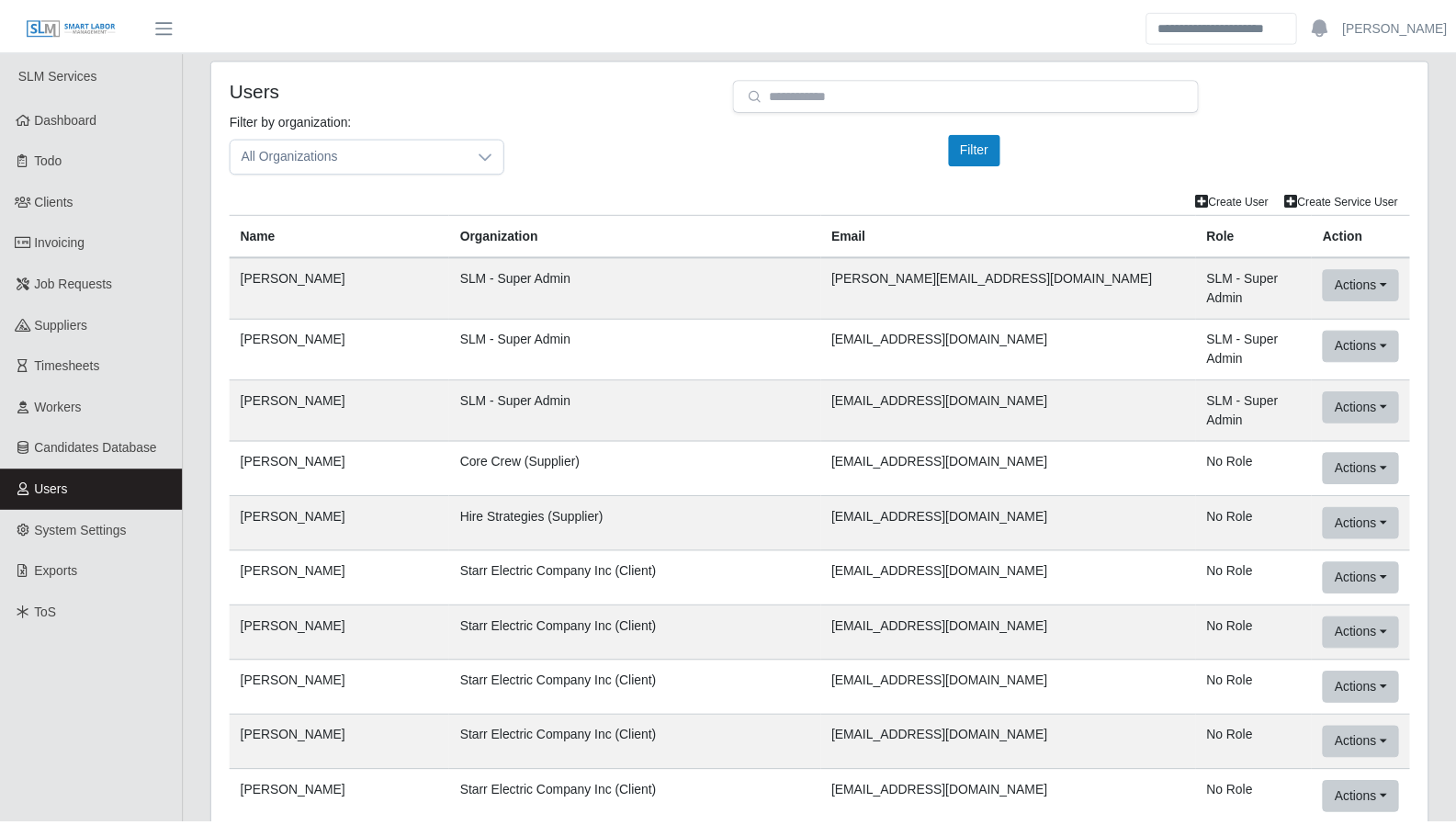
scroll to position [317, 0]
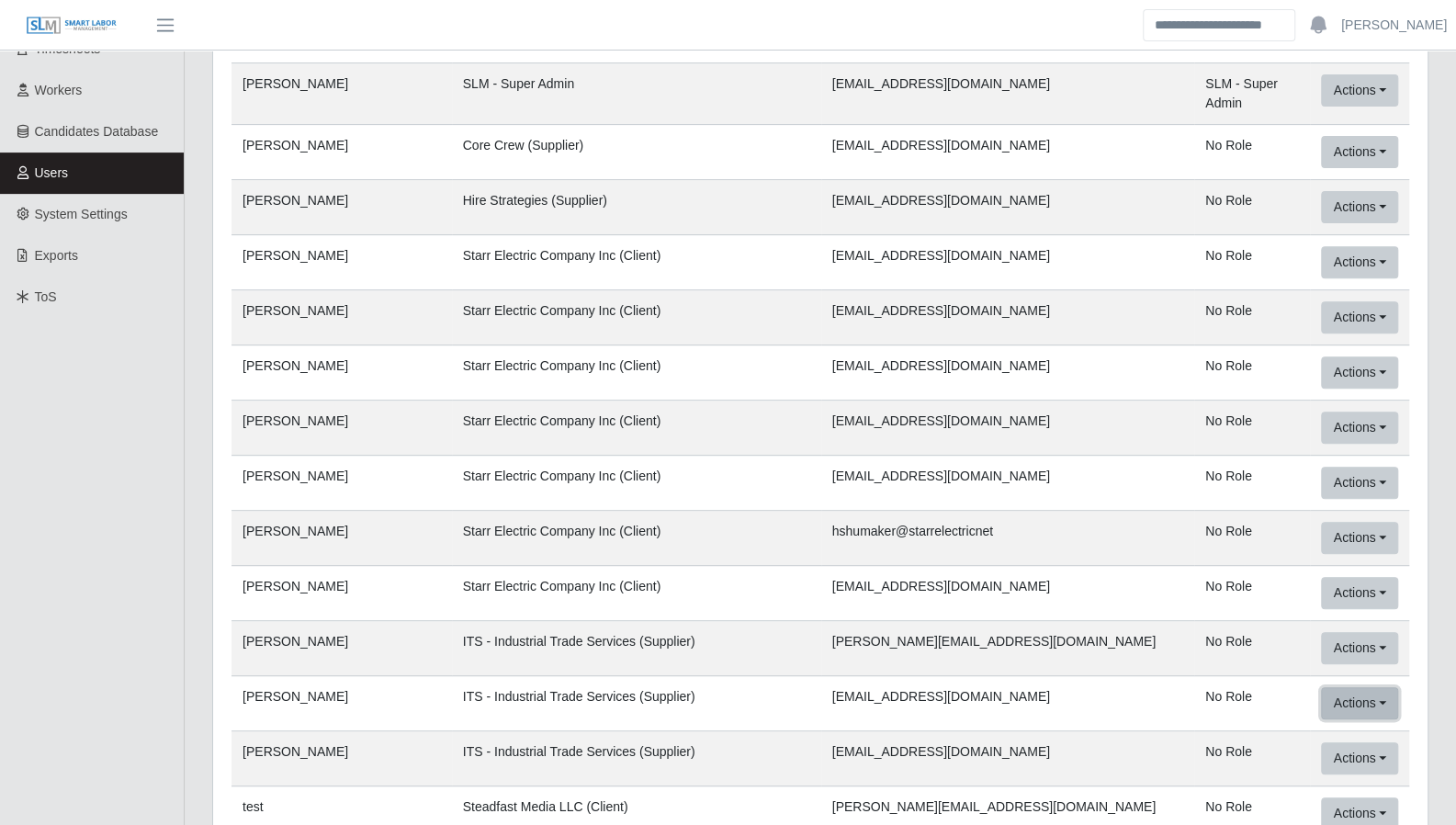
click at [1388, 687] on button "Actions" at bounding box center [1359, 703] width 77 height 32
click at [1376, 687] on button "Actions" at bounding box center [1359, 703] width 77 height 32
click at [1383, 687] on button "Actions" at bounding box center [1359, 703] width 77 height 32
click at [1384, 687] on button "Actions" at bounding box center [1359, 703] width 77 height 32
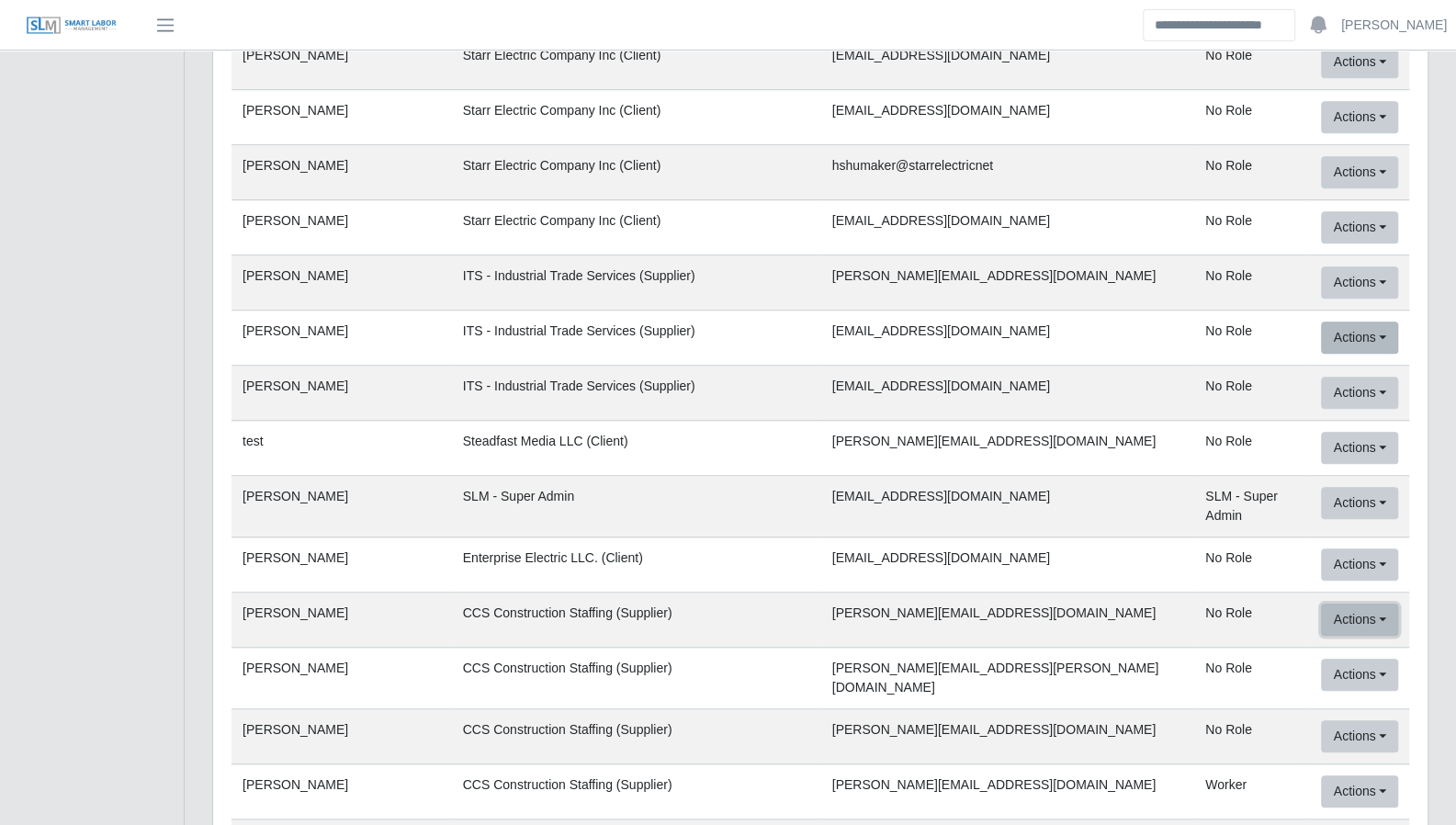
click at [1384, 603] on button "Actions" at bounding box center [1359, 619] width 77 height 32
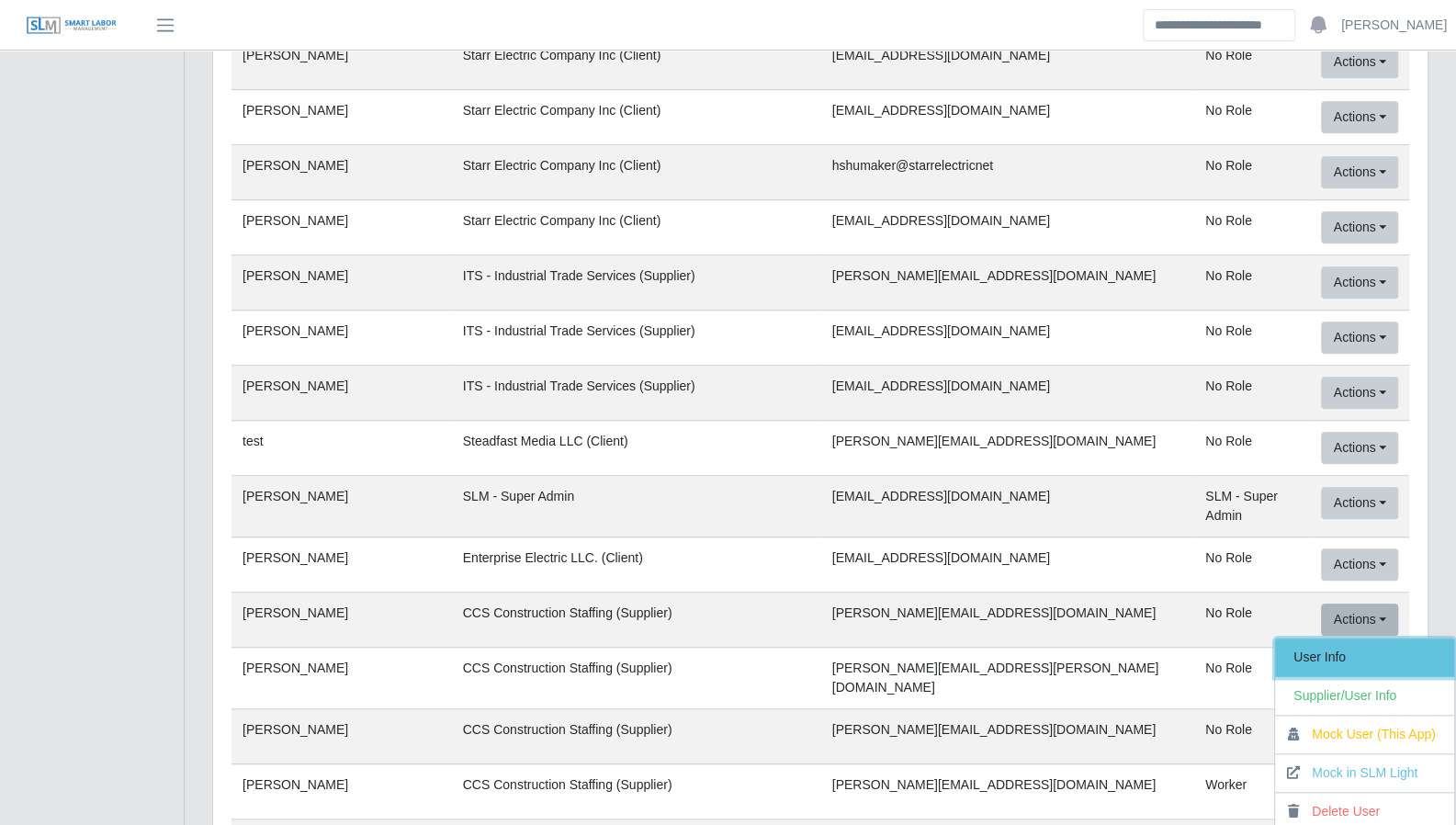
click at [1344, 638] on link "User Info" at bounding box center [1365, 658] width 179 height 39
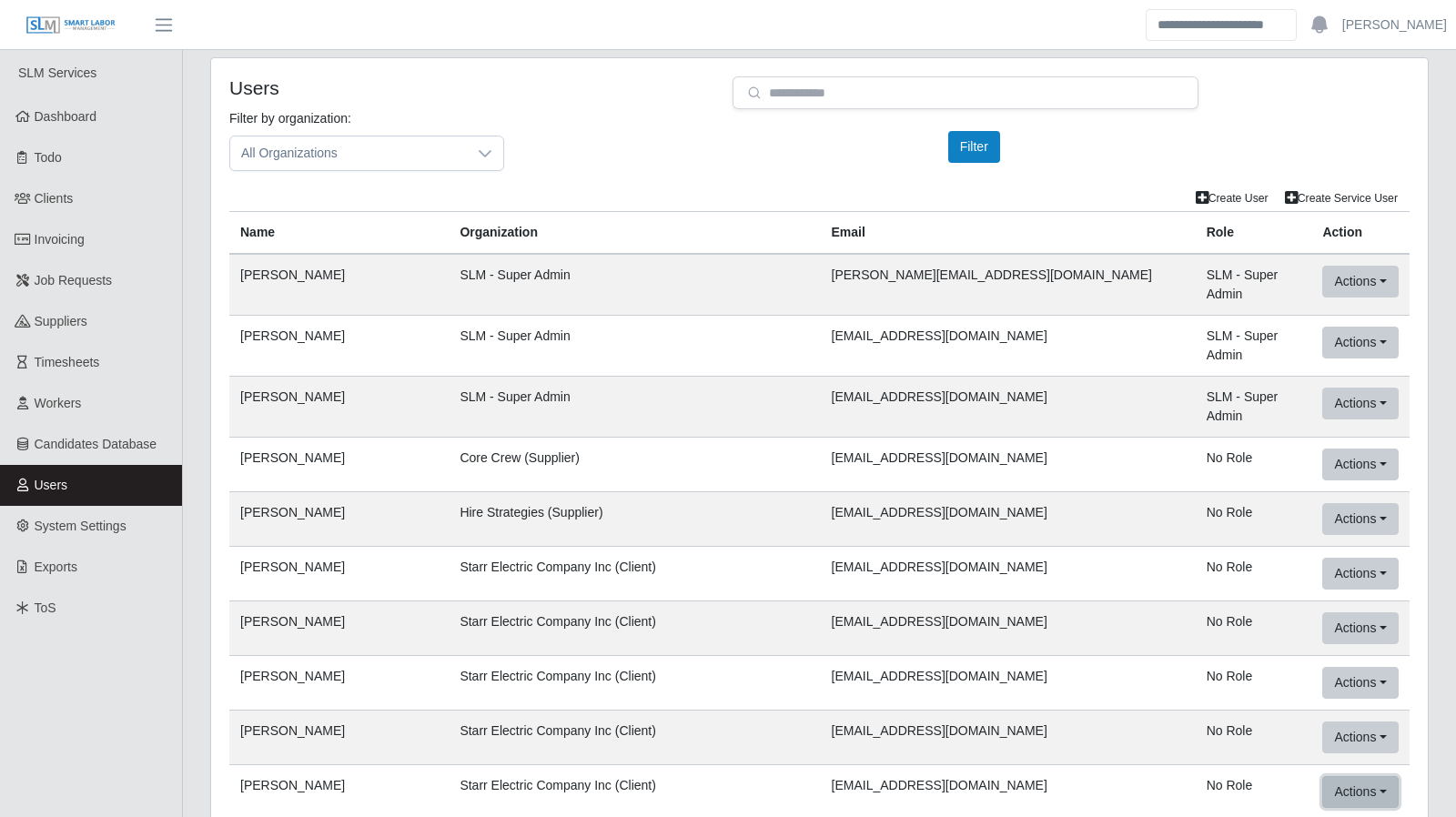
click at [1365, 777] on button "Actions" at bounding box center [1360, 792] width 76 height 32
click at [1368, 777] on button "Actions" at bounding box center [1360, 792] width 76 height 32
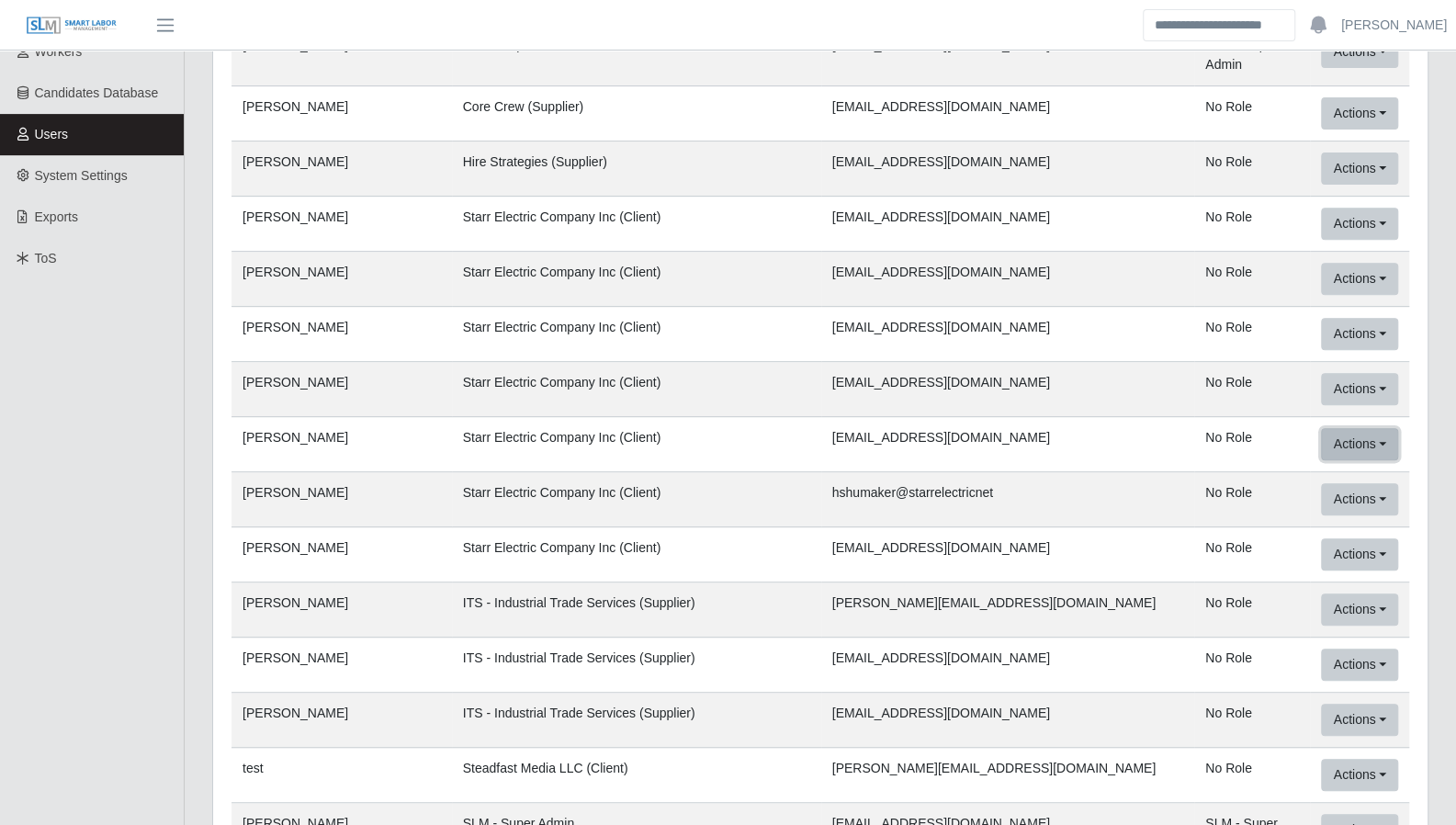
scroll to position [1172, 0]
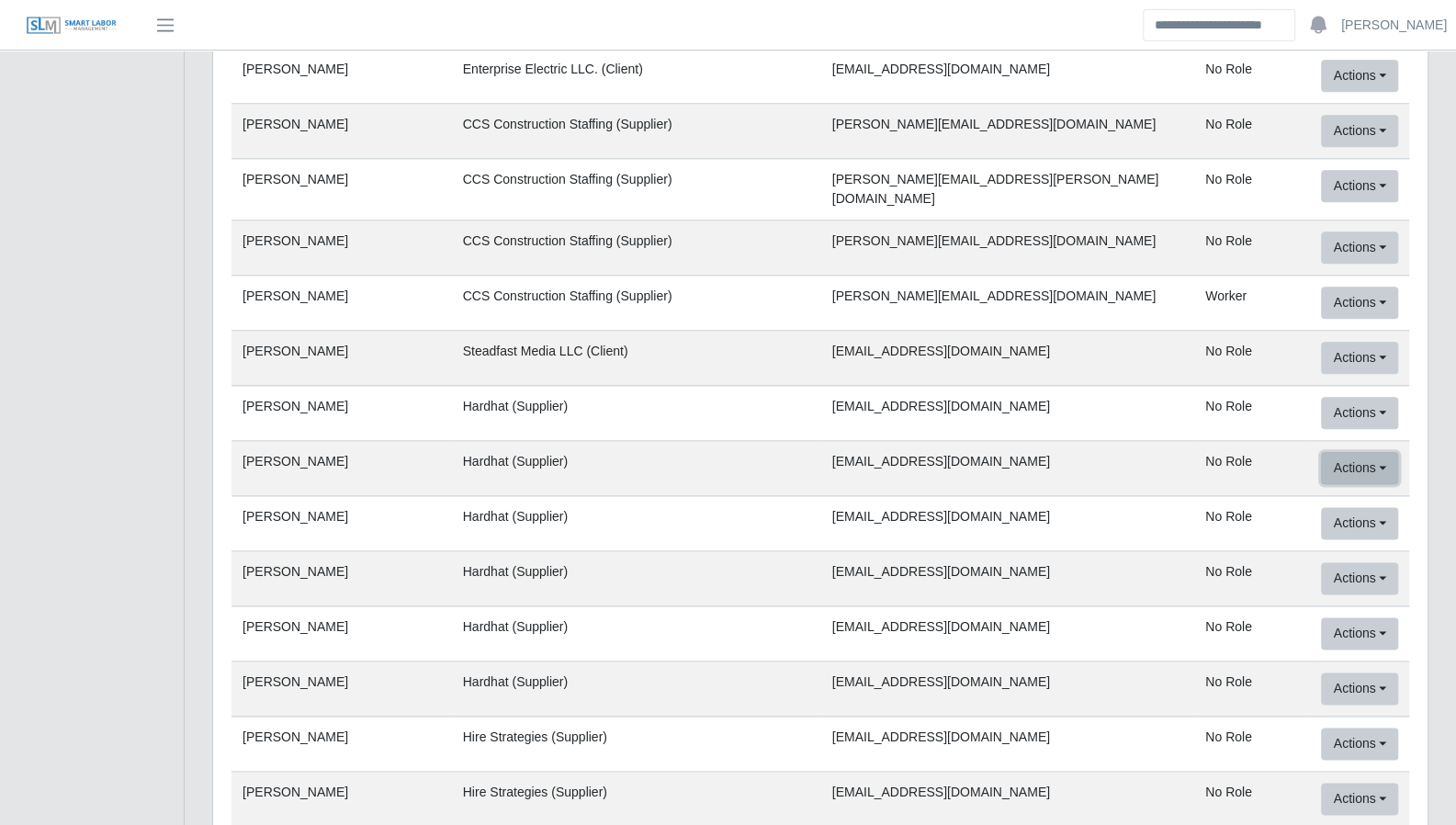
click at [1381, 452] on button "Actions" at bounding box center [1359, 467] width 77 height 32
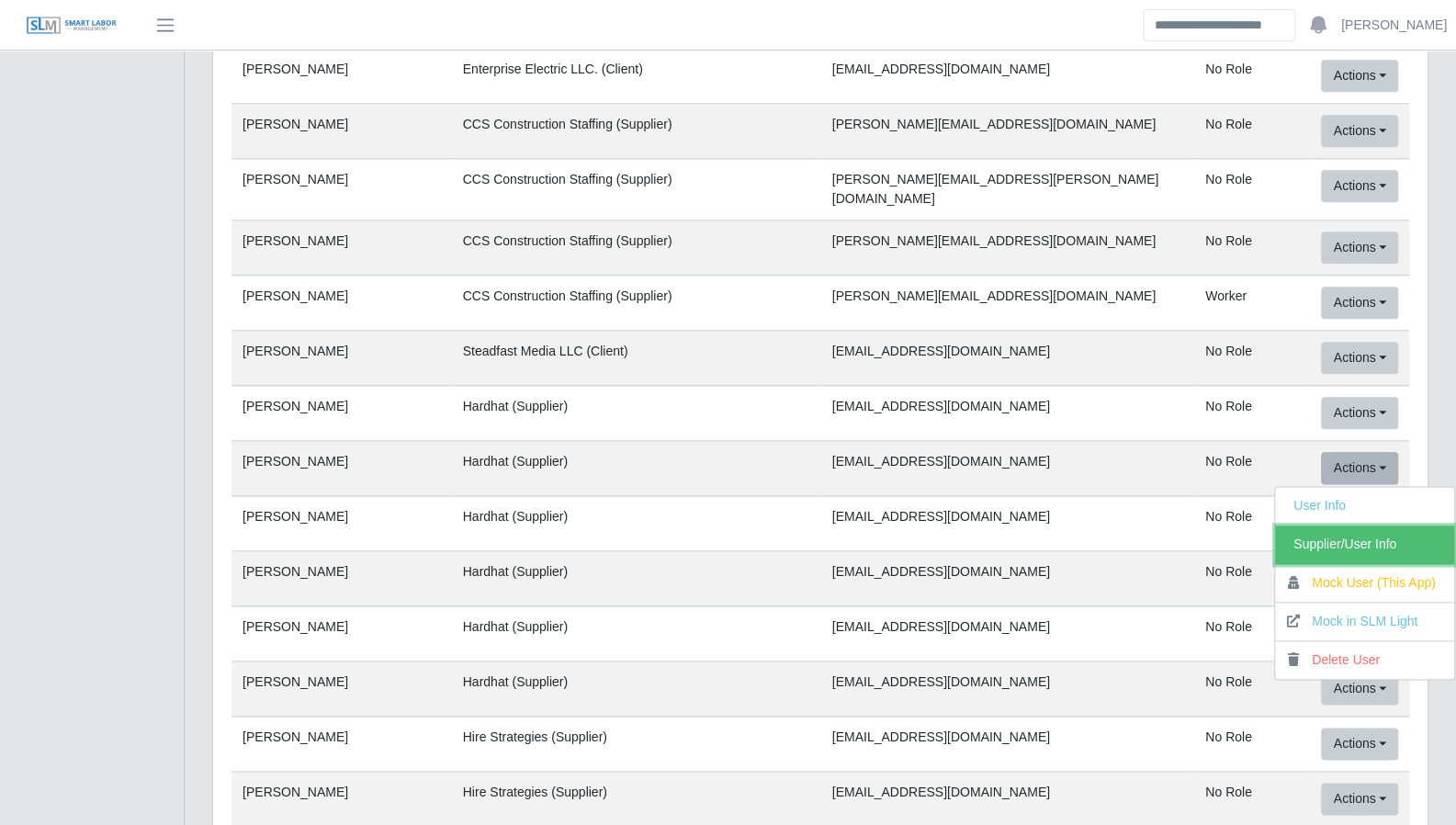
click at [1371, 526] on link "Supplier/User Info" at bounding box center [1365, 545] width 179 height 39
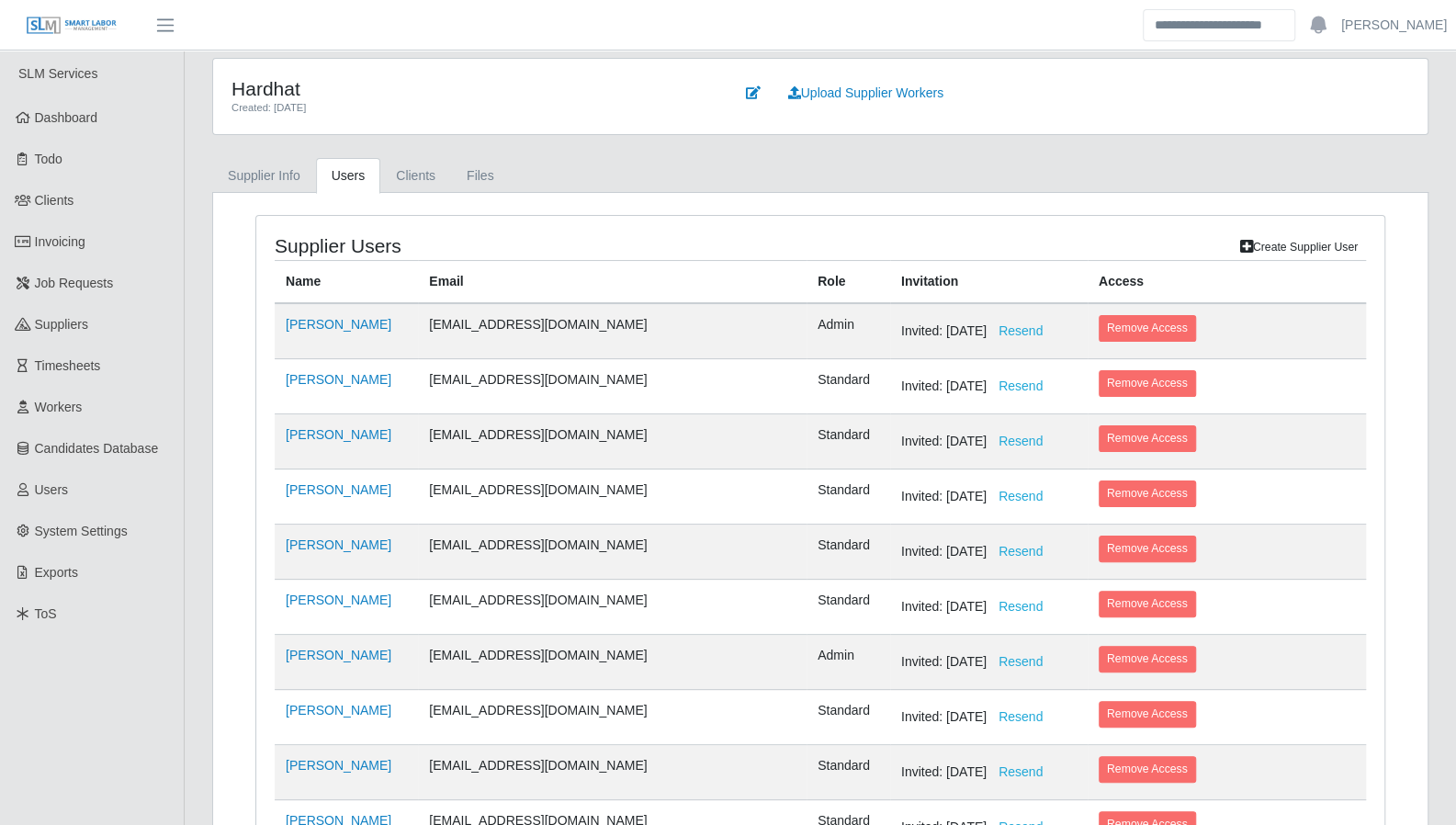
click at [324, 330] on td "[PERSON_NAME]" at bounding box center [347, 331] width 144 height 56
click at [324, 325] on link "Eric Schmidt" at bounding box center [338, 324] width 106 height 15
select select "*****"
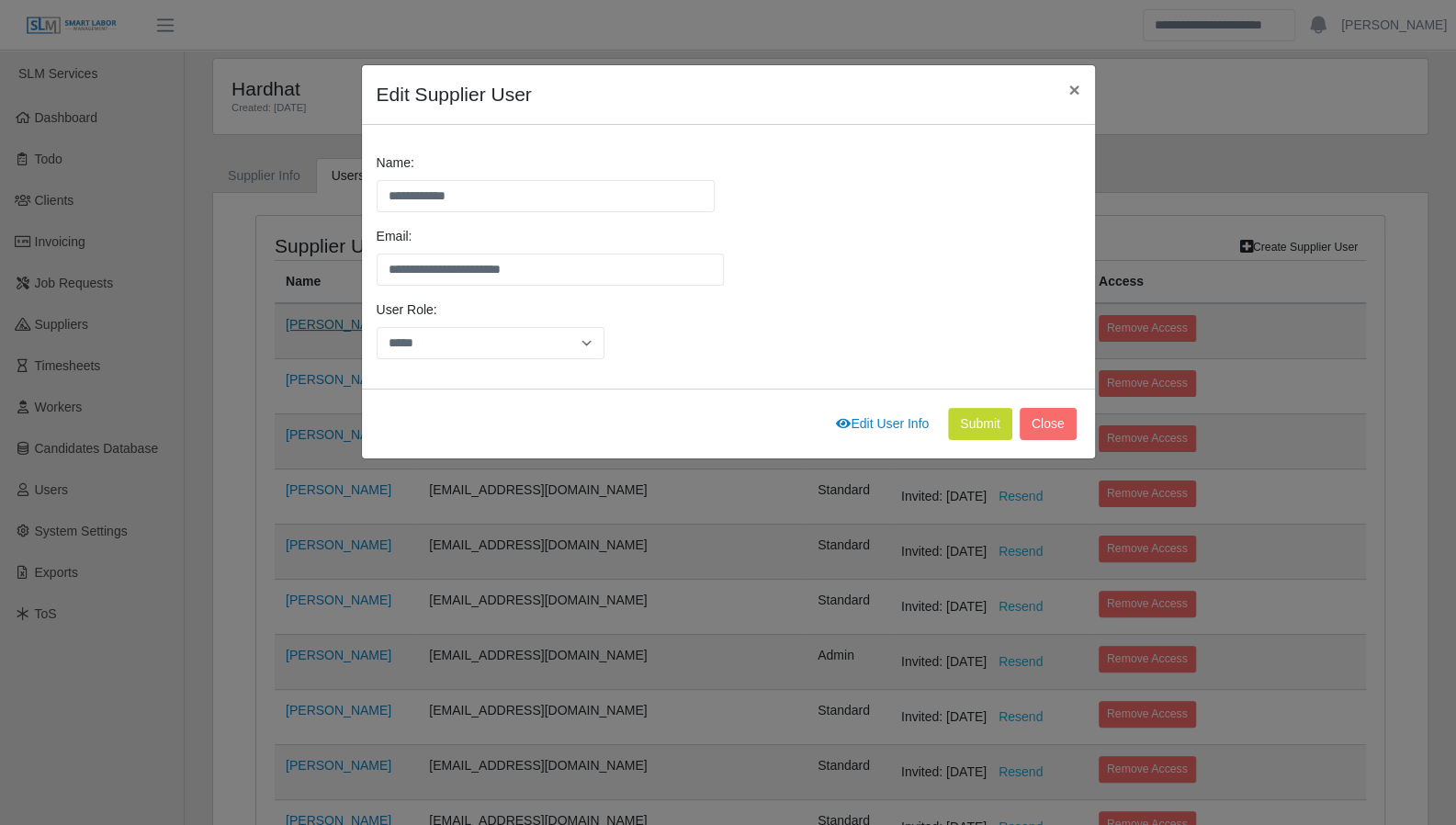
scroll to position [191, 0]
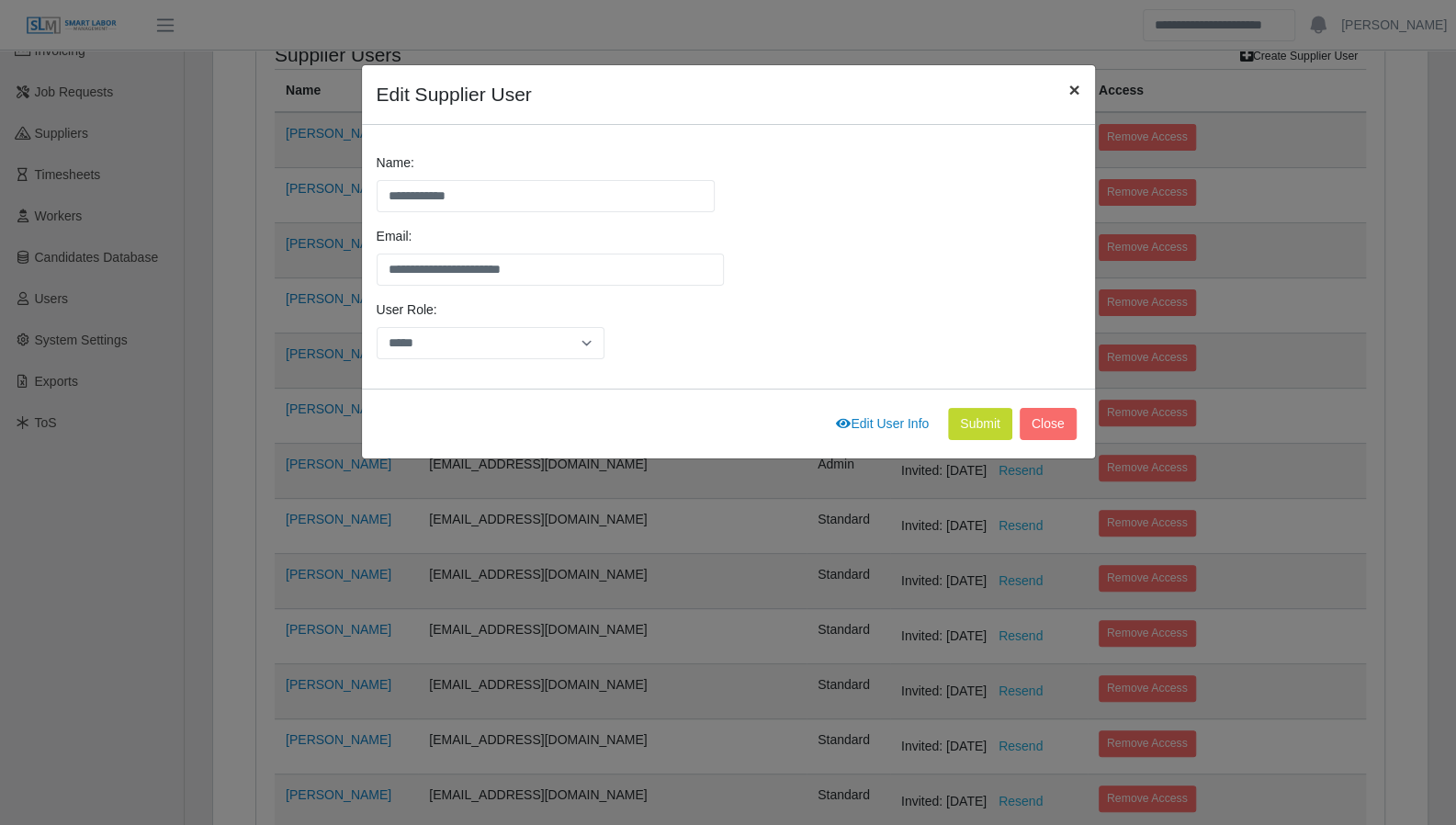
click at [1062, 93] on button "×" at bounding box center [1074, 89] width 41 height 49
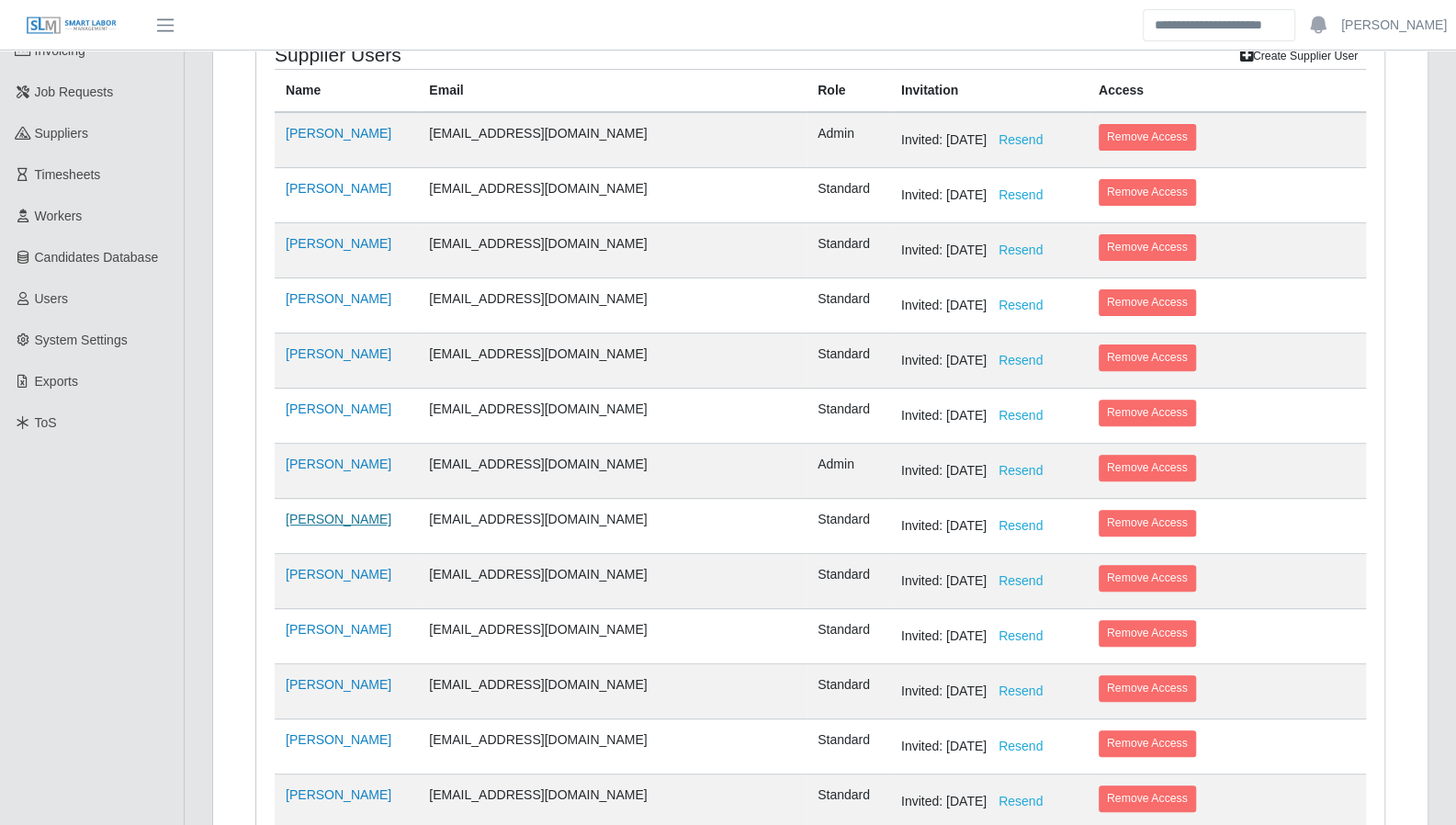
click at [333, 512] on link "Luis Hernandez" at bounding box center [338, 519] width 106 height 15
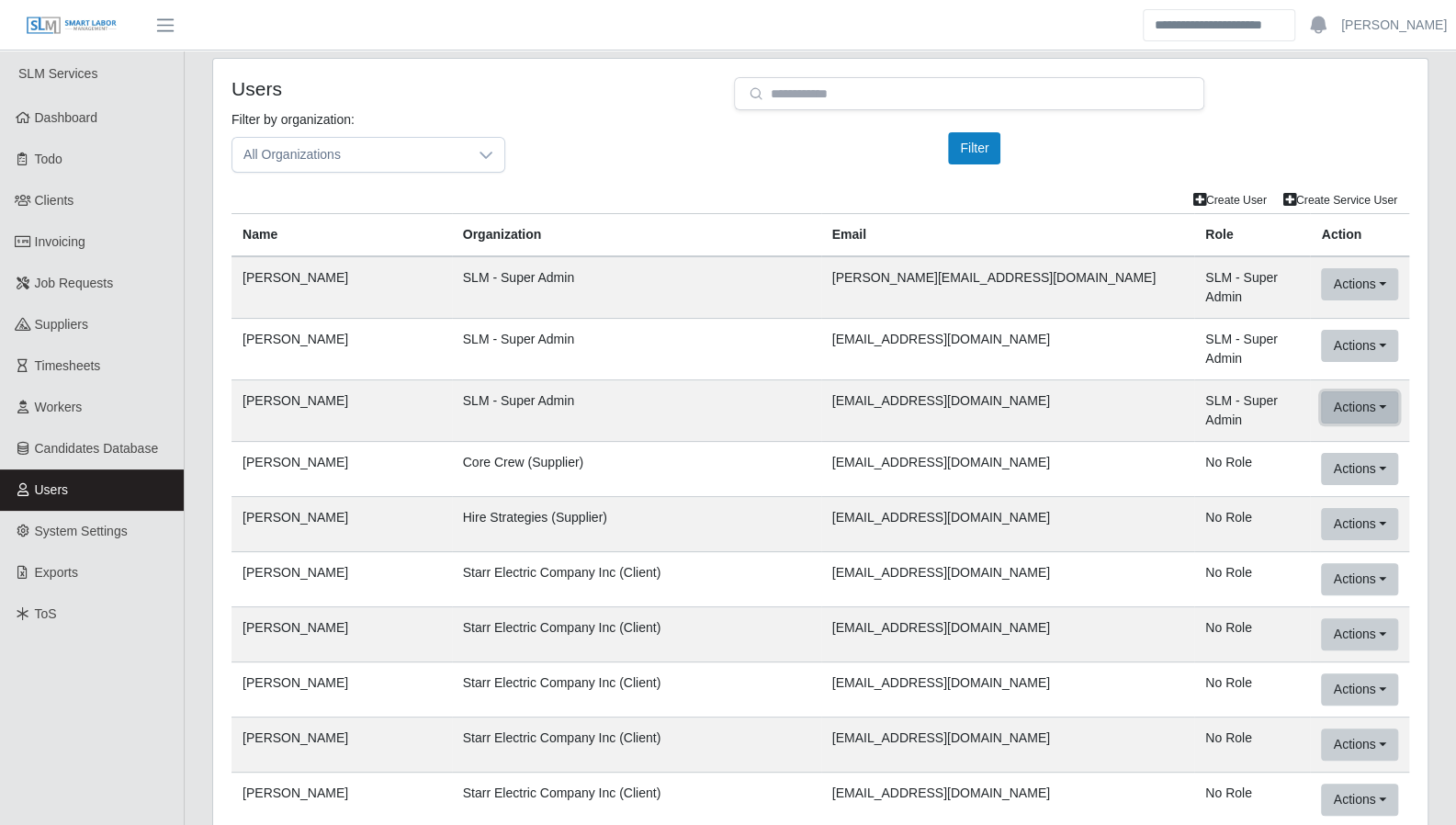
click at [1379, 400] on button "Actions" at bounding box center [1359, 407] width 77 height 32
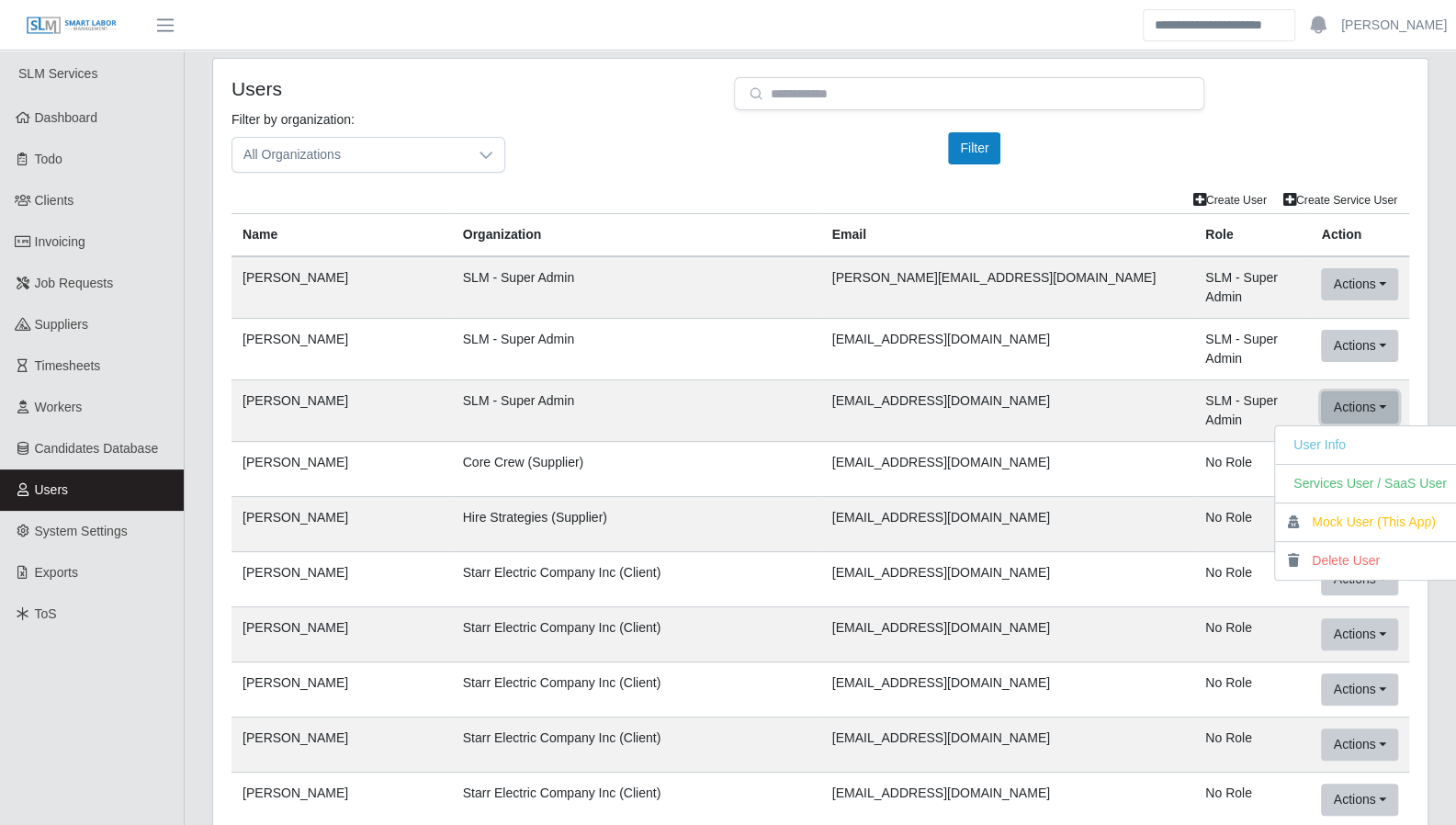
scroll to position [2217, 0]
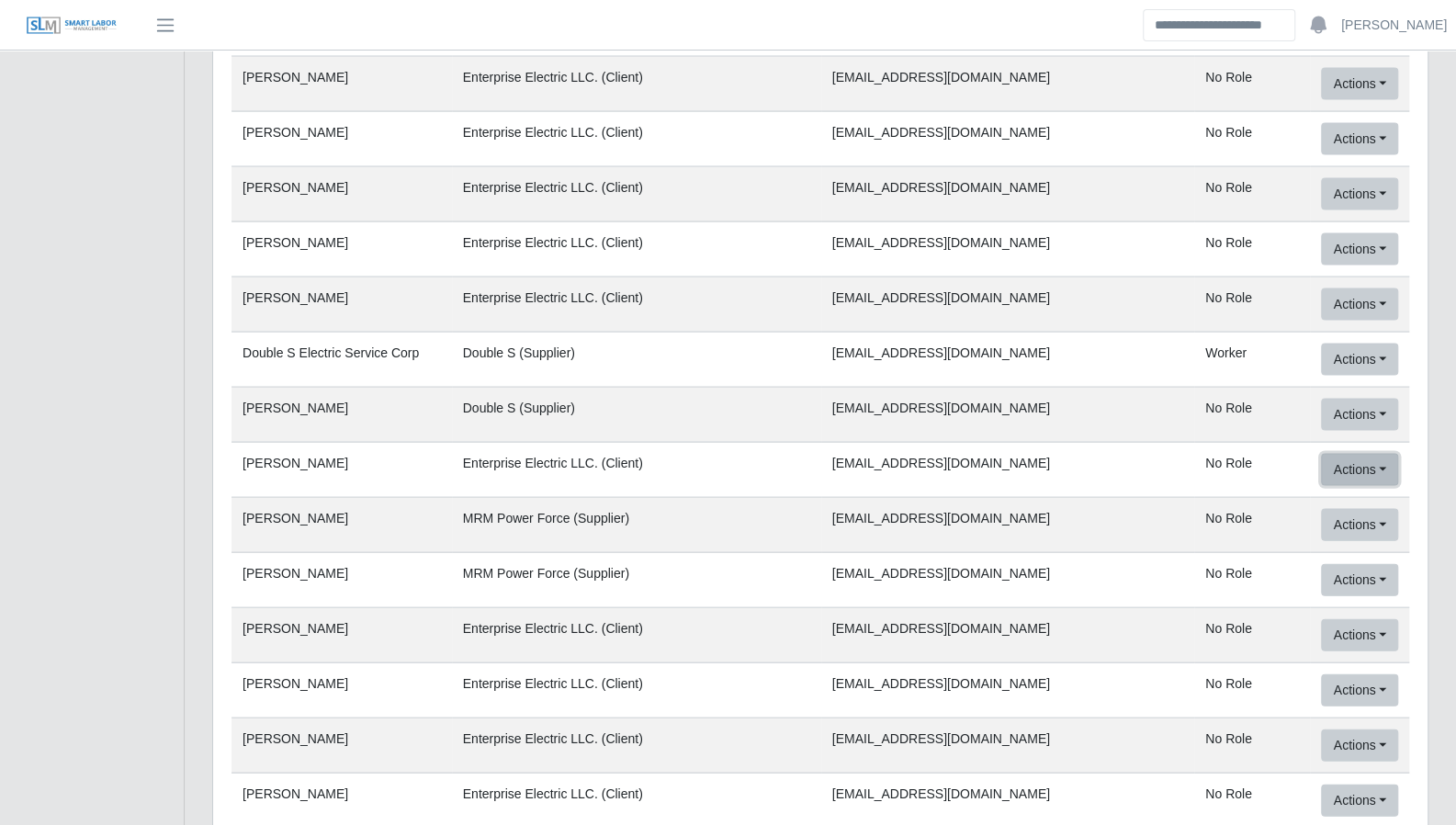
click at [1383, 454] on button "Actions" at bounding box center [1359, 469] width 77 height 32
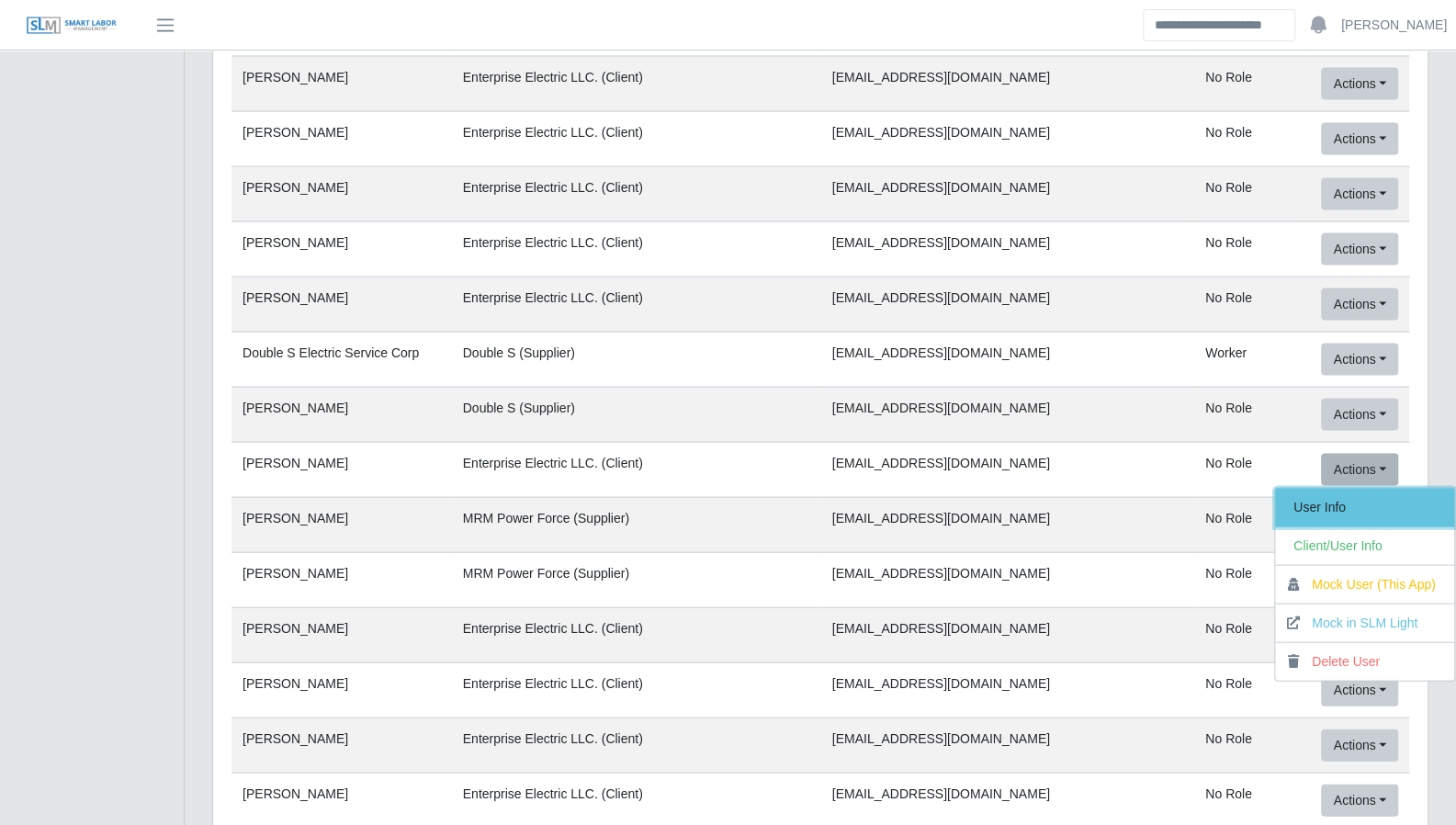
click at [1348, 489] on link "User Info" at bounding box center [1365, 508] width 179 height 39
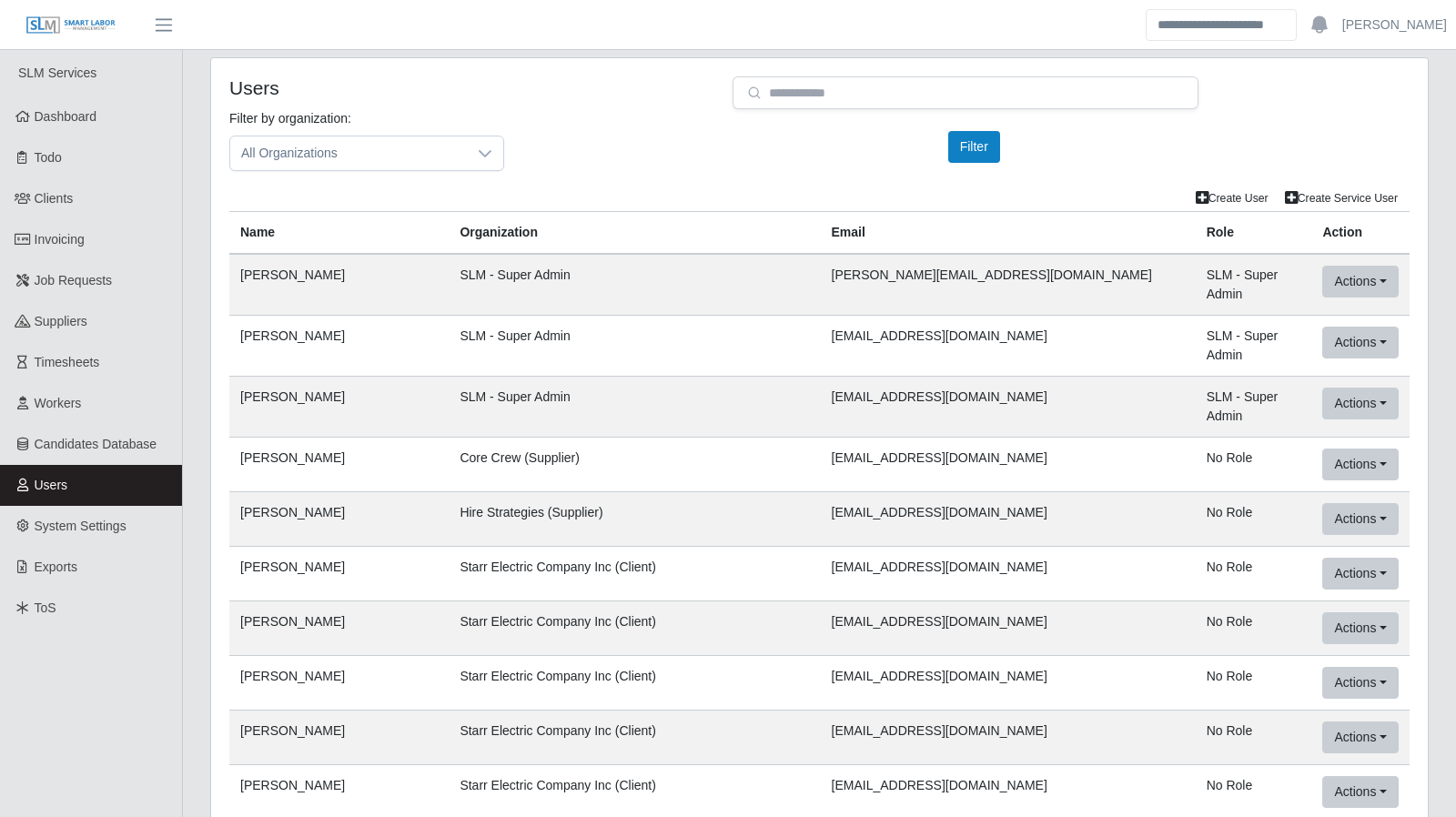
click at [1372, 547] on td "Actions User Info Client/User Info Mock User (This App) Mock in SLM Light Delet…" at bounding box center [1361, 574] width 98 height 55
click at [1370, 547] on td "Actions User Info Client/User Info Mock User (This App) Mock in SLM Light Delet…" at bounding box center [1361, 574] width 98 height 55
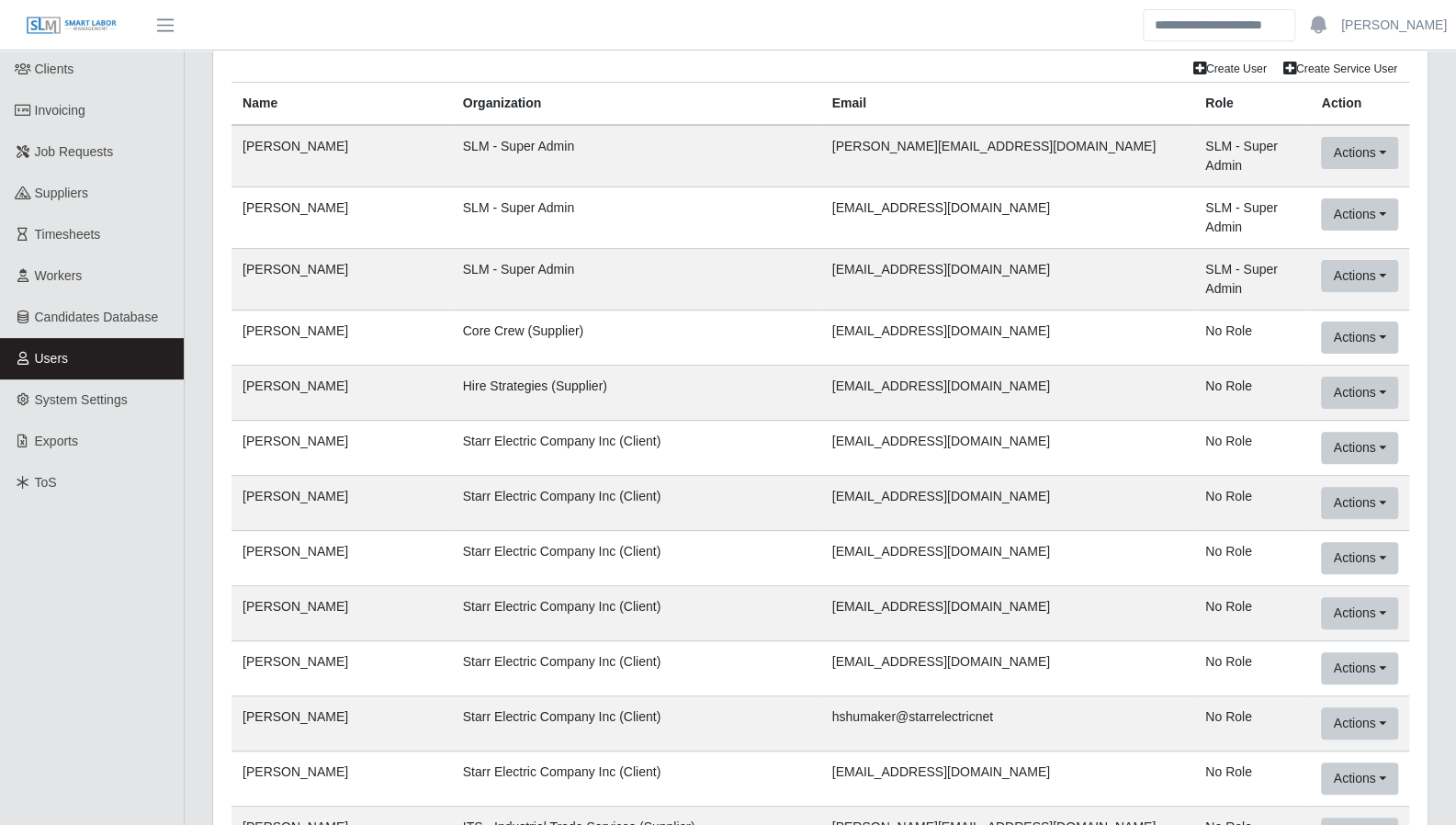
scroll to position [2333, 0]
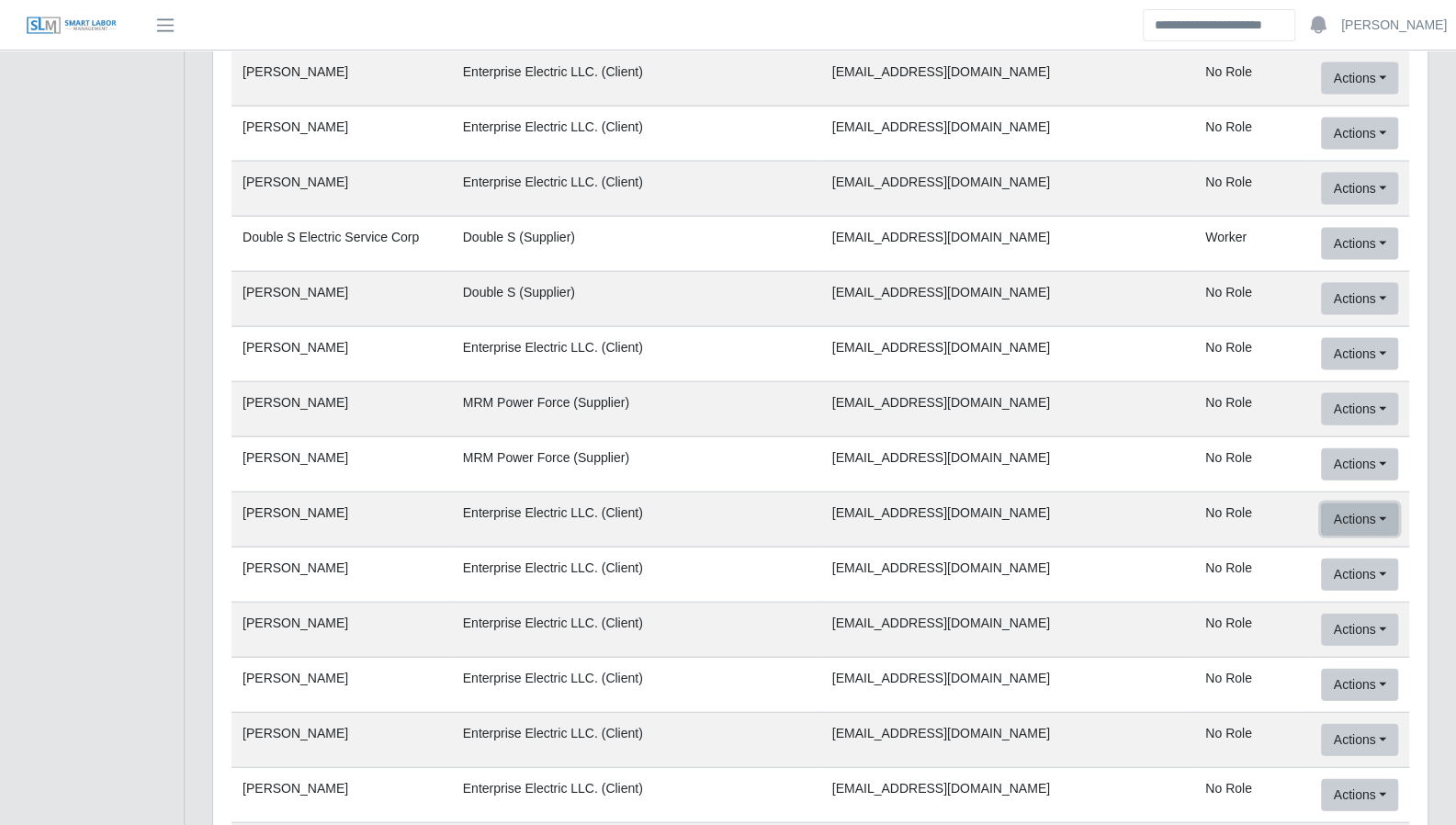
click at [1383, 503] on button "Actions" at bounding box center [1359, 519] width 77 height 32
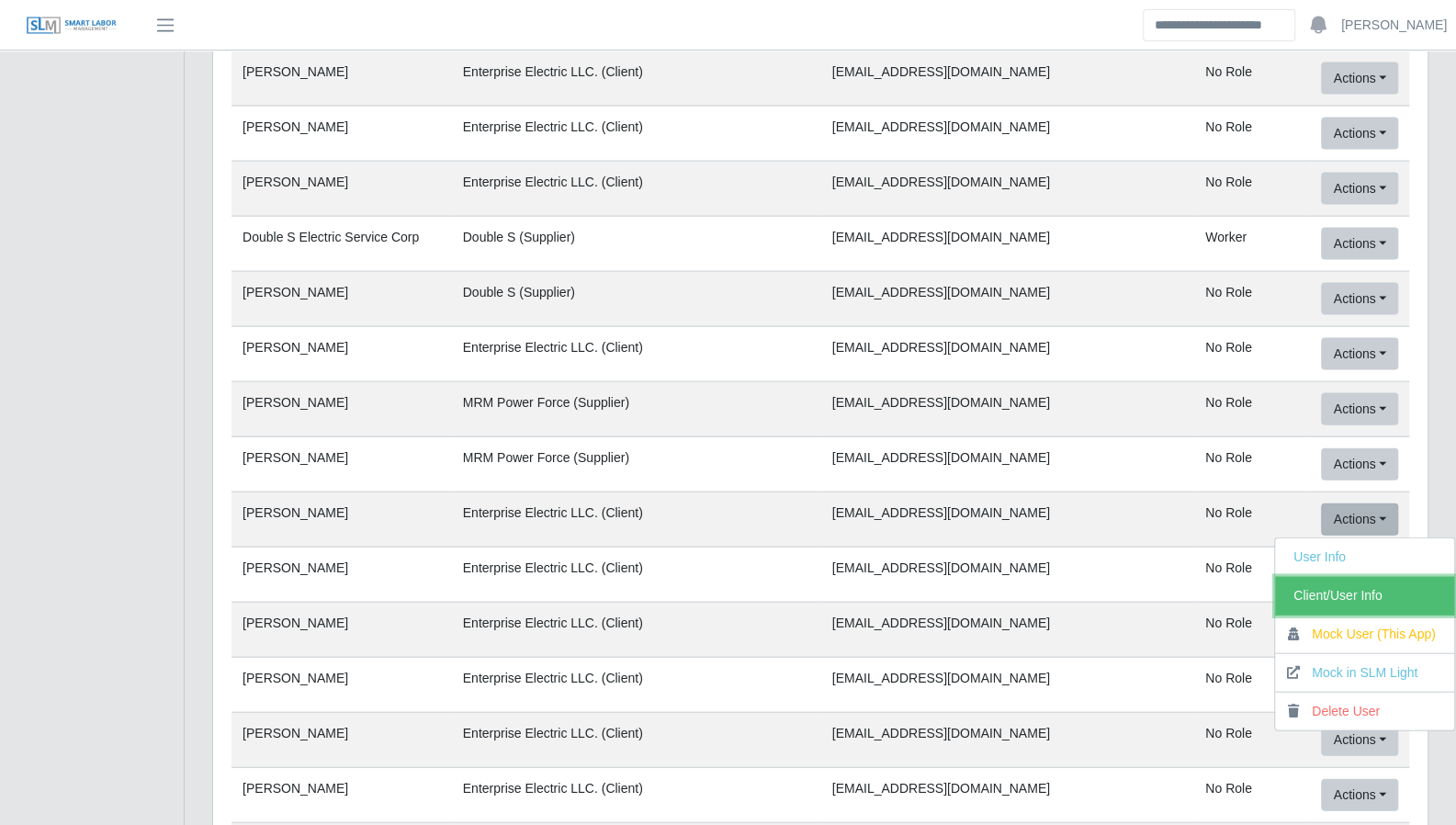
click at [1364, 577] on link "Client/User Info" at bounding box center [1365, 597] width 179 height 39
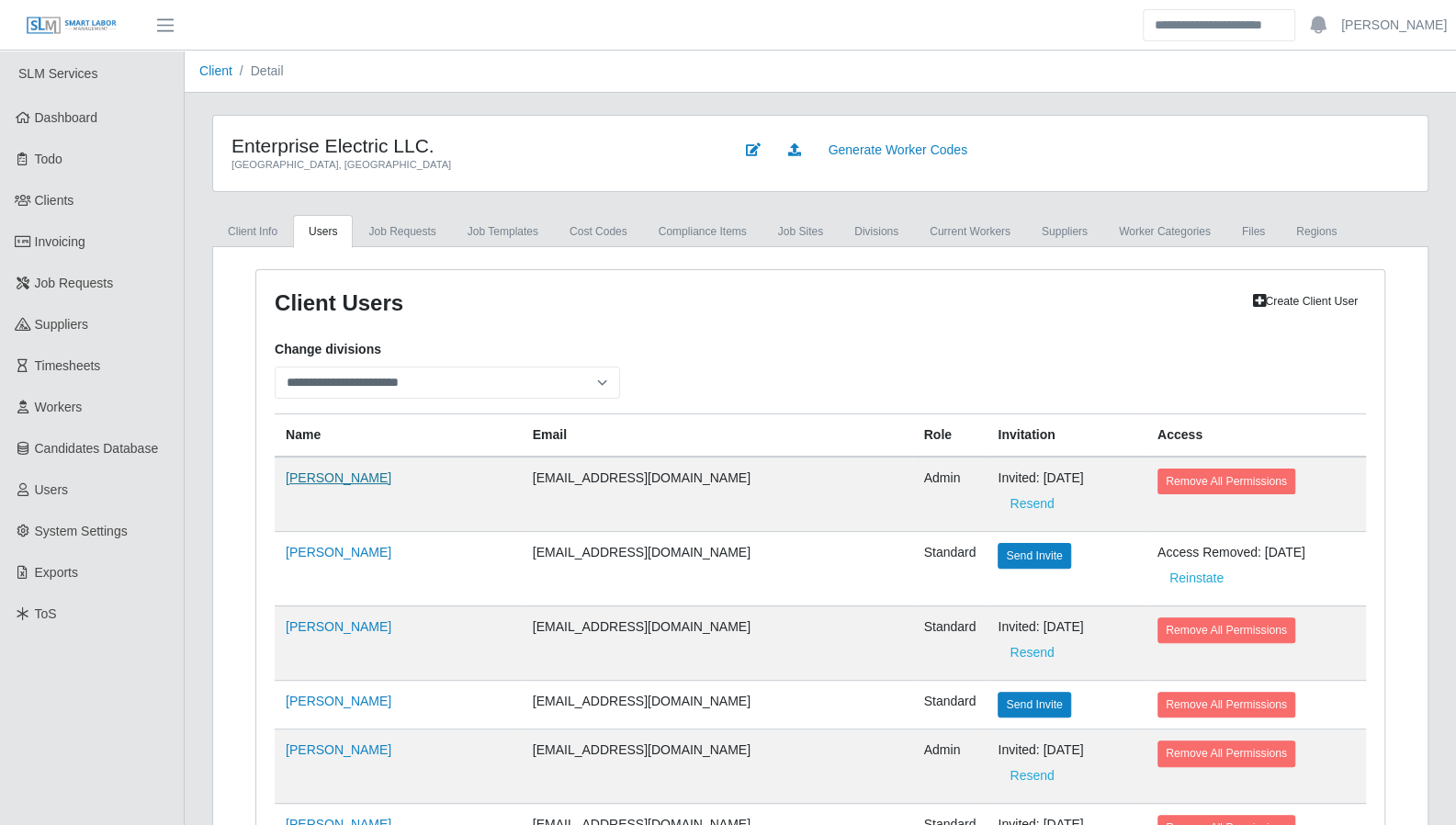
click at [344, 470] on link "[PERSON_NAME]" at bounding box center [338, 477] width 106 height 15
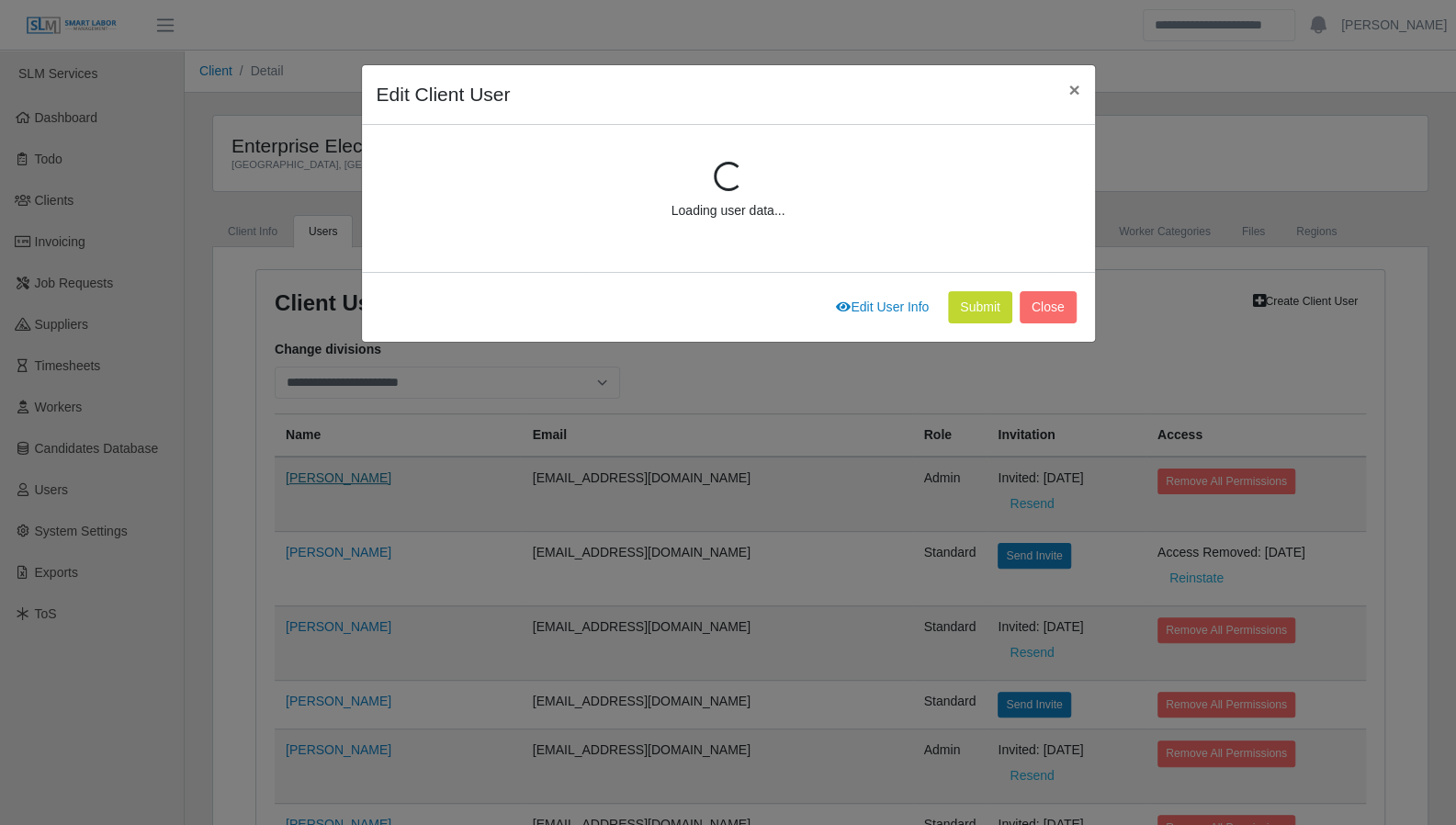
scroll to position [245, 0]
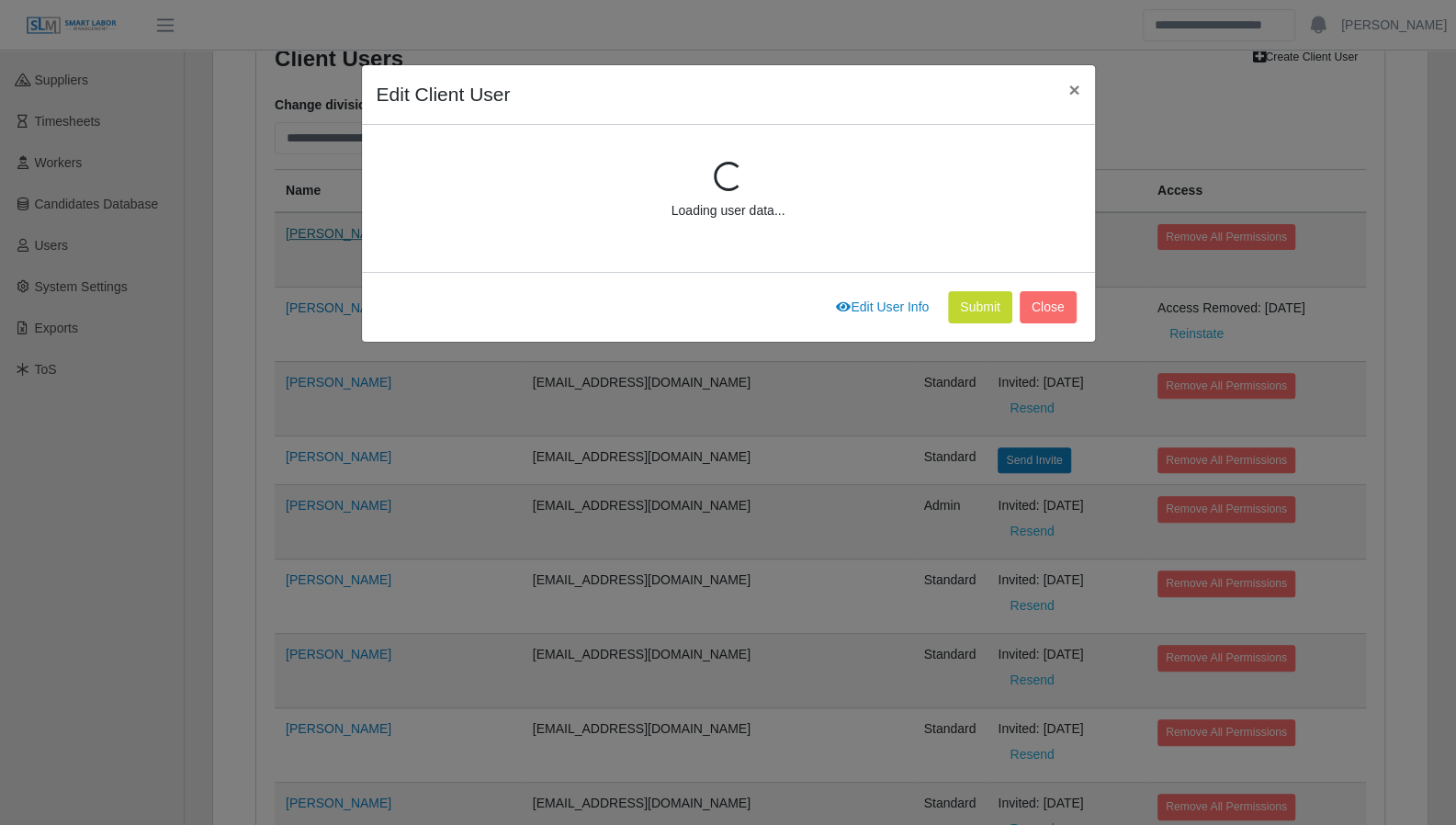
select select "*****"
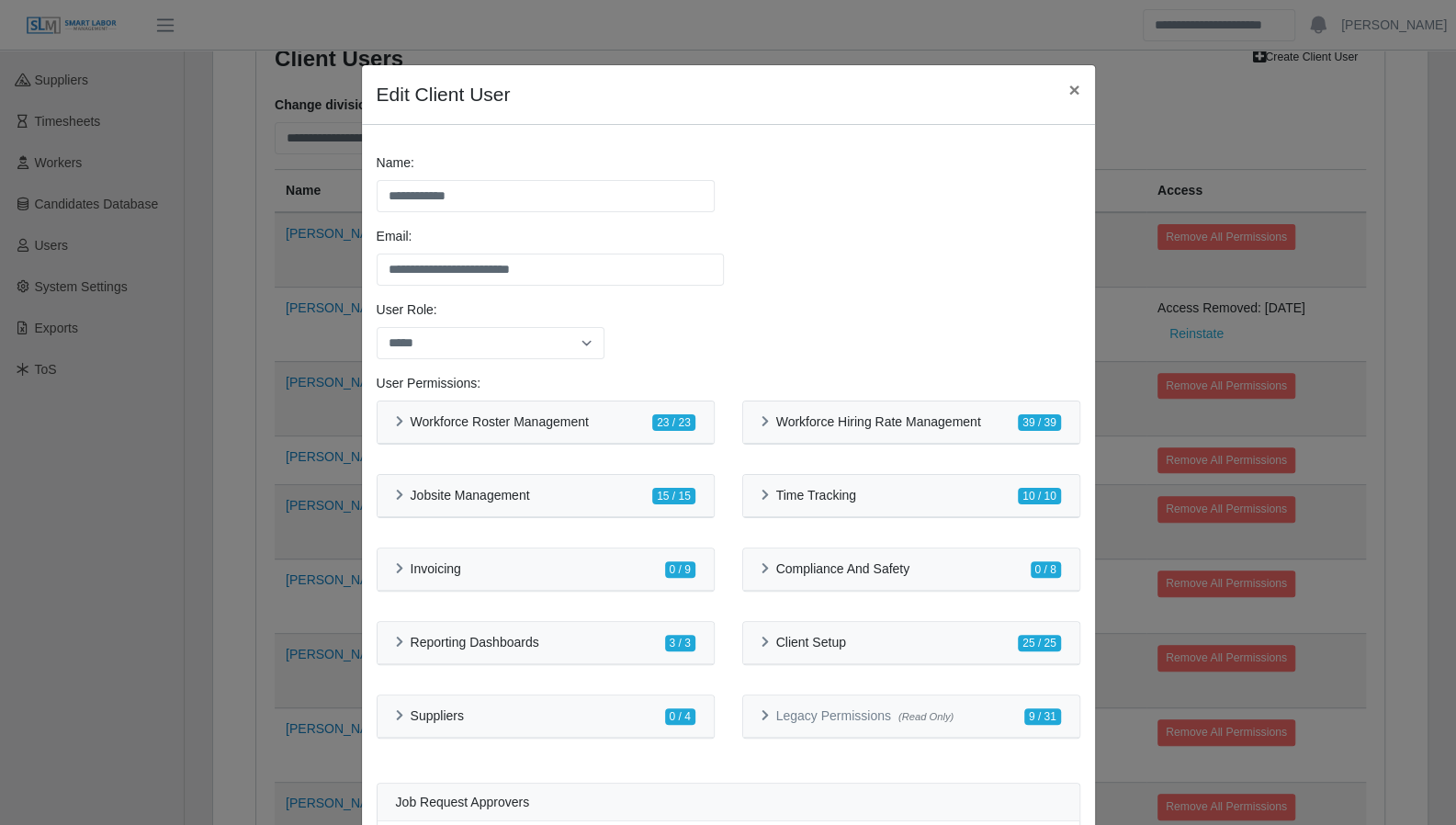
scroll to position [0, 0]
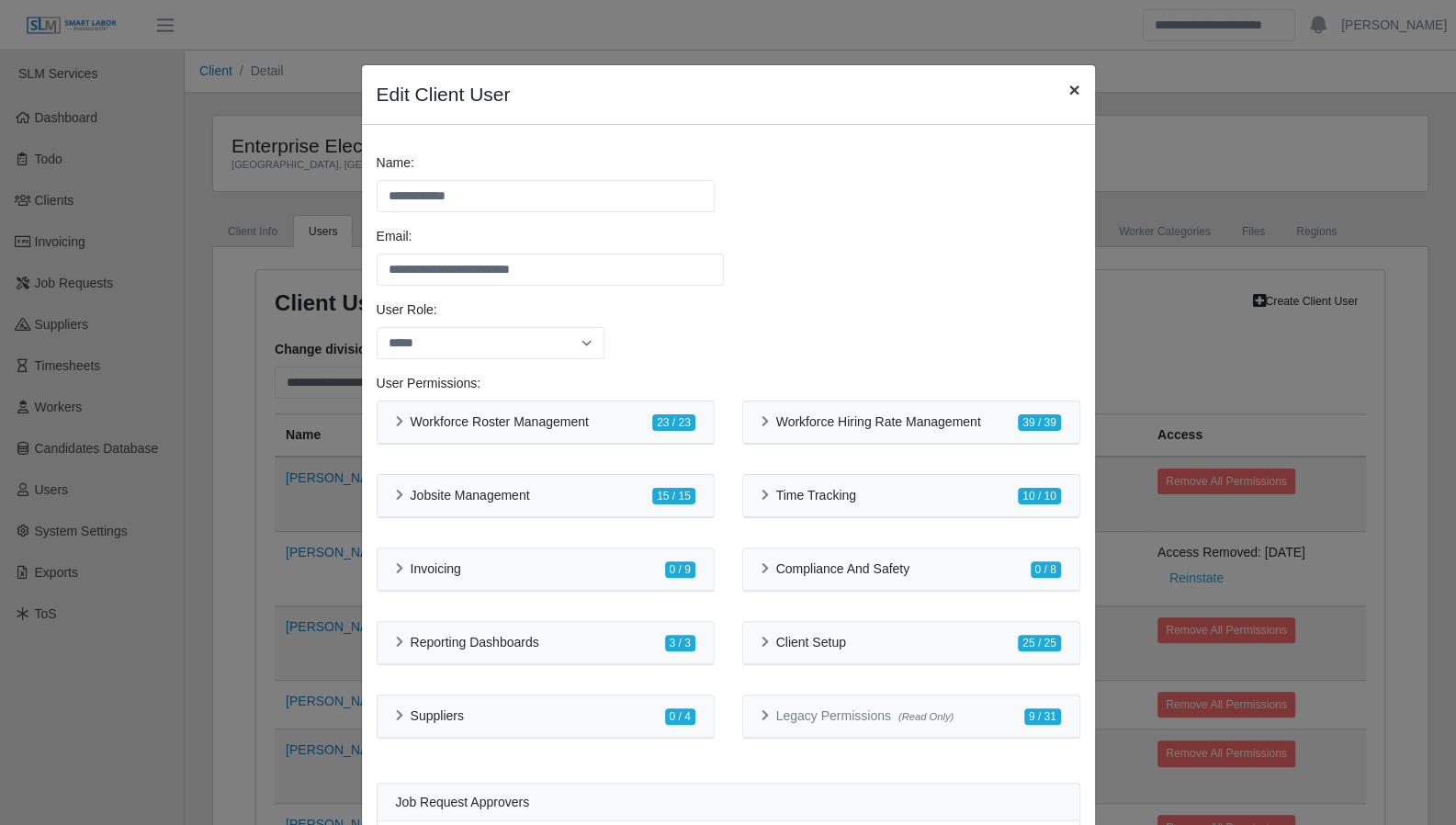
click at [1071, 89] on span "×" at bounding box center [1073, 89] width 11 height 21
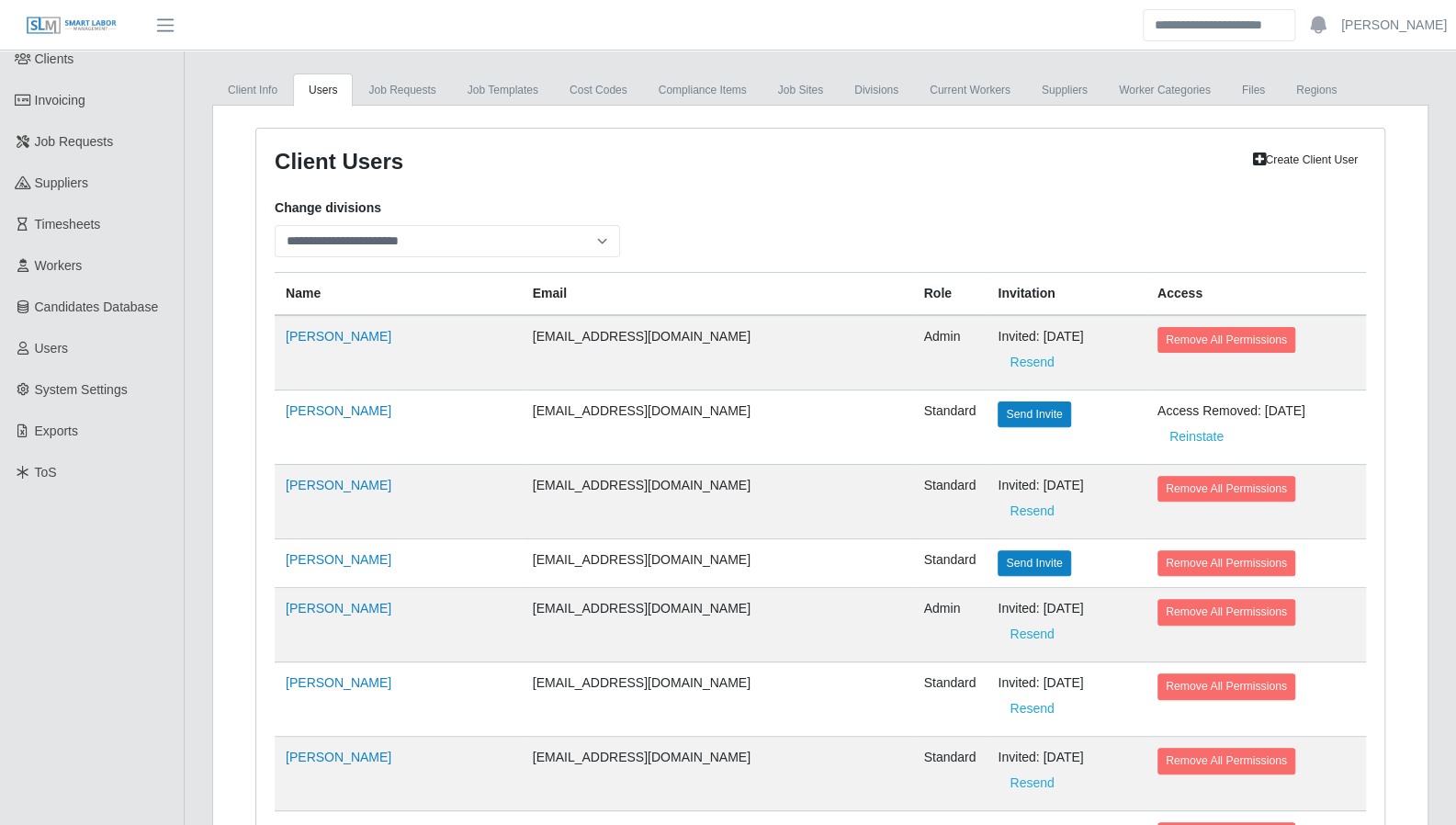
scroll to position [150, 0]
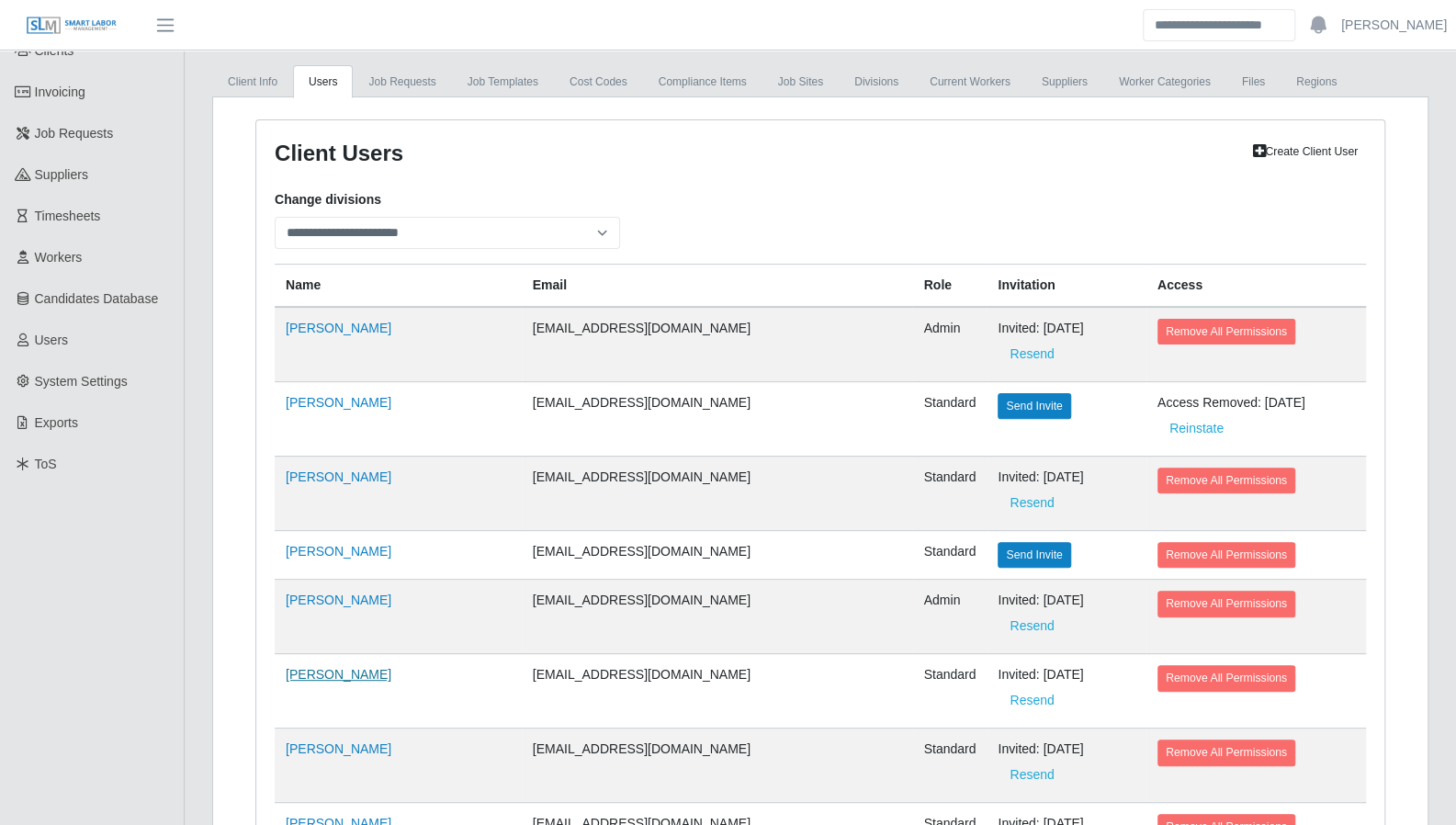
click at [325, 668] on link "[PERSON_NAME]" at bounding box center [338, 674] width 106 height 15
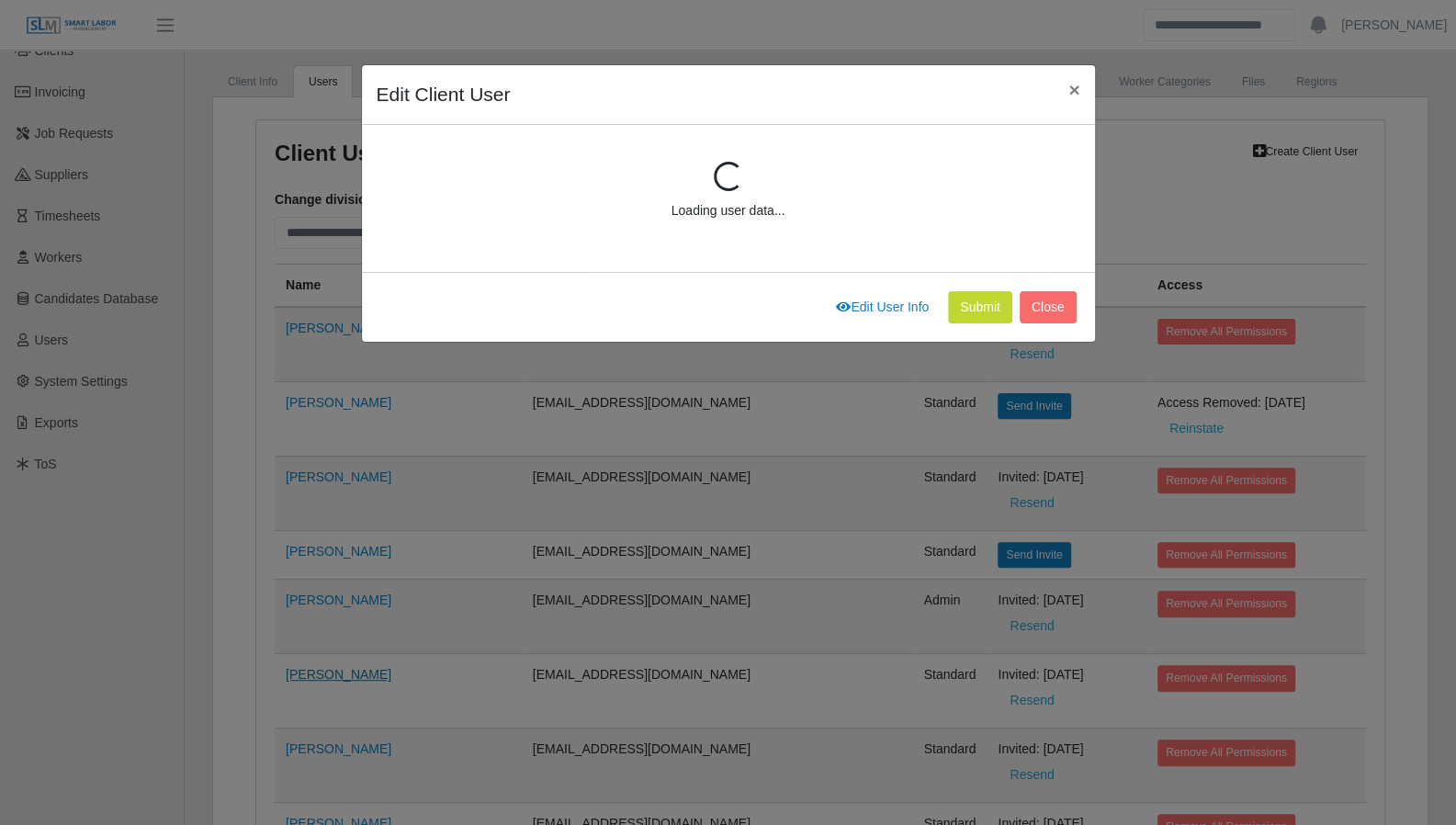
scroll to position [245, 0]
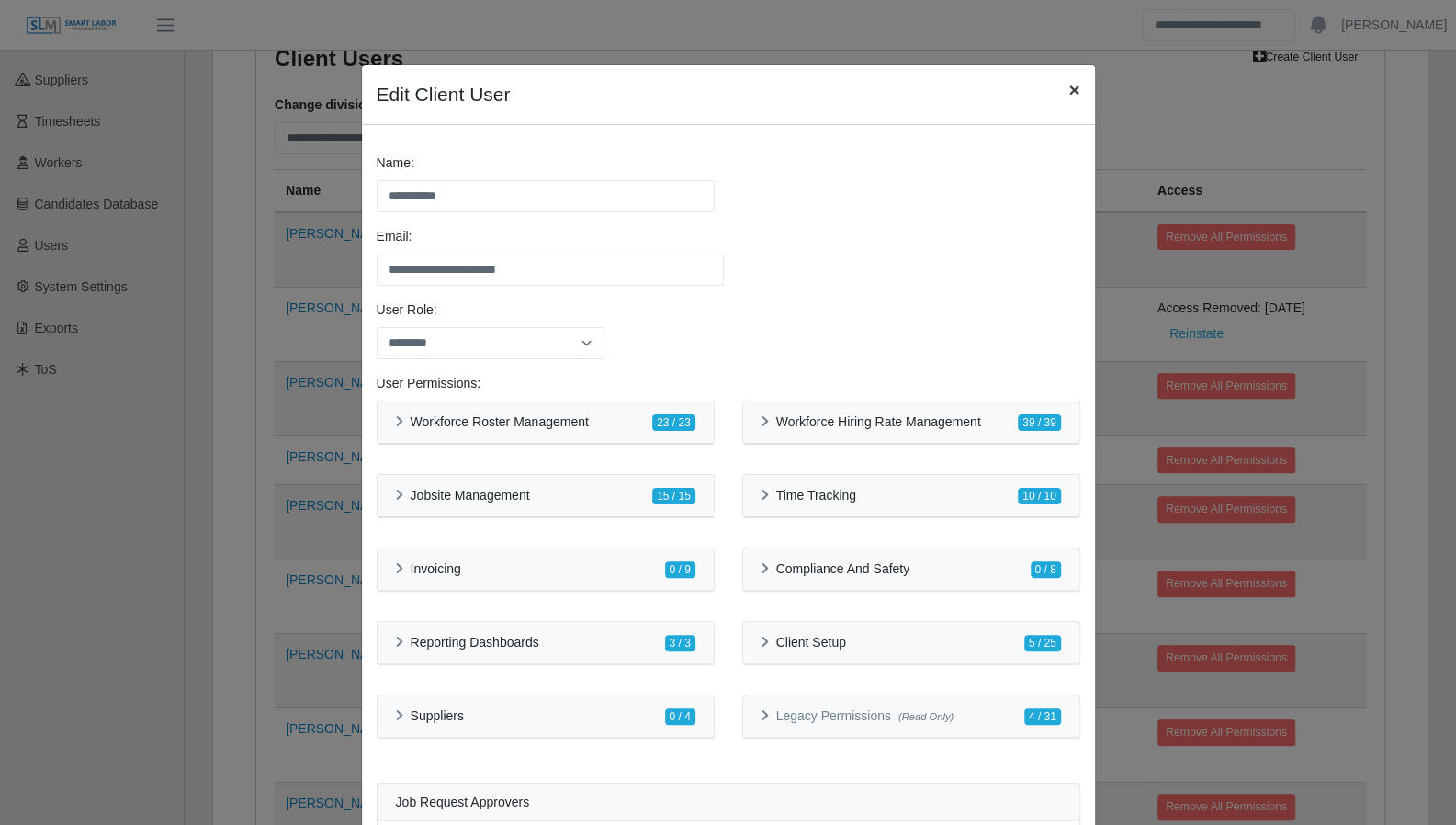
click at [1068, 93] on span "×" at bounding box center [1073, 89] width 11 height 21
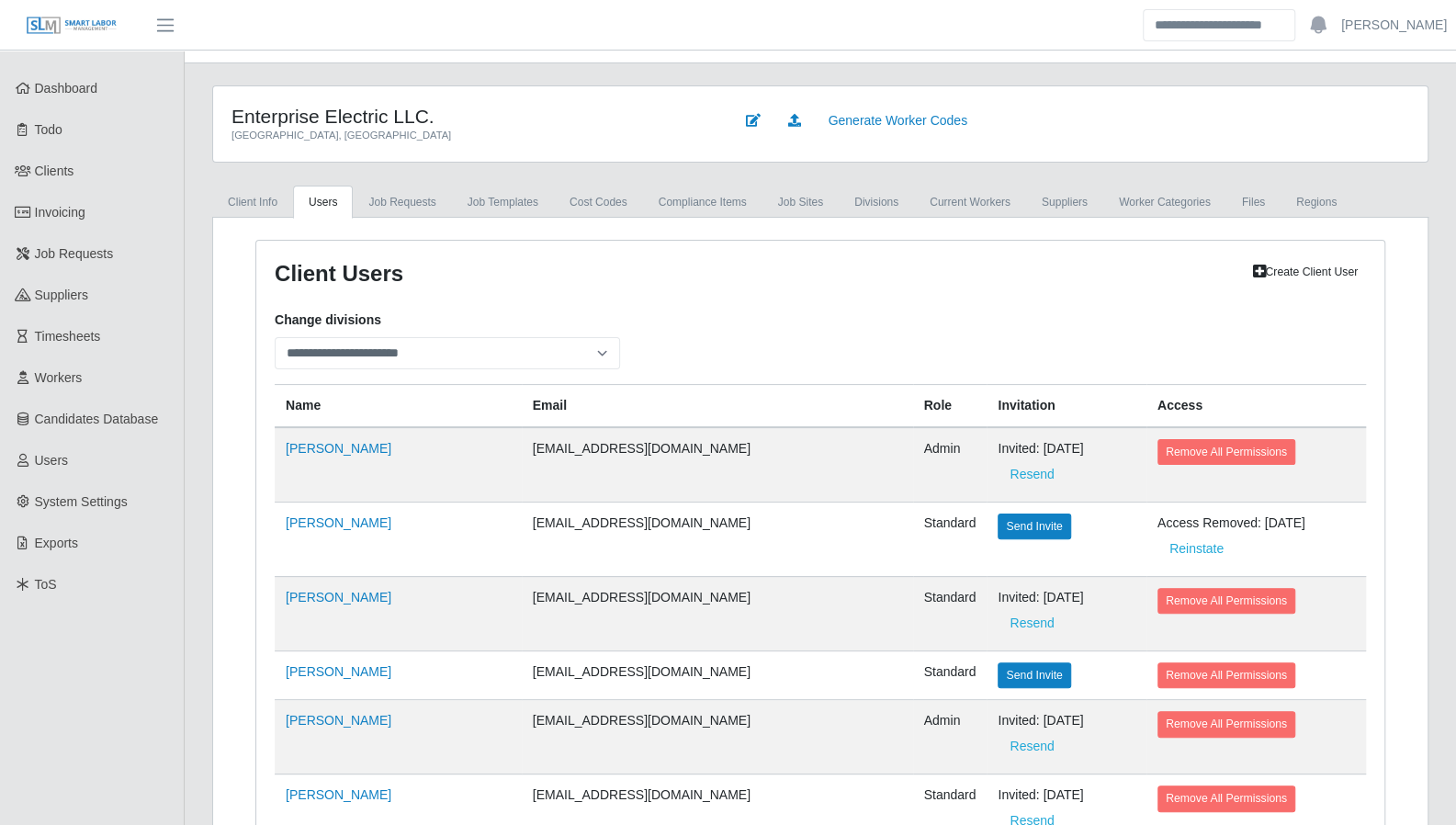
scroll to position [0, 0]
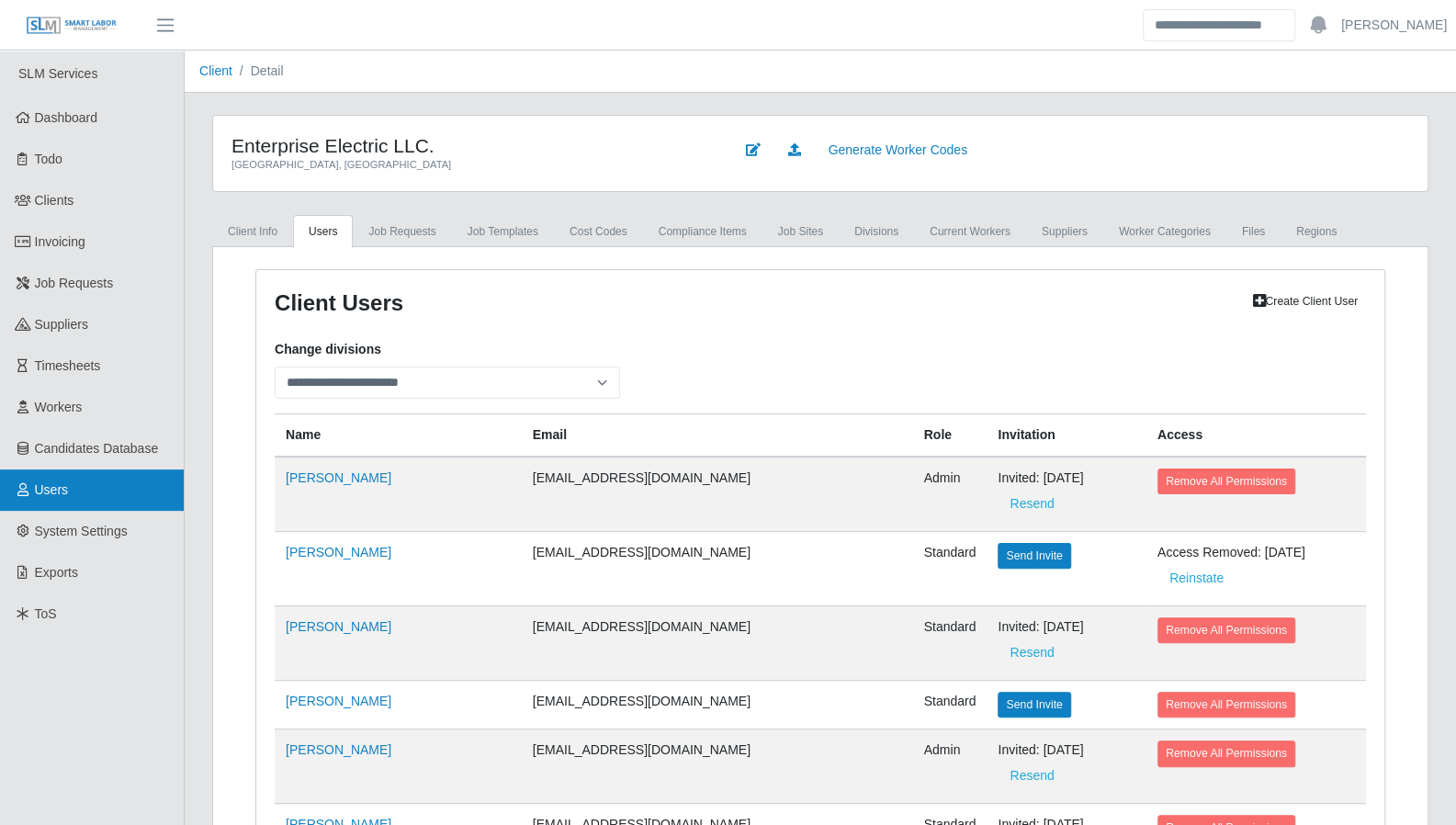
click at [74, 498] on link "Users" at bounding box center [91, 490] width 184 height 42
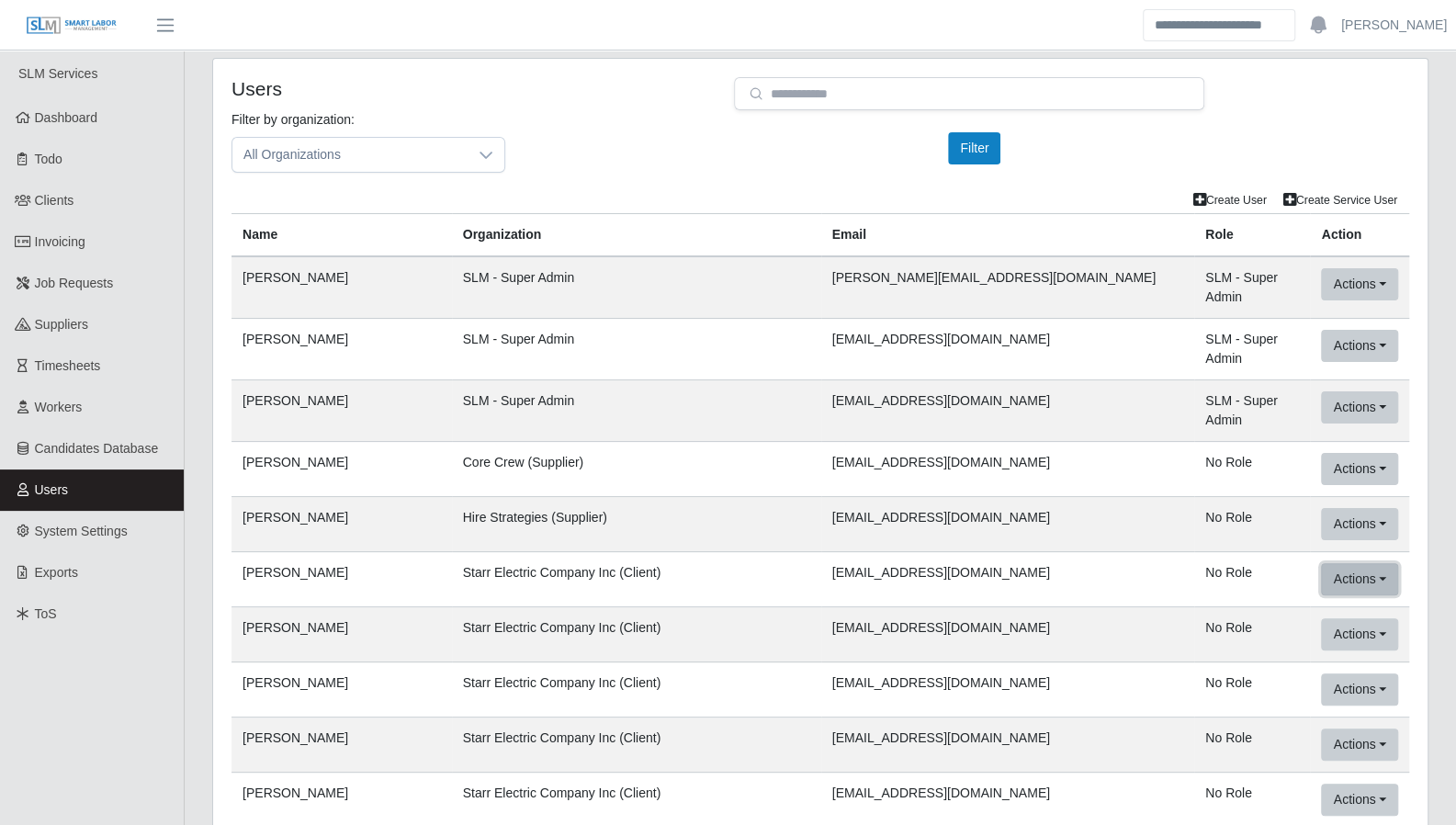
click at [1378, 564] on button "Actions" at bounding box center [1359, 579] width 77 height 32
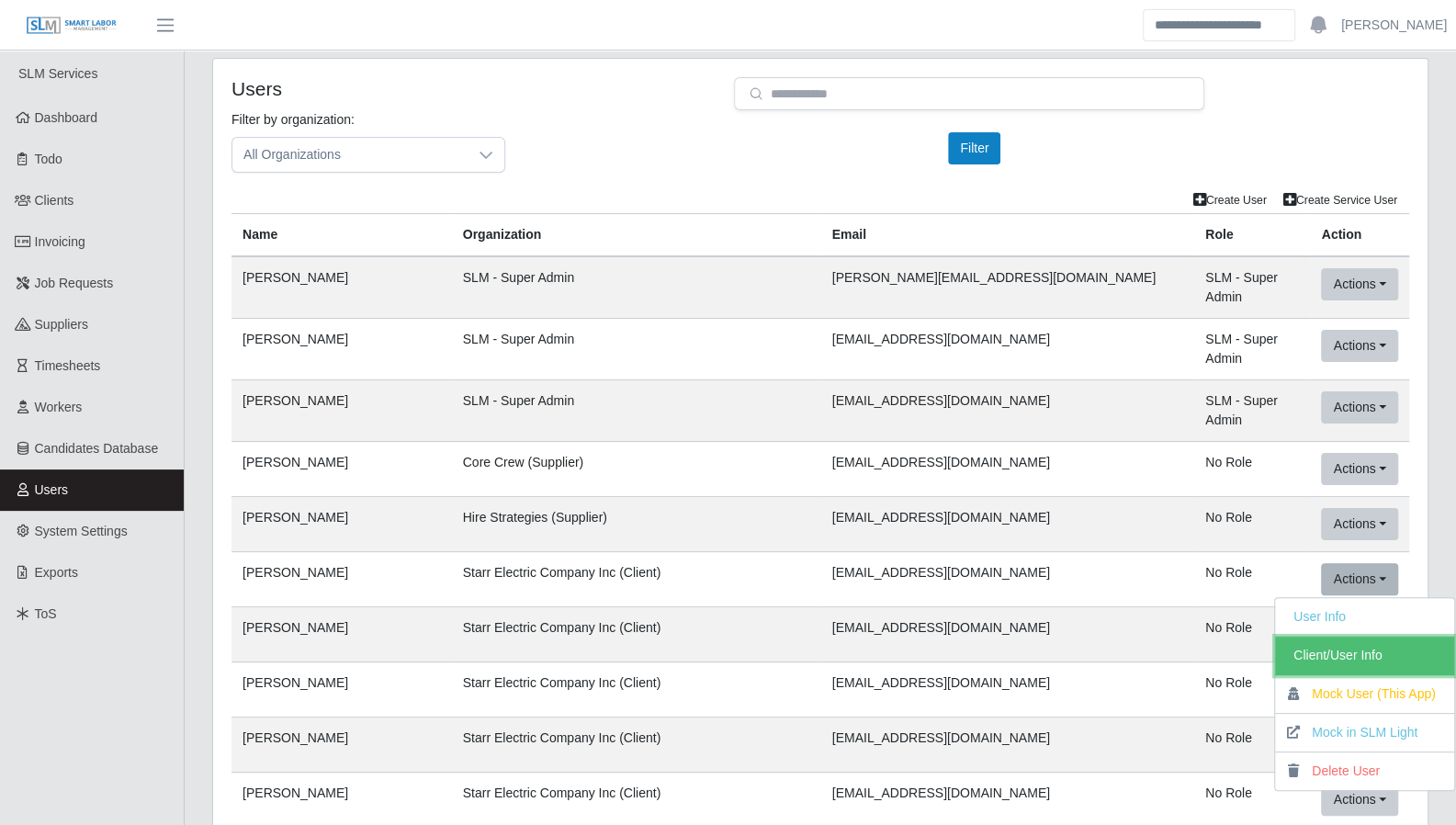
click at [1374, 636] on link "Client/User Info" at bounding box center [1365, 656] width 179 height 39
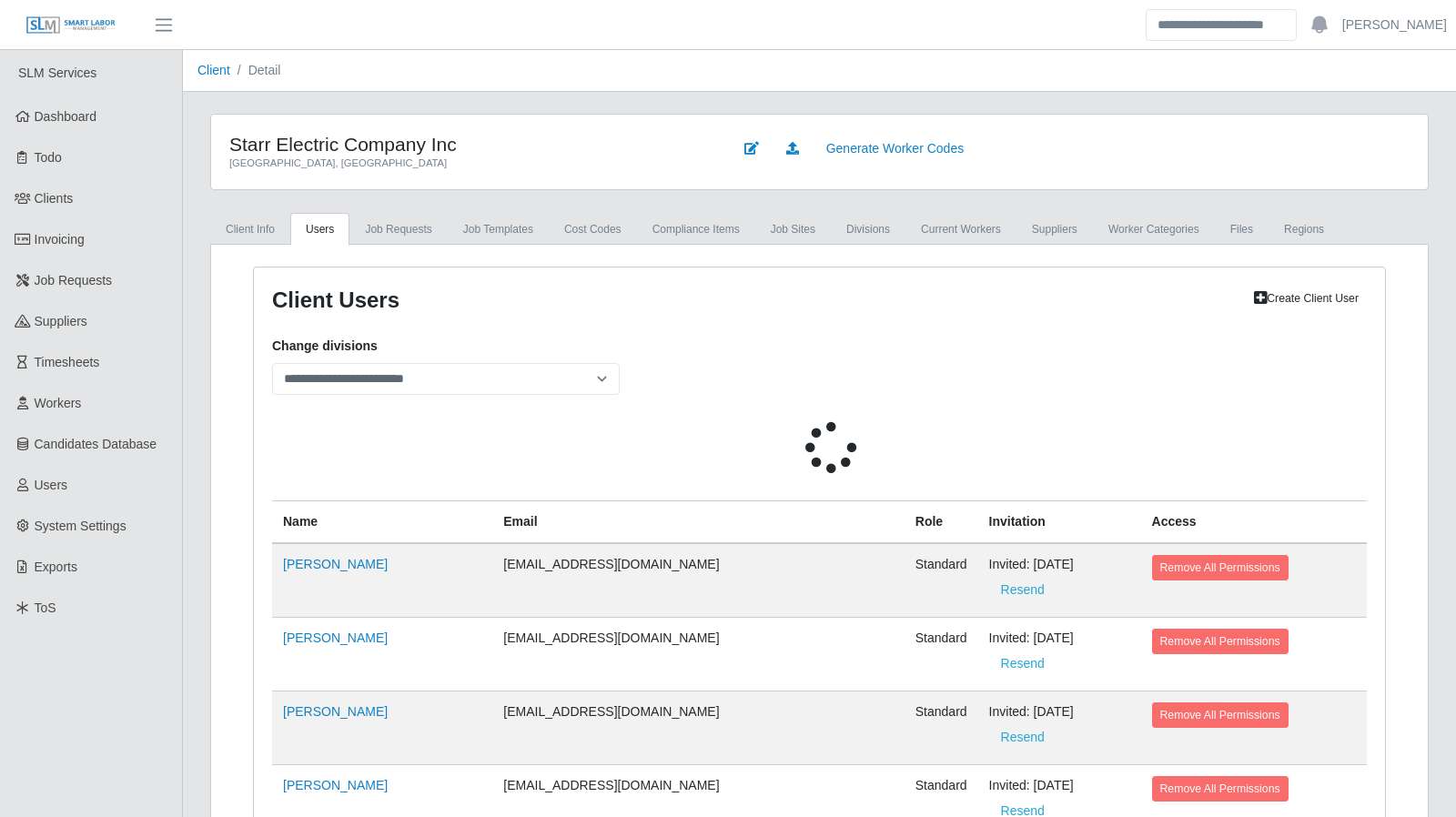
select select
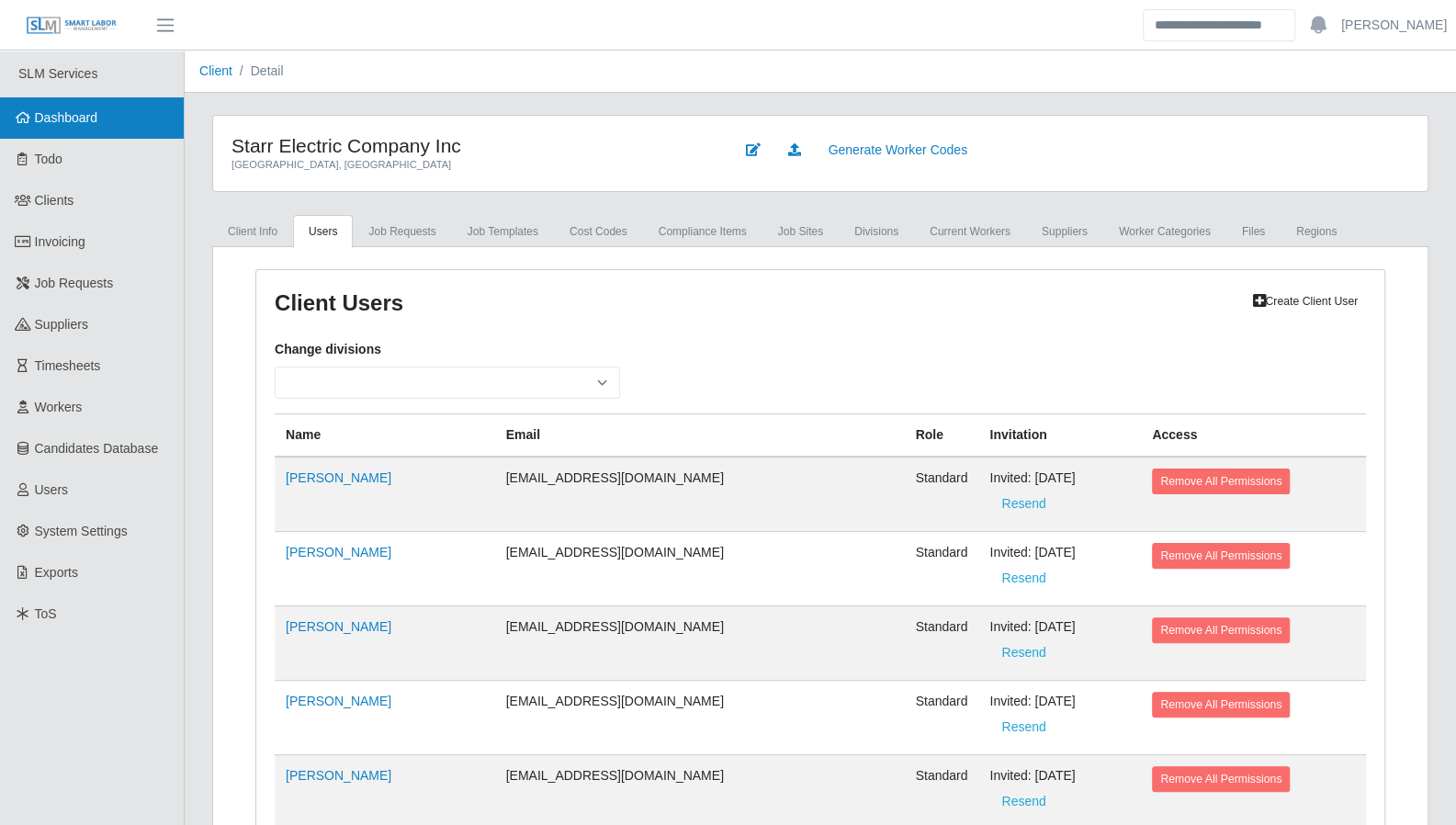
click at [58, 127] on link "Dashboard" at bounding box center [91, 118] width 184 height 42
